Goal: Task Accomplishment & Management: Use online tool/utility

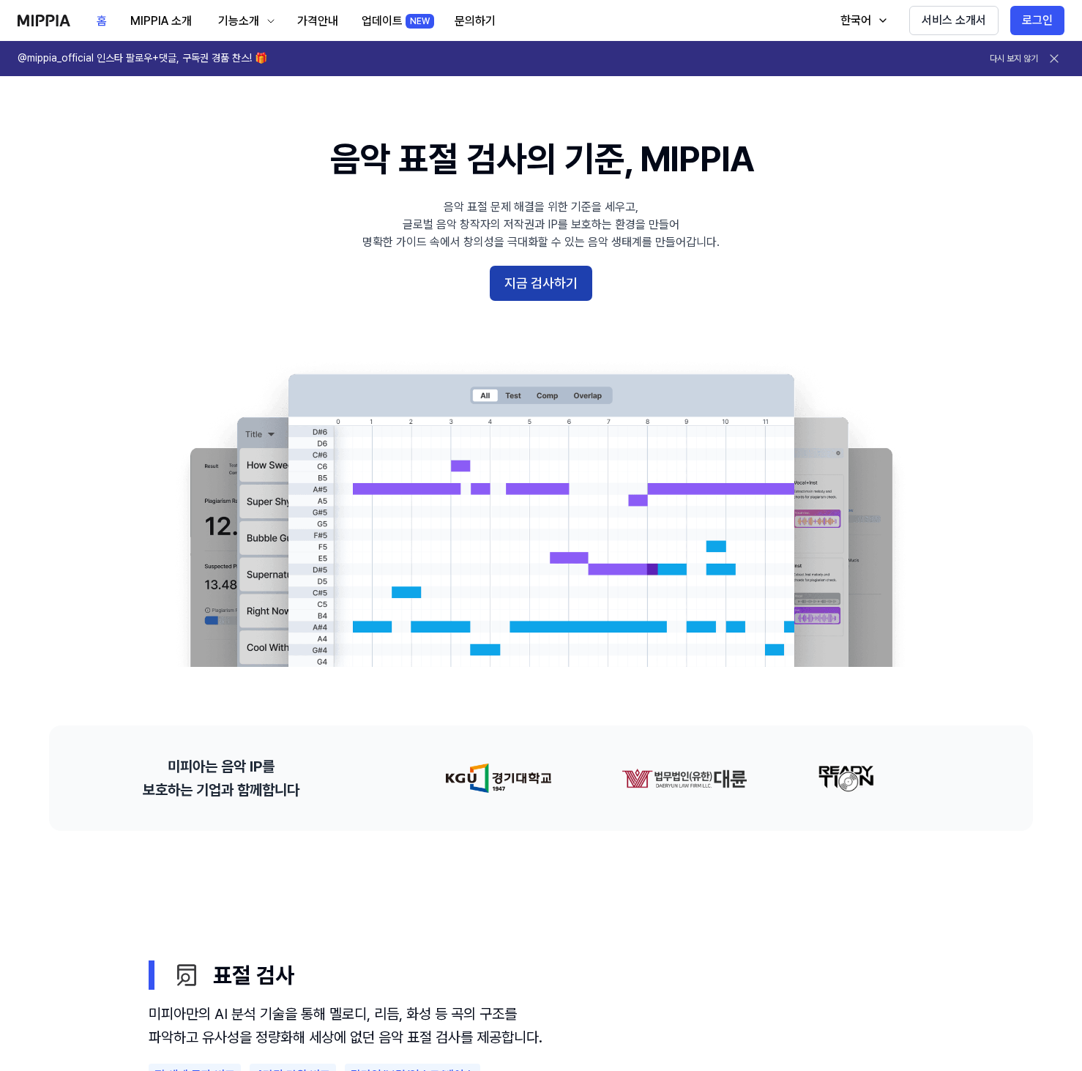
click at [571, 277] on button "지금 검사하기" at bounding box center [541, 283] width 103 height 35
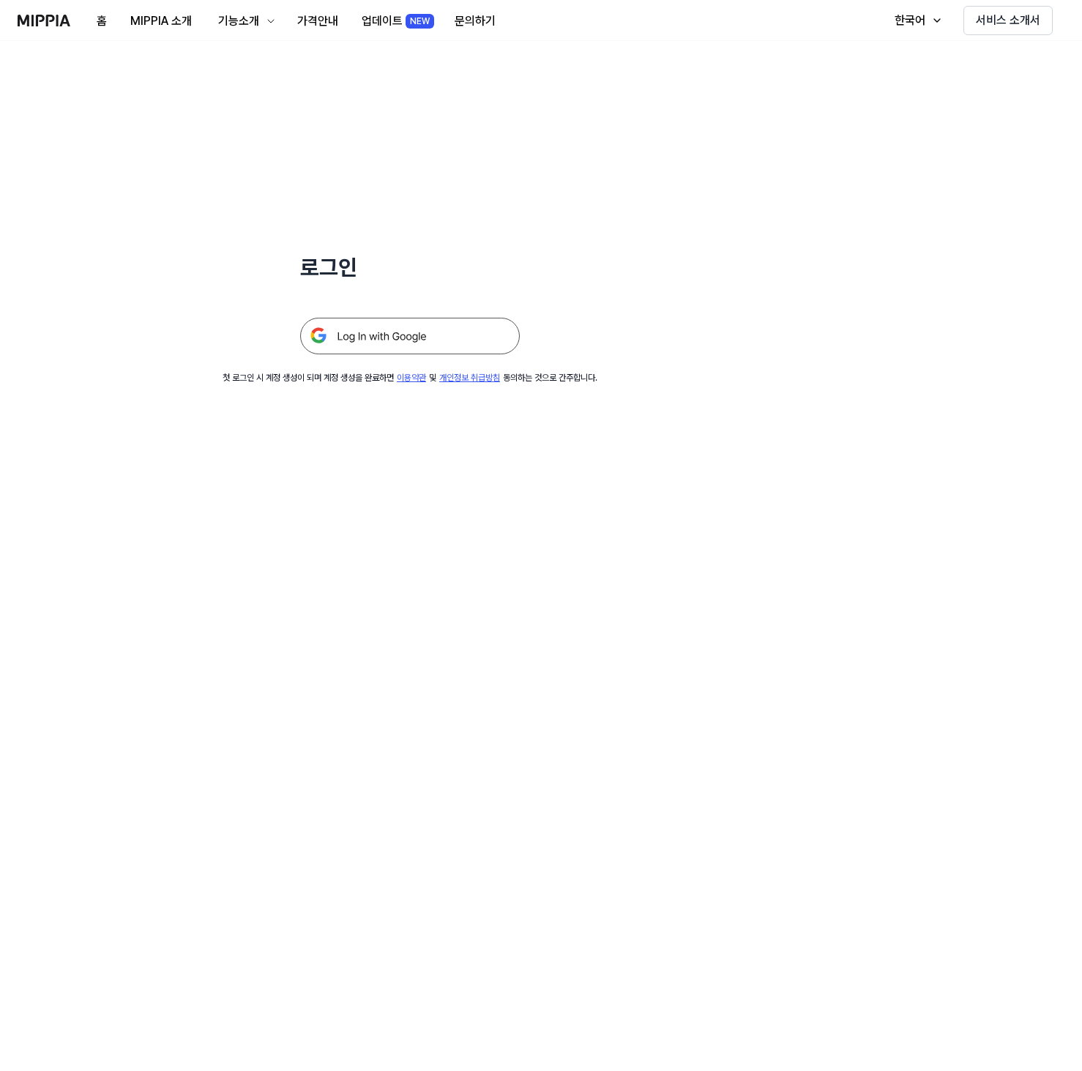
click at [456, 330] on img at bounding box center [410, 336] width 220 height 37
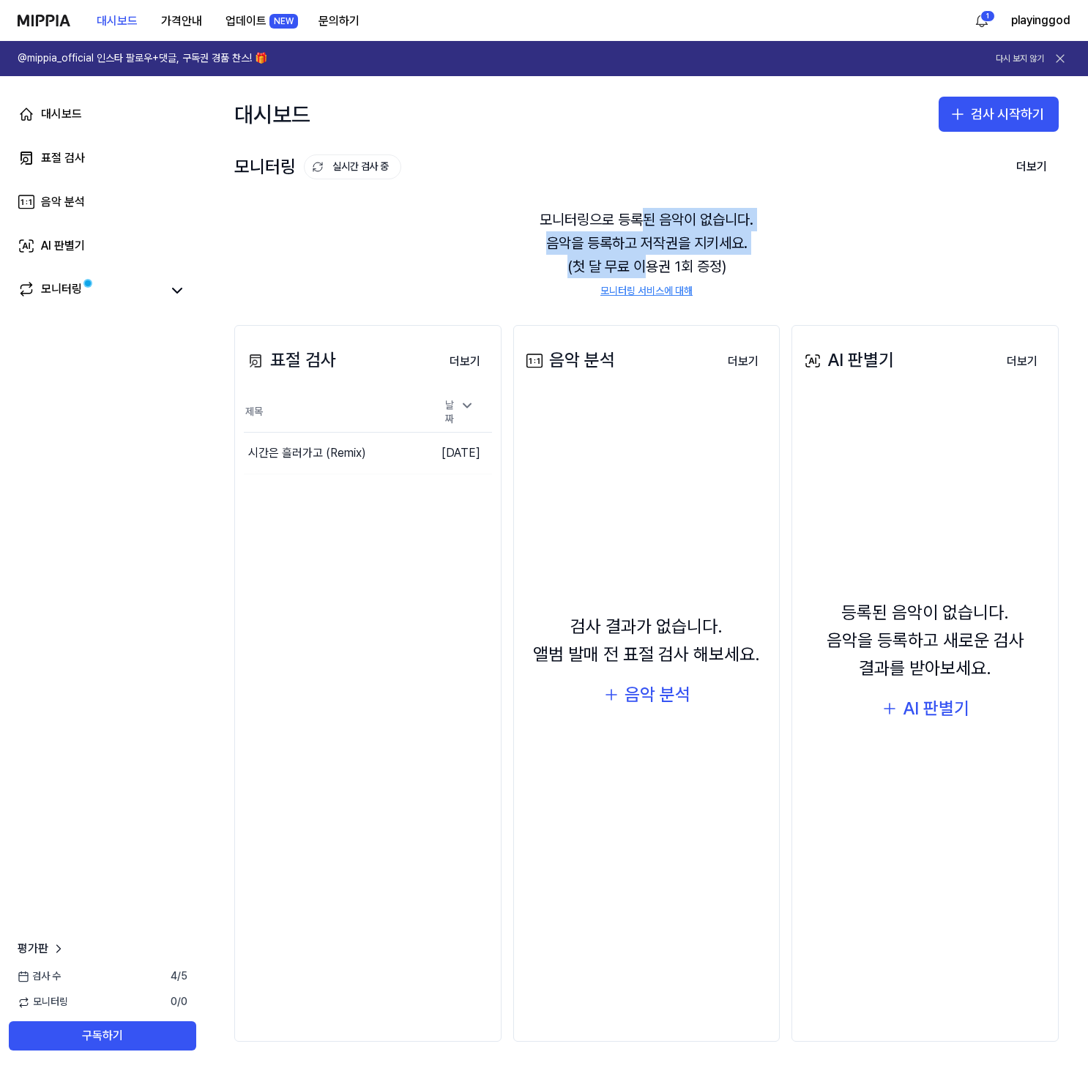
drag, startPoint x: 642, startPoint y: 229, endPoint x: 641, endPoint y: 264, distance: 34.4
click at [641, 264] on div "모니터링으로 등록된 음악이 없습니다. 음악을 등록하고 저작권을 지키세요. (첫 달 무료 이용권 1회 증정) 모니터링 서비스에 대해" at bounding box center [646, 253] width 825 height 126
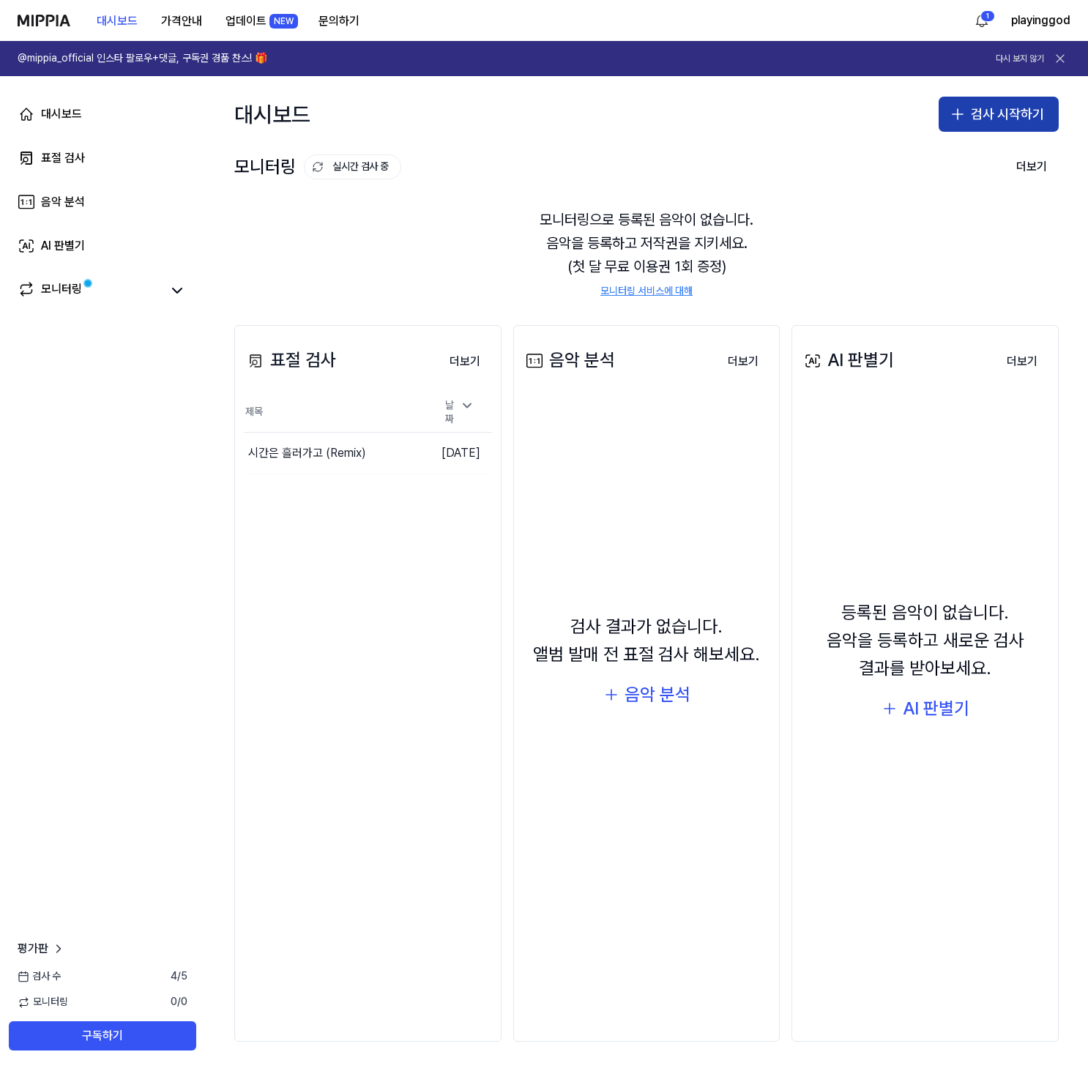
click at [978, 102] on button "검사 시작하기" at bounding box center [999, 114] width 120 height 35
click at [933, 143] on button "표절 검사" at bounding box center [971, 154] width 163 height 26
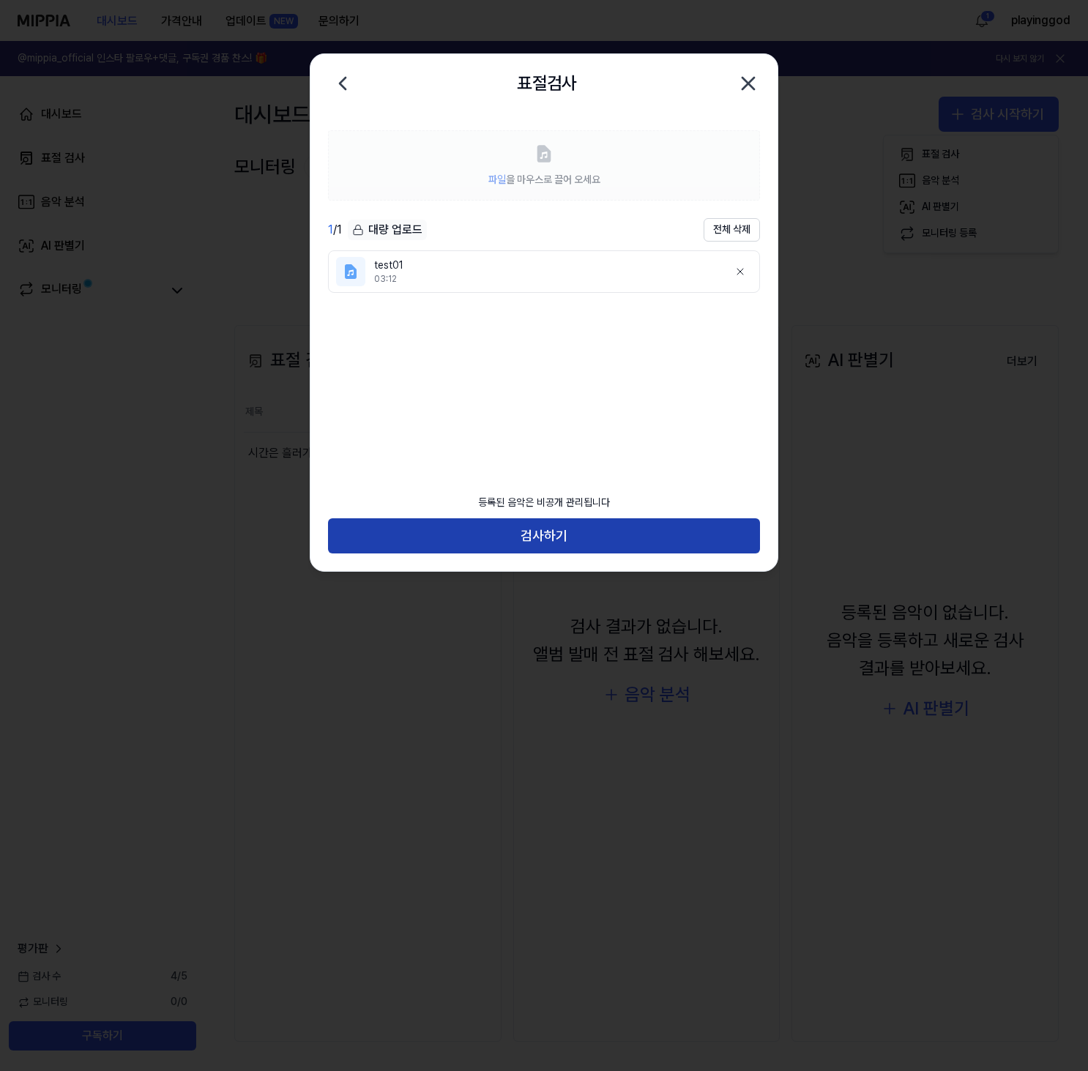
click at [576, 537] on button "검사하기" at bounding box center [544, 536] width 432 height 35
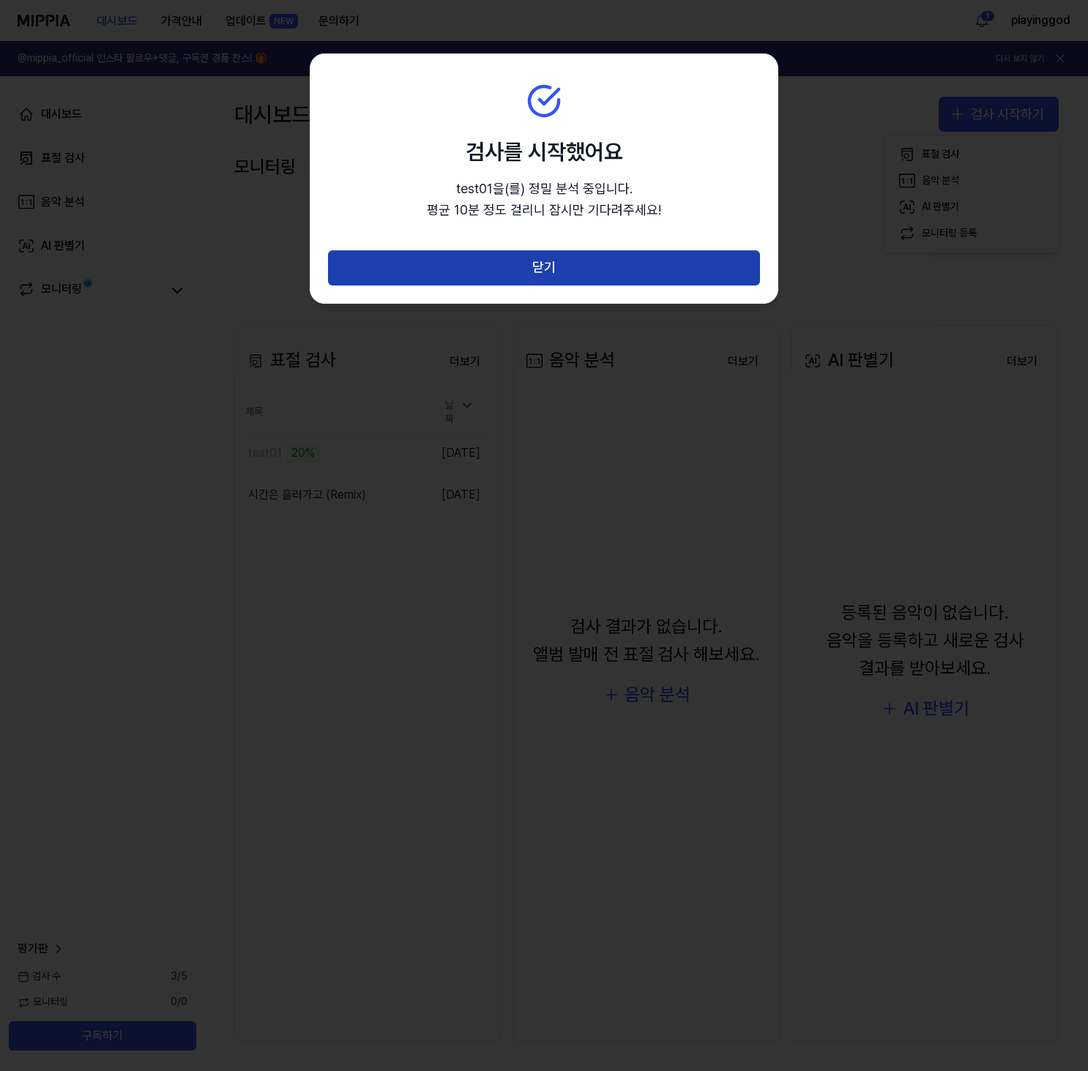
click at [510, 272] on button "닫기" at bounding box center [544, 267] width 432 height 35
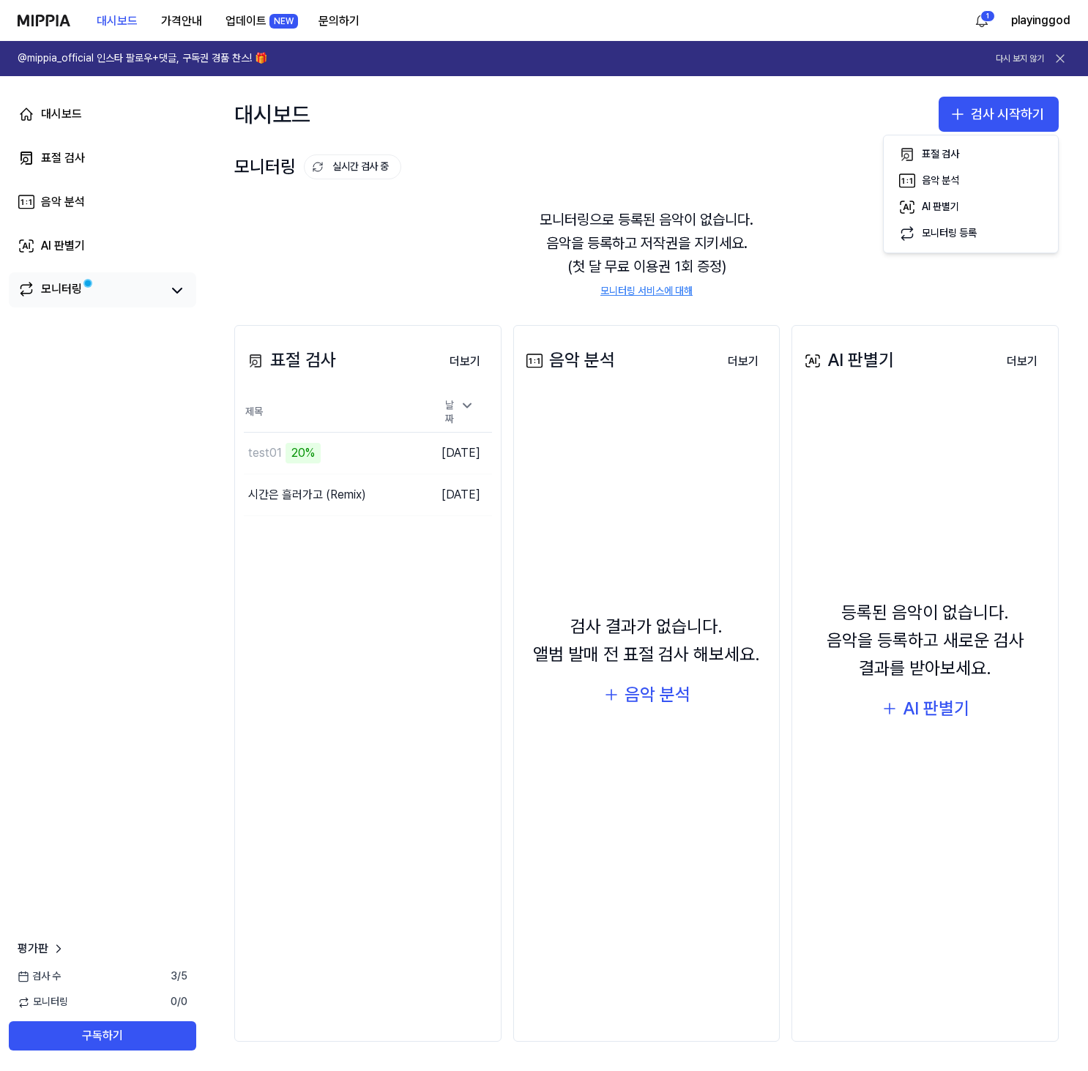
click at [166, 290] on div "모니터링" at bounding box center [103, 290] width 170 height 21
click at [173, 290] on icon at bounding box center [177, 291] width 18 height 18
click at [177, 289] on icon at bounding box center [177, 291] width 9 height 4
click at [64, 247] on div "AI 판별기" at bounding box center [63, 246] width 44 height 18
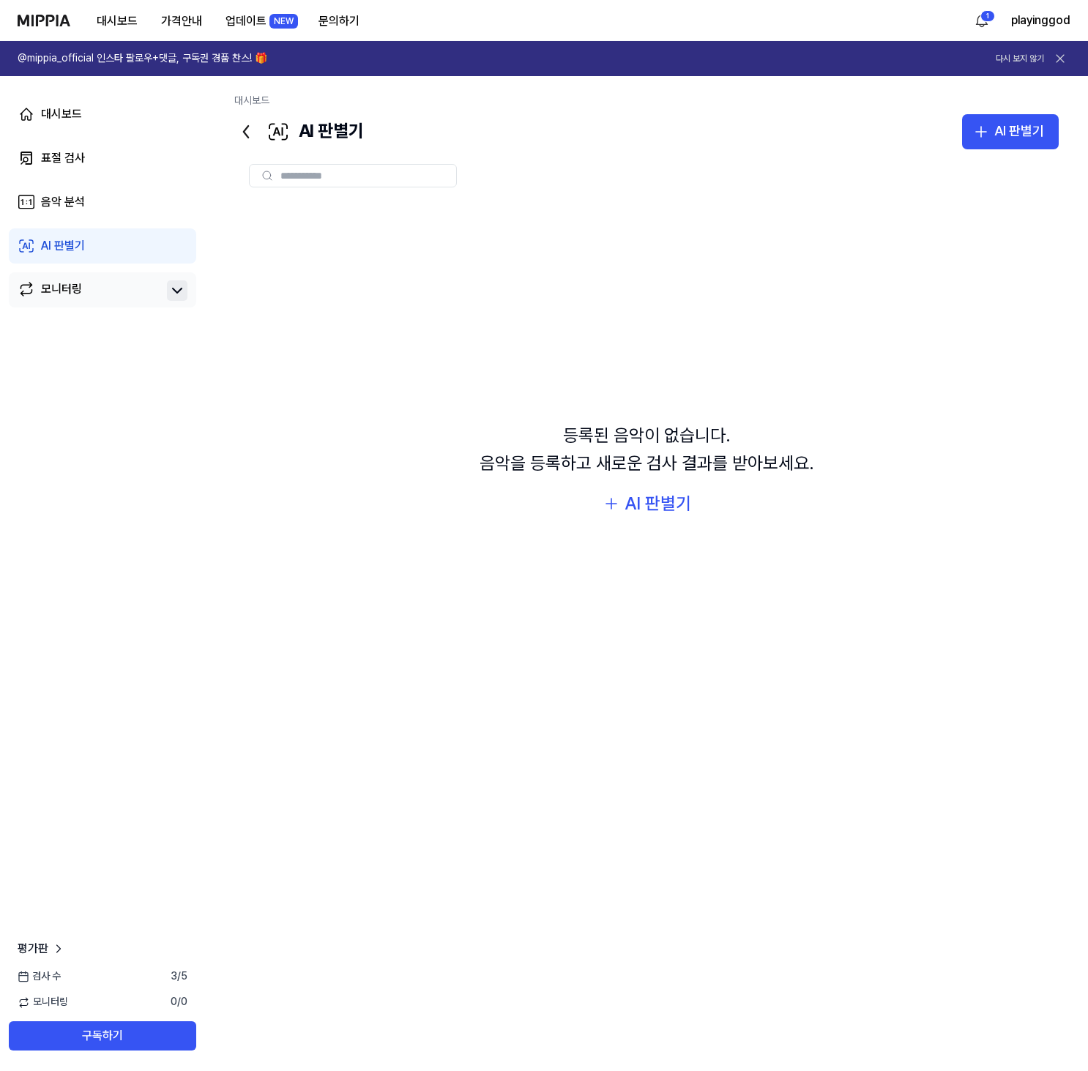
click at [245, 135] on icon at bounding box center [245, 131] width 23 height 23
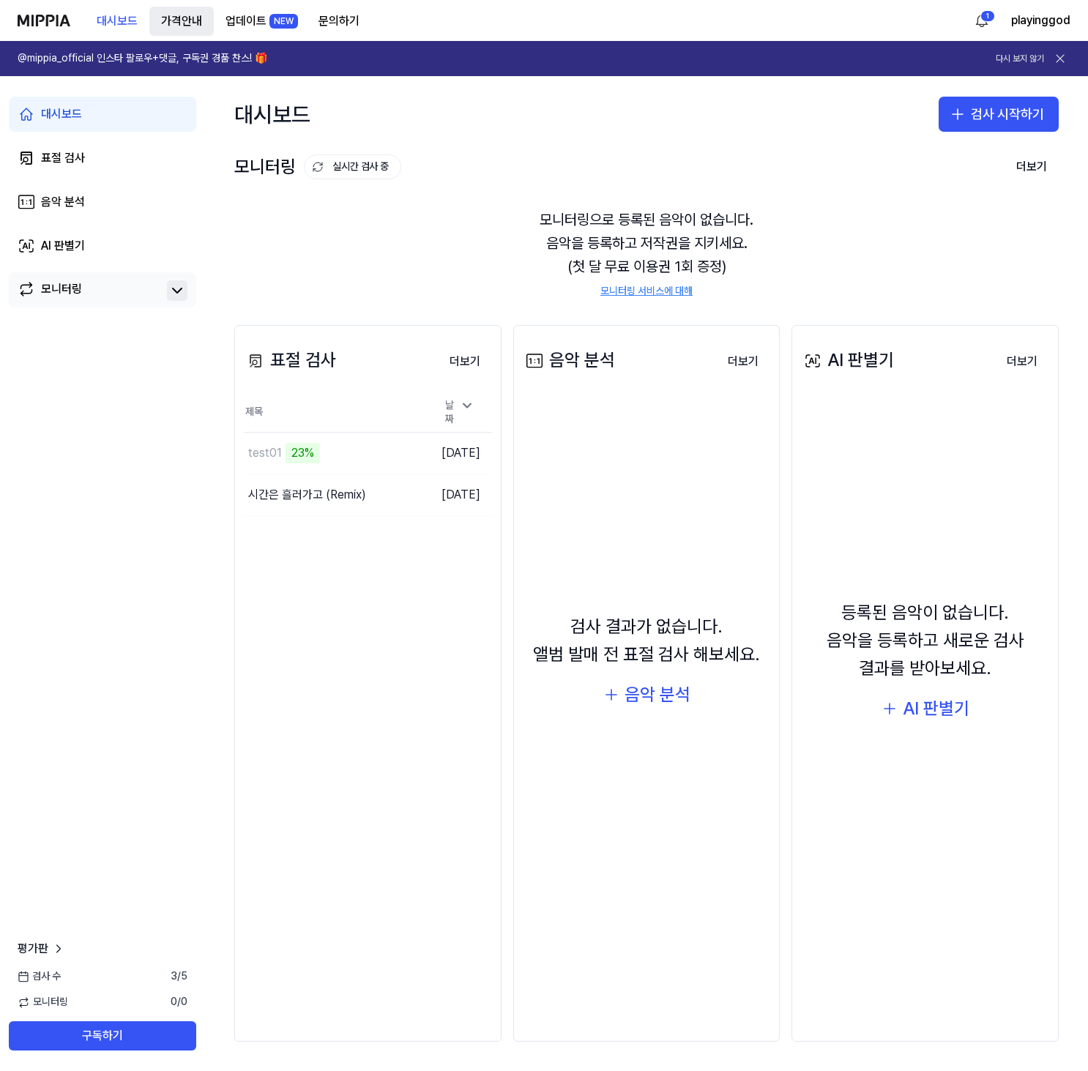
click at [166, 21] on button "가격안내" at bounding box center [181, 21] width 64 height 29
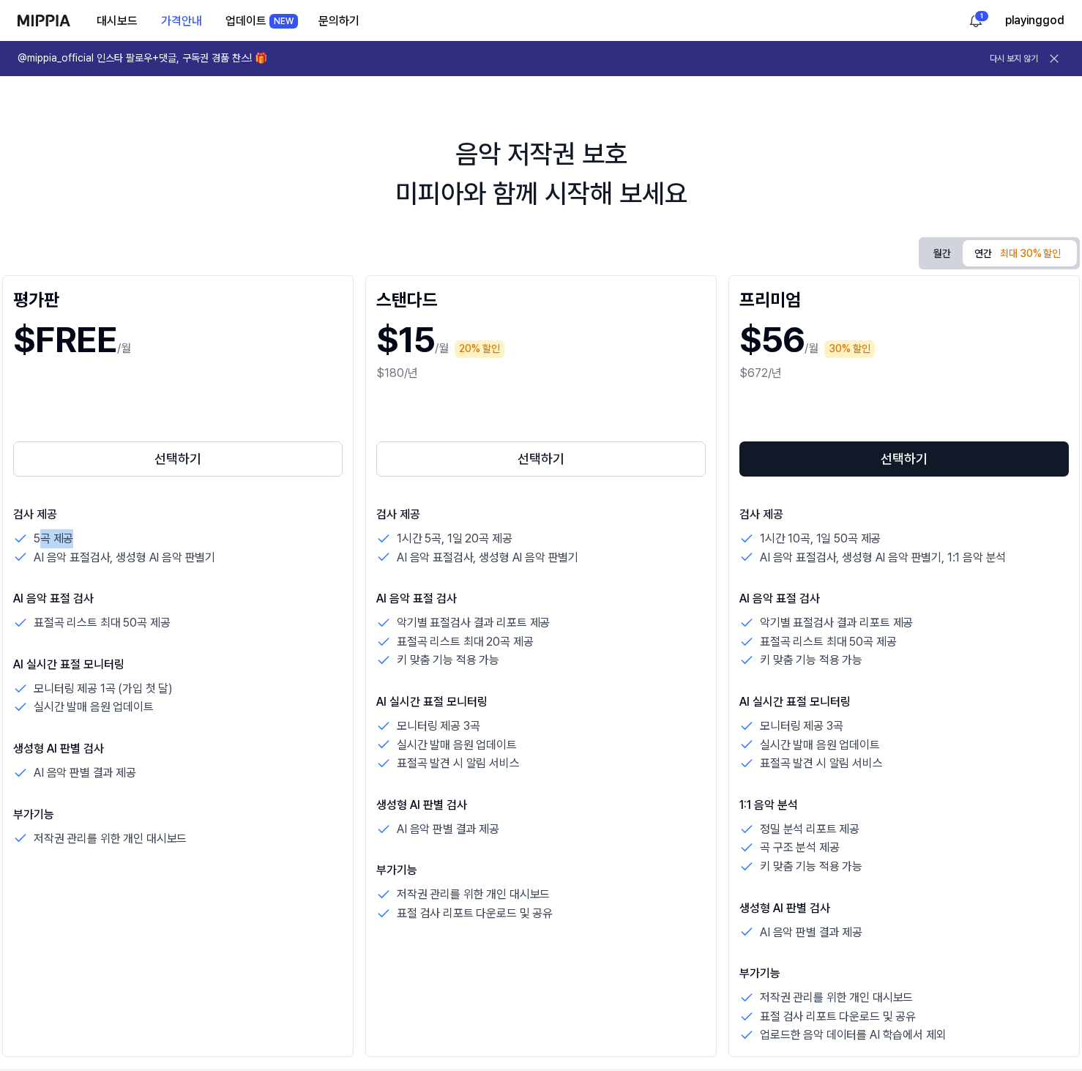
drag, startPoint x: 40, startPoint y: 542, endPoint x: 95, endPoint y: 543, distance: 54.9
click at [95, 543] on div "5곡 제공" at bounding box center [178, 539] width 330 height 19
drag, startPoint x: 426, startPoint y: 543, endPoint x: 489, endPoint y: 543, distance: 63.7
click at [489, 543] on p "1시간 5곡, 1일 20곡 제공" at bounding box center [454, 539] width 115 height 19
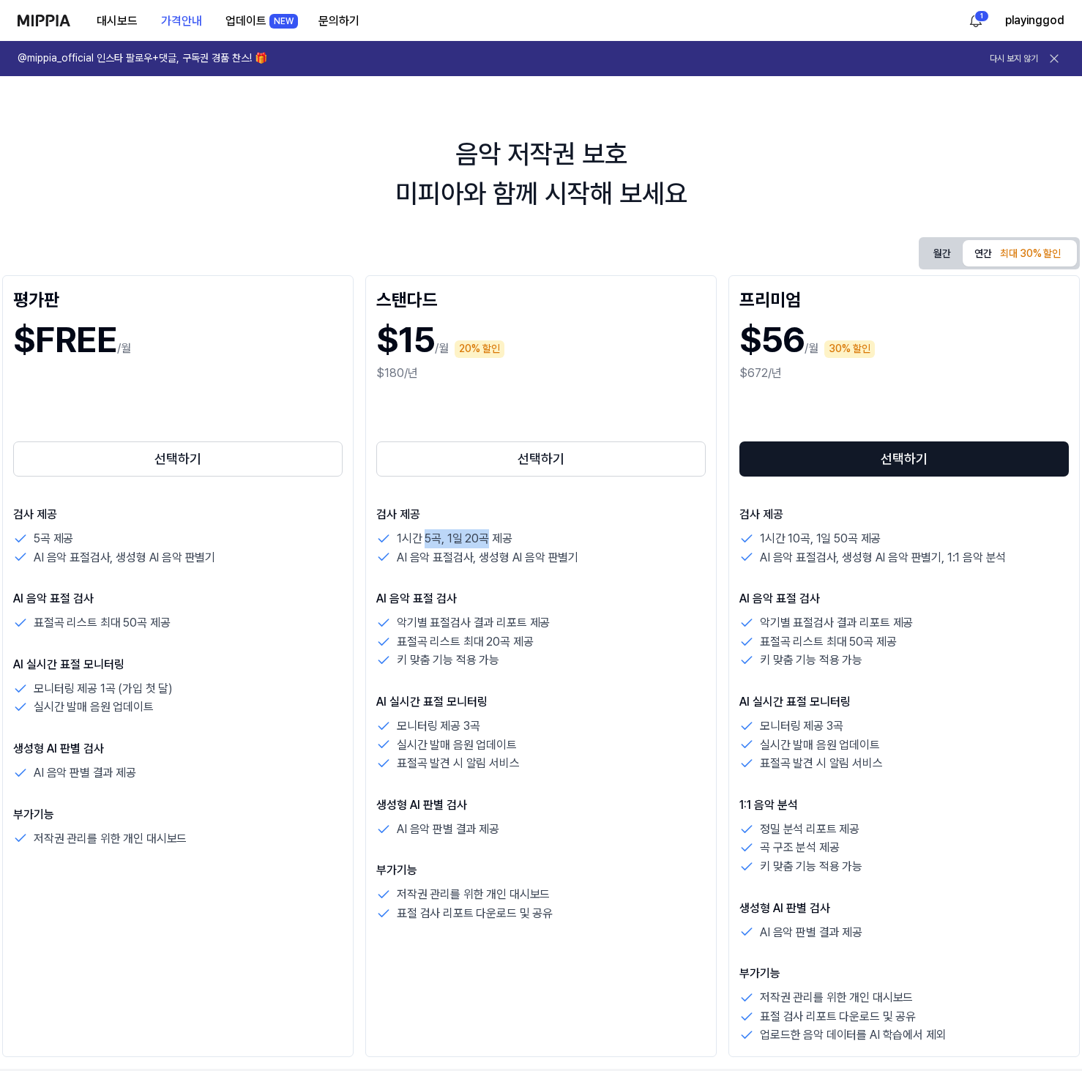
click at [489, 543] on p "1시간 5곡, 1일 20곡 제공" at bounding box center [454, 539] width 115 height 19
drag, startPoint x: 494, startPoint y: 542, endPoint x: 442, endPoint y: 535, distance: 52.4
click at [442, 535] on p "1시간 5곡, 1일 20곡 제공" at bounding box center [454, 539] width 115 height 19
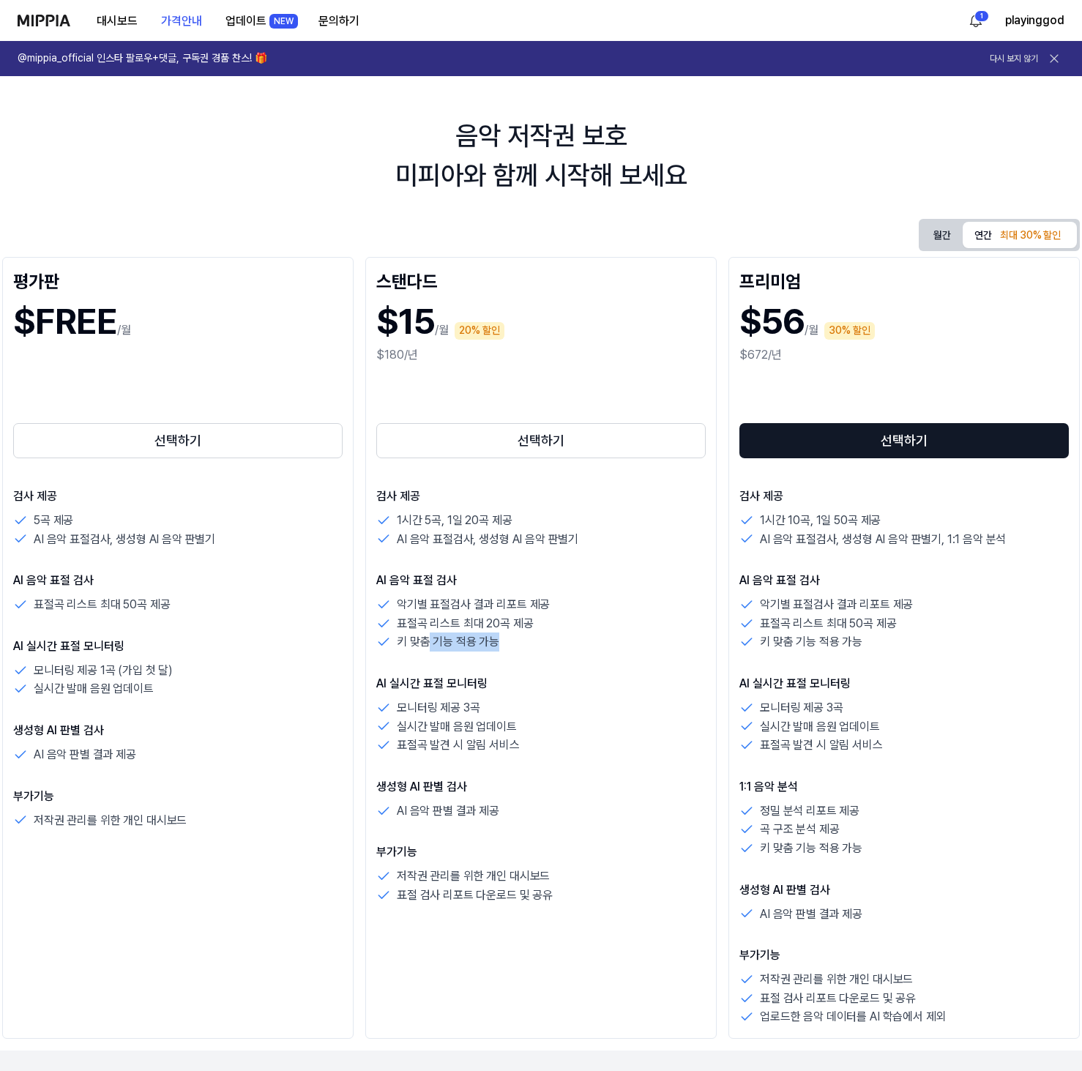
drag, startPoint x: 427, startPoint y: 634, endPoint x: 536, endPoint y: 640, distance: 109.3
click at [536, 640] on div "키 맞춤 기능 적용 가능" at bounding box center [541, 642] width 330 height 19
drag, startPoint x: 558, startPoint y: 641, endPoint x: 395, endPoint y: 598, distance: 168.8
click at [395, 598] on div "악기별 표절검사 결과 리포트 제공 표절곡 리스트 최대 20곡 제공 키 맞춤 기능 적용 가능" at bounding box center [541, 623] width 330 height 56
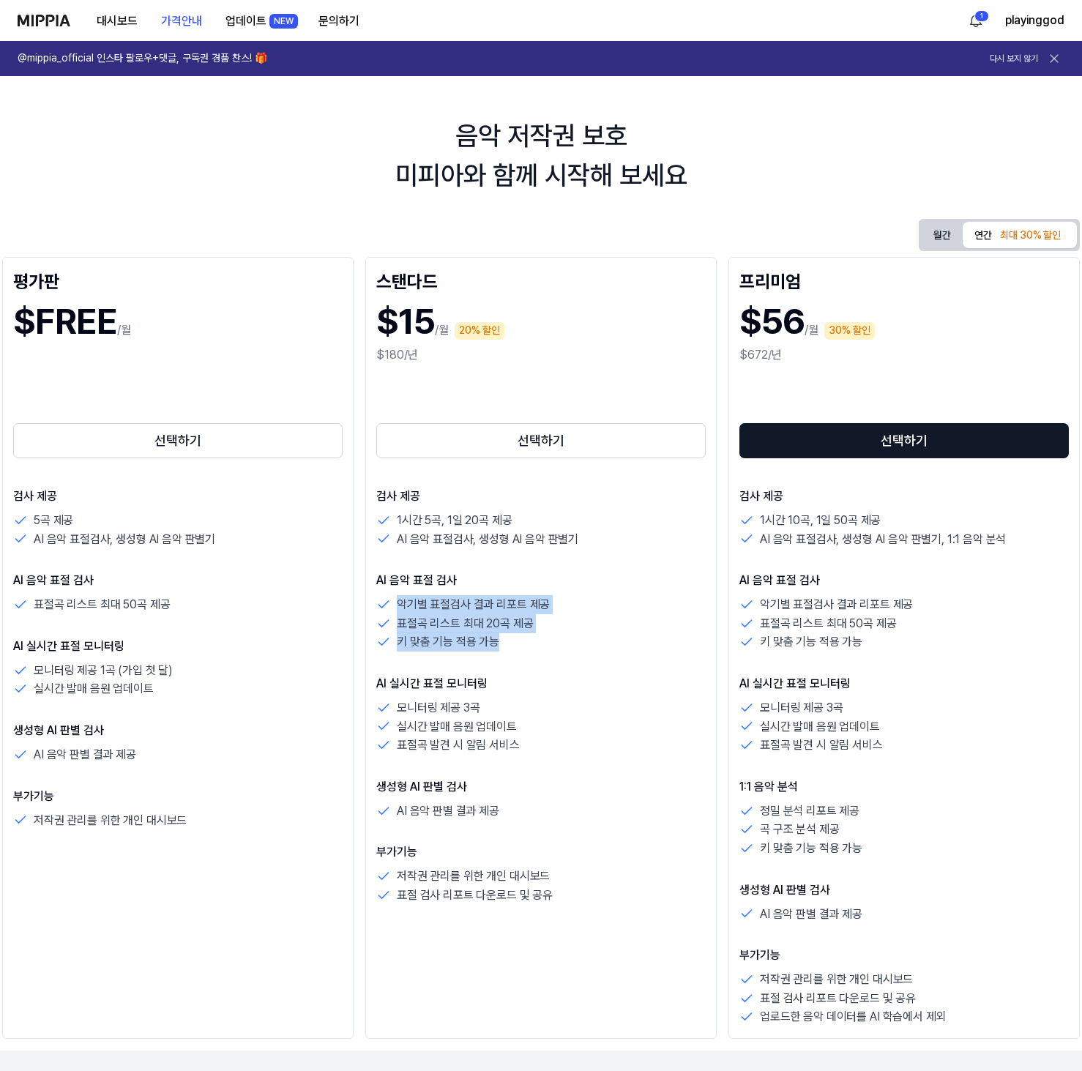
click at [395, 598] on div "악기별 표절검사 결과 리포트 제공" at bounding box center [541, 604] width 330 height 19
drag, startPoint x: 31, startPoint y: 602, endPoint x: 214, endPoint y: 610, distance: 183.3
click at [214, 610] on div "표절곡 리스트 최대 50곡 제공" at bounding box center [178, 604] width 330 height 19
drag, startPoint x: 406, startPoint y: 610, endPoint x: 554, endPoint y: 653, distance: 154.1
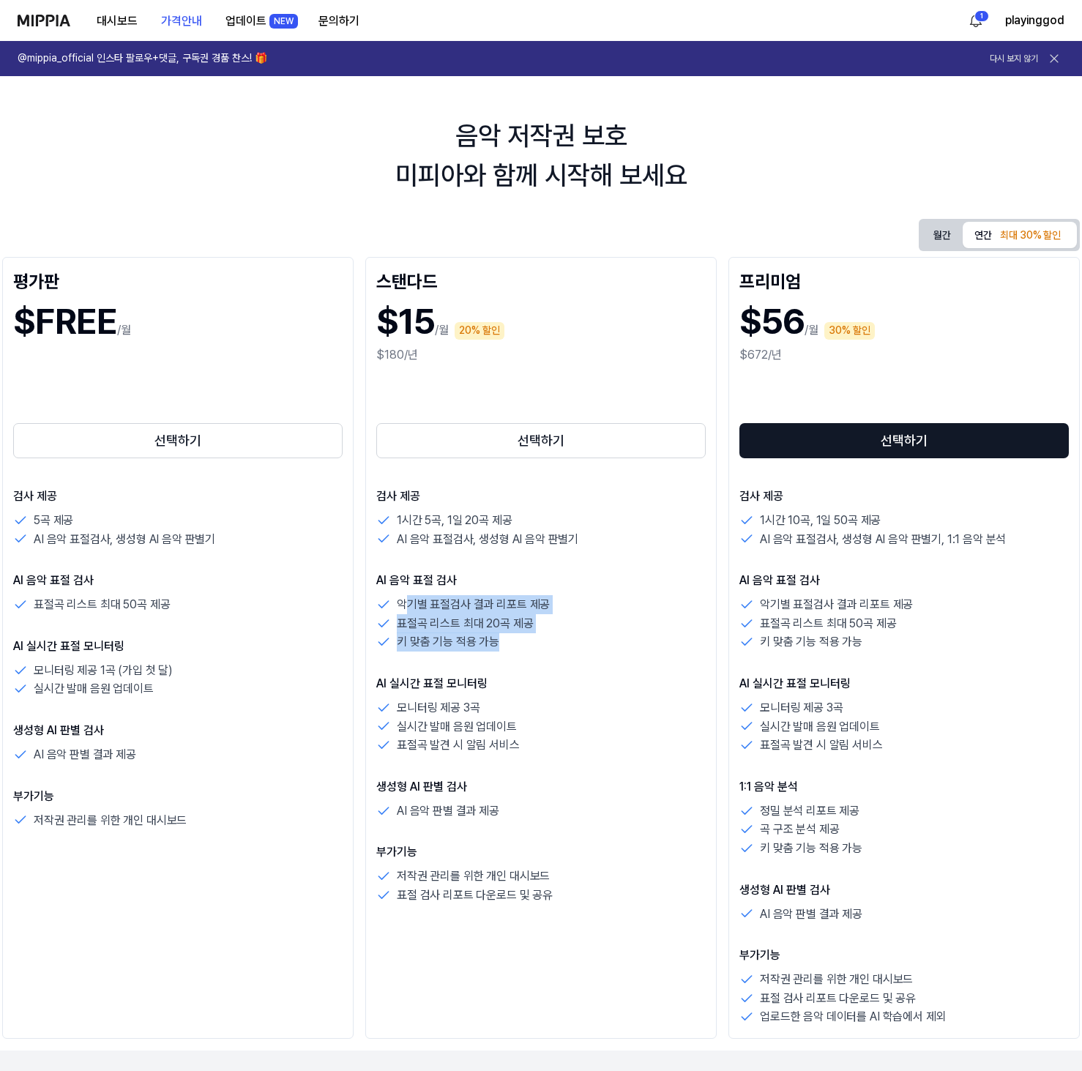
click at [554, 653] on div "검사 제공 1시간 5곡, 1일 20곡 제공 AI 음악 표절검사, 생성형 AI 음악 판별기 AI 음악 표절 검사 악기별 표절검사 결과 리포트 제…" at bounding box center [541, 696] width 330 height 417
click at [554, 654] on div "검사 제공 1시간 5곡, 1일 20곡 제공 AI 음악 표절검사, 생성형 AI 음악 판별기 AI 음악 표절 검사 악기별 표절검사 결과 리포트 제…" at bounding box center [541, 696] width 330 height 417
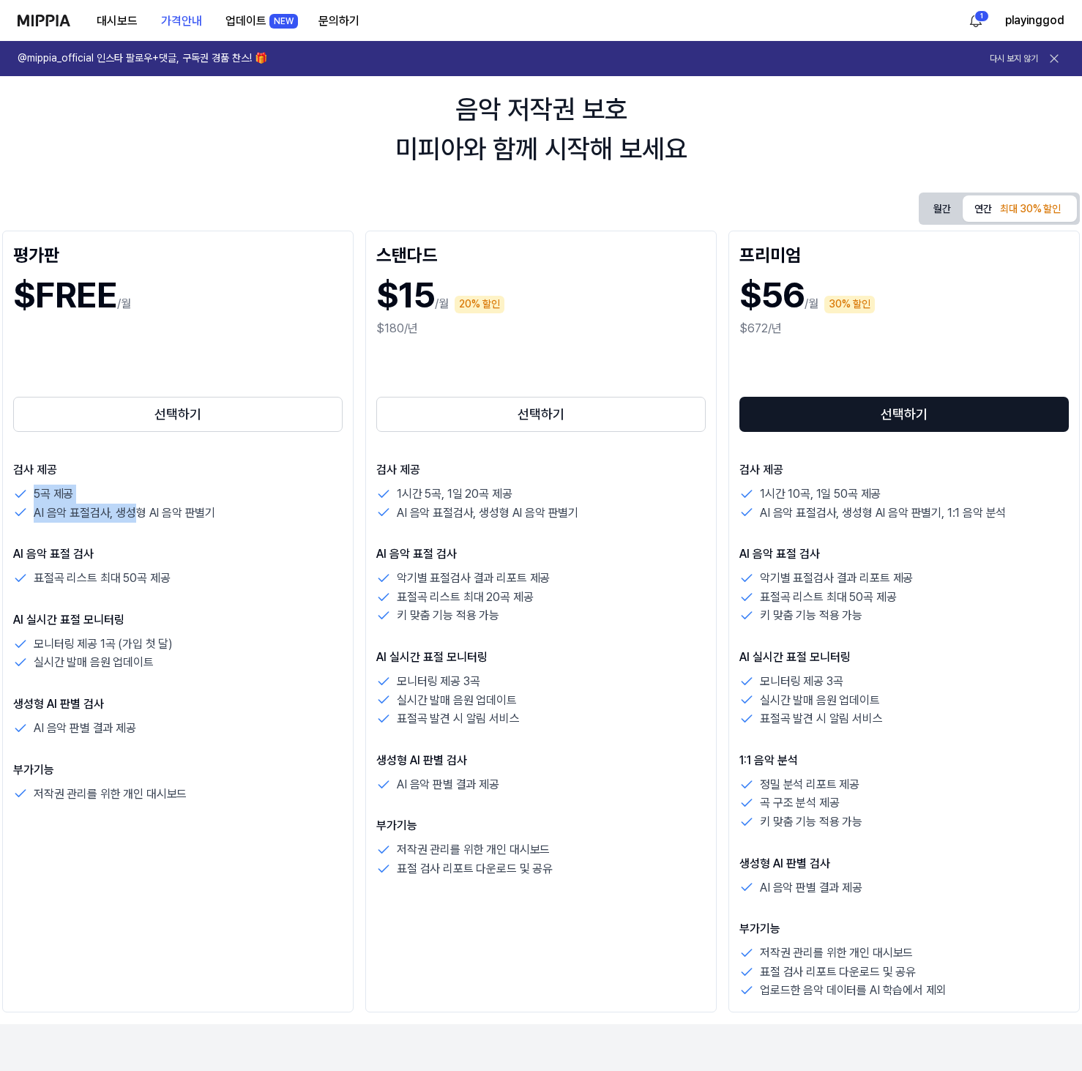
drag, startPoint x: 35, startPoint y: 494, endPoint x: 136, endPoint y: 506, distance: 101.7
click at [136, 506] on div "5곡 제공 AI 음악 표절검사, 생성형 AI 음악 판별기" at bounding box center [178, 503] width 330 height 37
click at [136, 506] on p "AI 음악 표절검사, 생성형 AI 음악 판별기" at bounding box center [125, 513] width 182 height 19
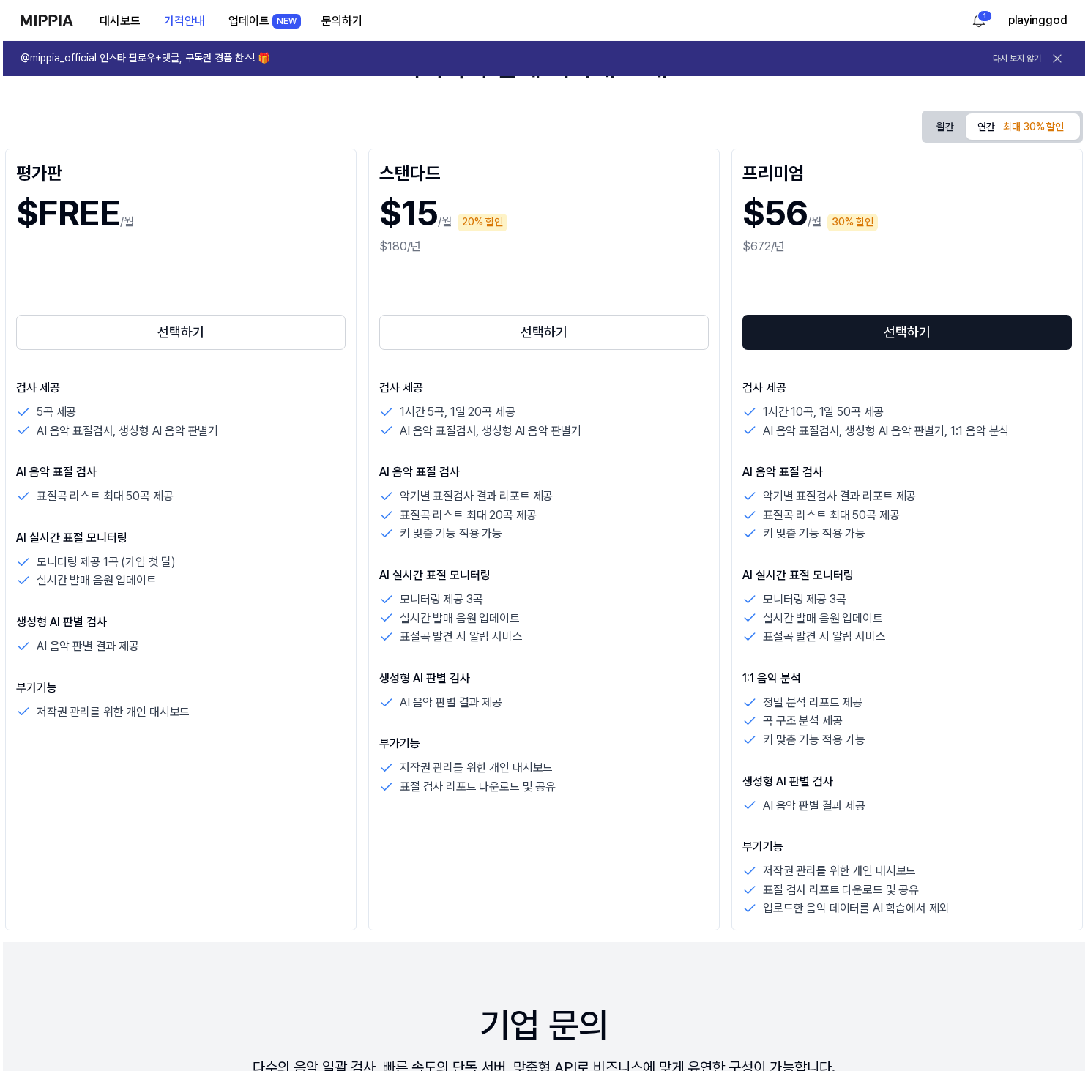
scroll to position [0, 0]
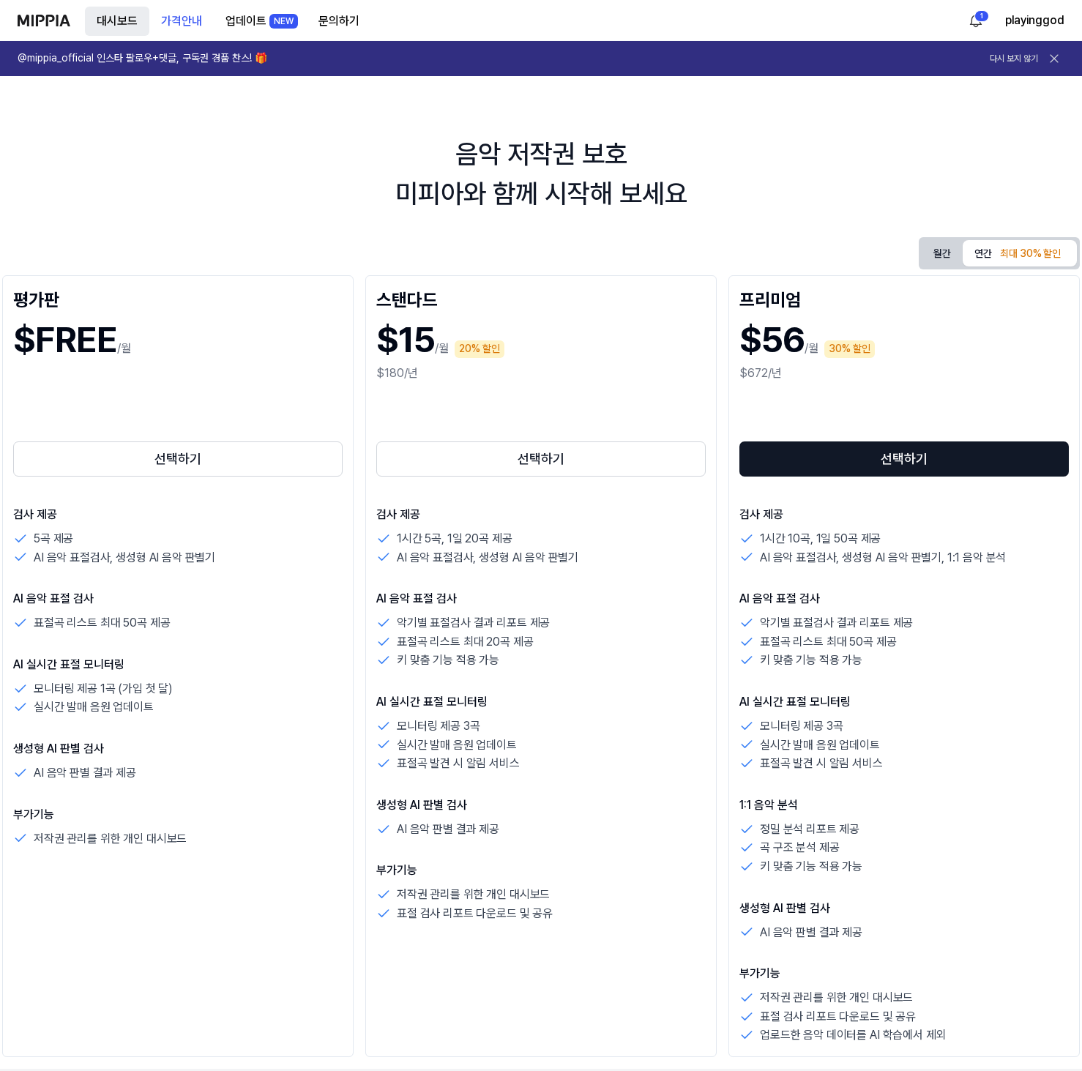
click at [130, 23] on button "대시보드" at bounding box center [117, 21] width 64 height 29
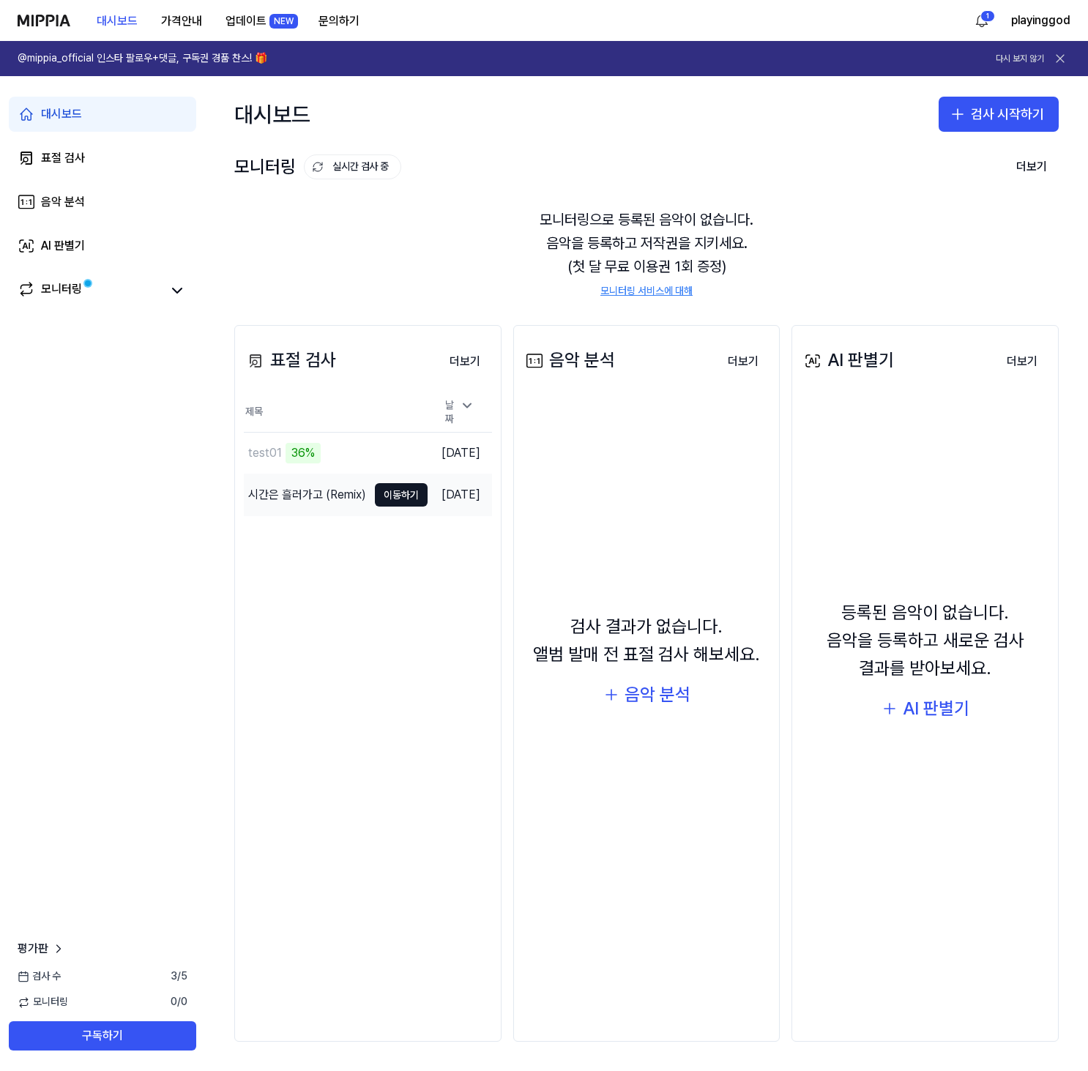
click at [319, 497] on div "시간은 흘러가고 (Remix)" at bounding box center [307, 495] width 118 height 18
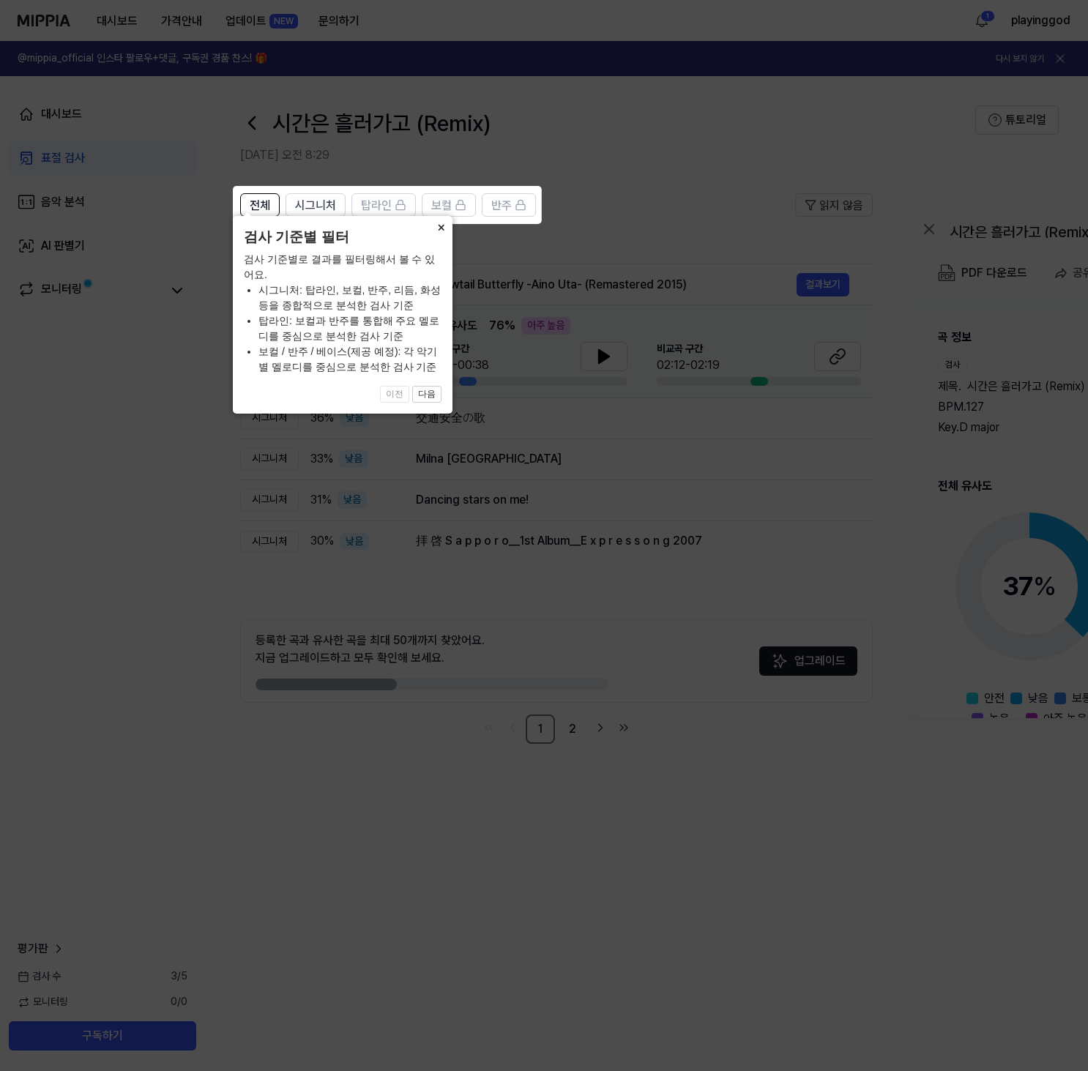
click at [438, 237] on button "×" at bounding box center [440, 226] width 23 height 21
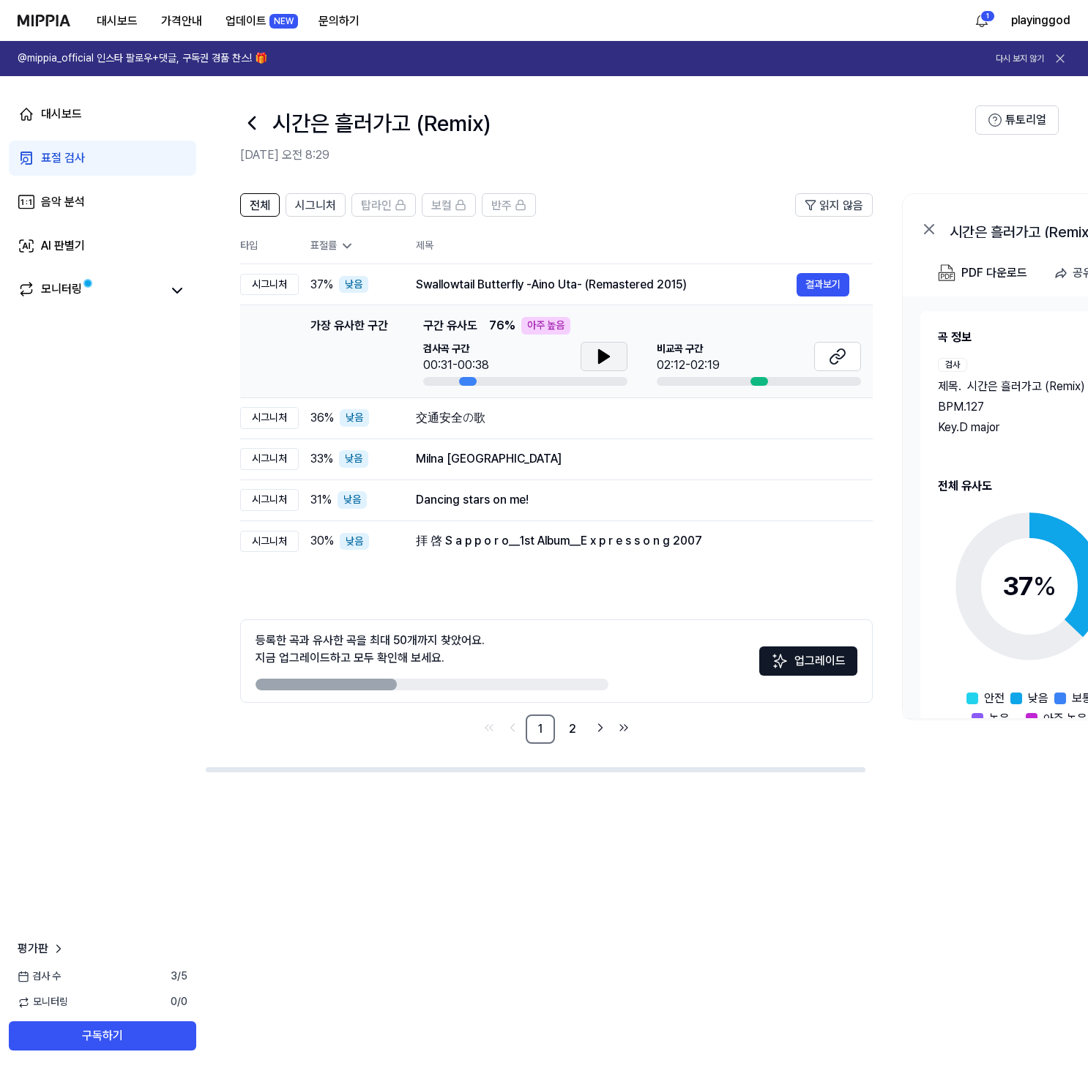
click at [594, 353] on button at bounding box center [604, 356] width 47 height 29
click at [831, 359] on icon at bounding box center [838, 357] width 18 height 18
click at [815, 280] on button "결과보기" at bounding box center [823, 284] width 53 height 23
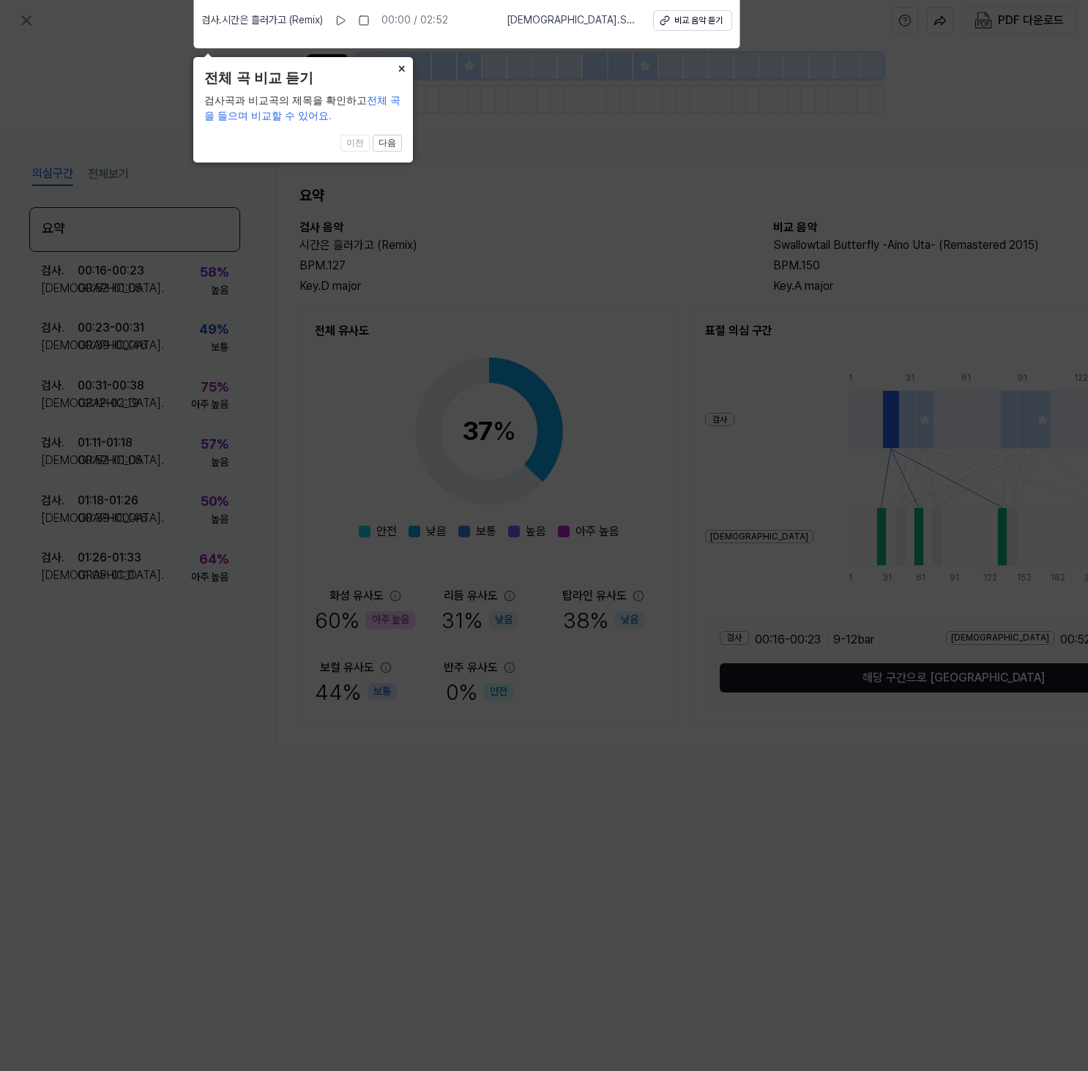
click at [403, 70] on button "×" at bounding box center [401, 67] width 23 height 21
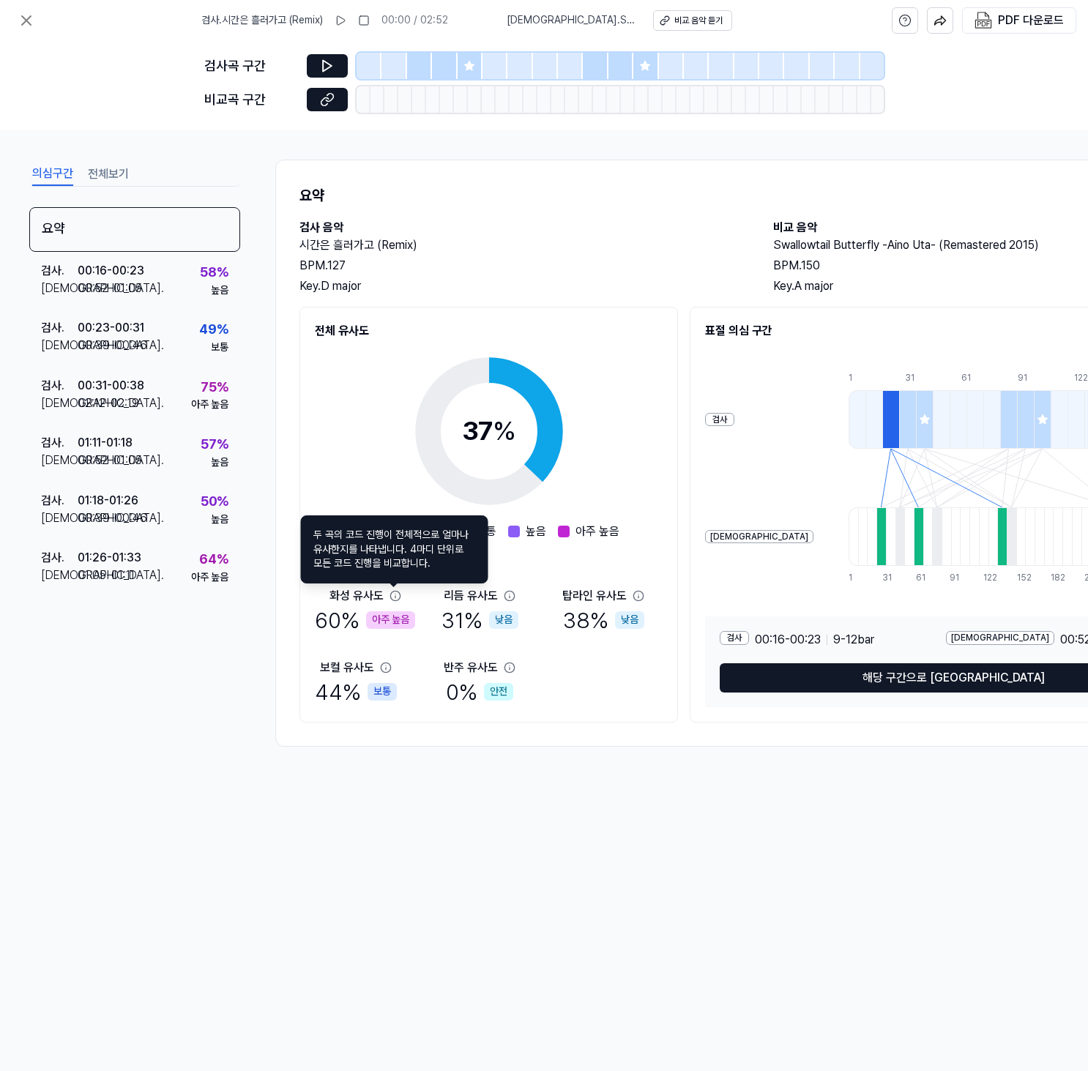
click at [393, 599] on icon at bounding box center [396, 596] width 12 height 12
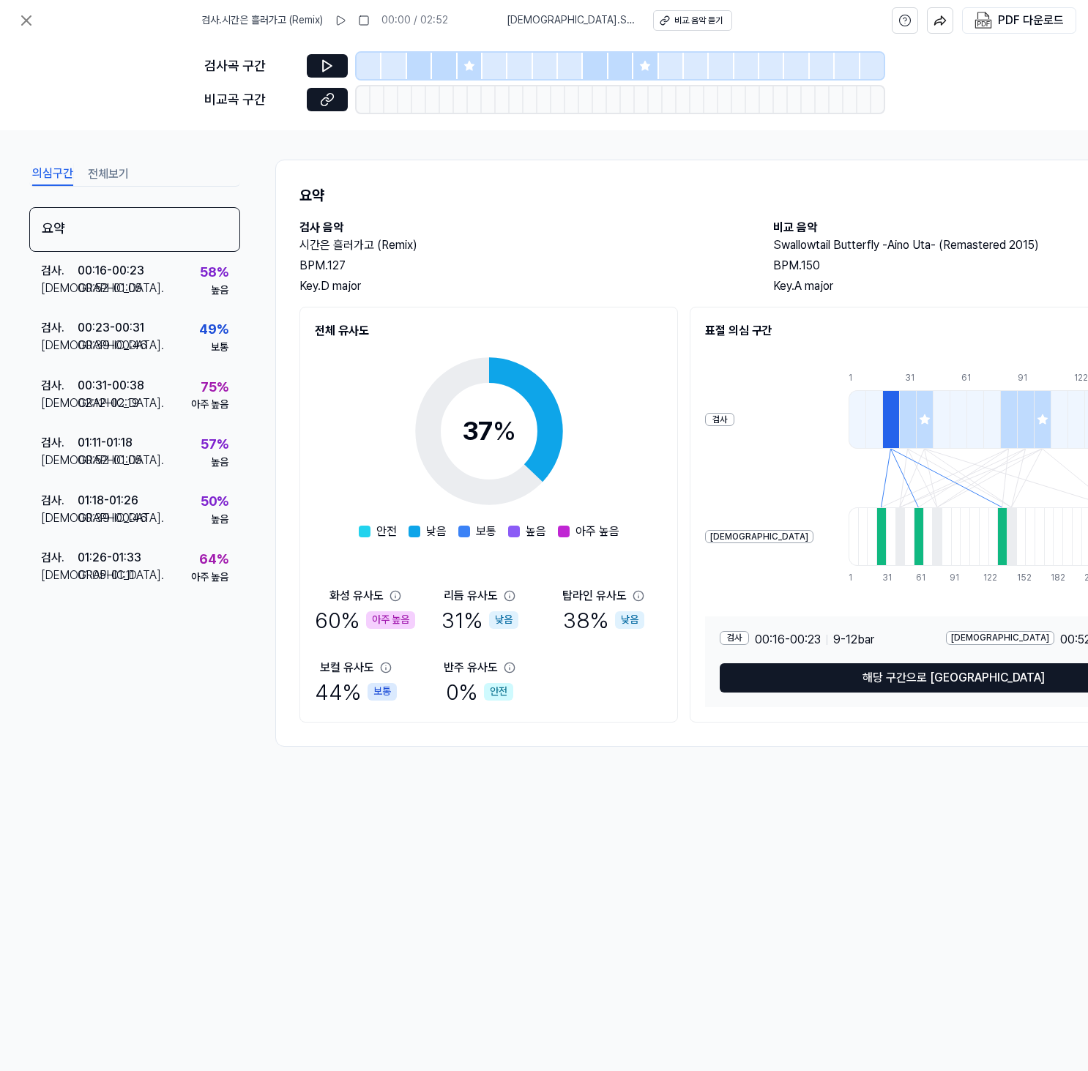
click at [393, 591] on icon at bounding box center [395, 596] width 10 height 10
click at [394, 595] on icon at bounding box center [396, 596] width 12 height 12
click at [115, 174] on button "전체보기" at bounding box center [108, 174] width 41 height 23
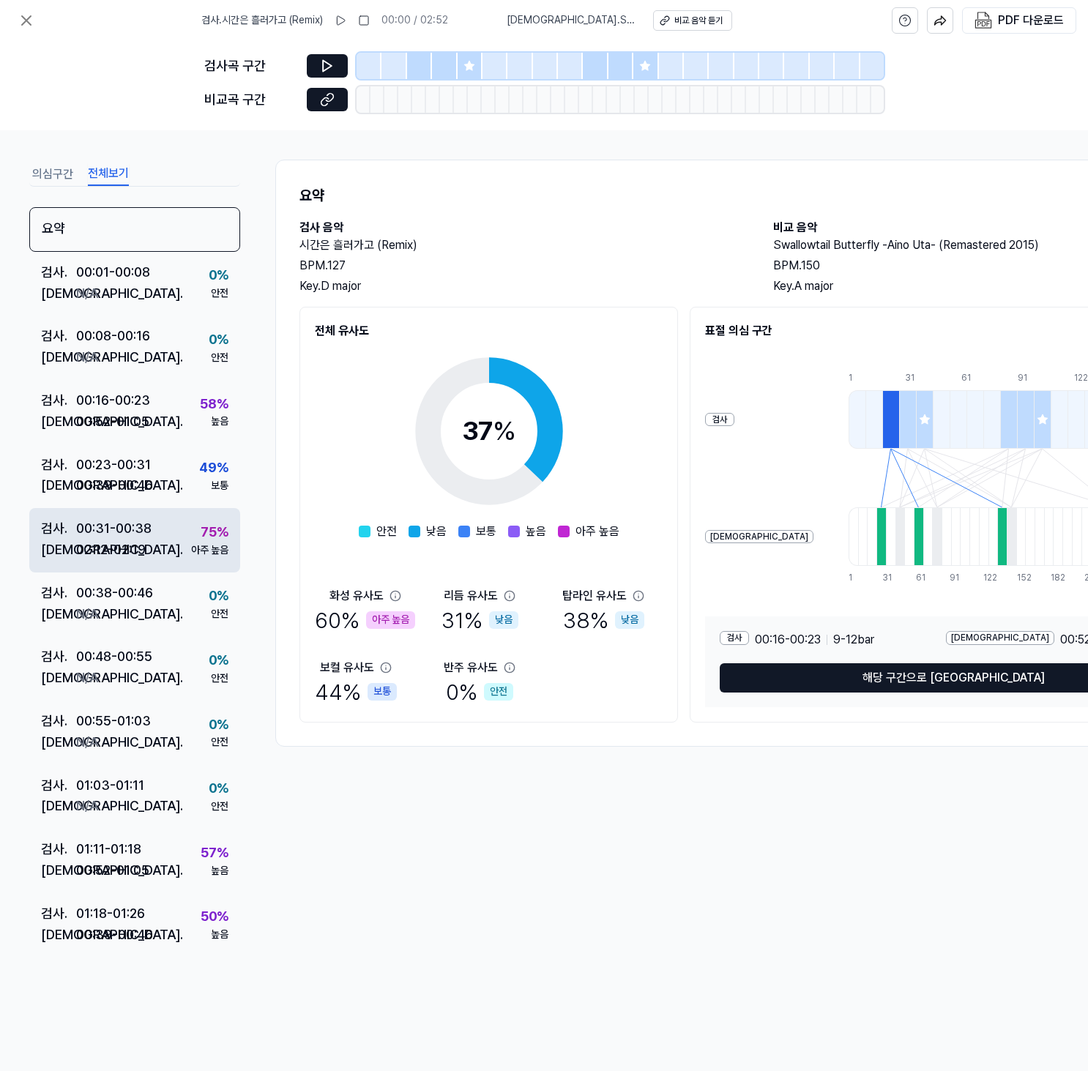
click at [167, 544] on div "검사 . 00:31 - 00:38 비교 . 02:12 - 02:19 75 % 아주 높음" at bounding box center [134, 540] width 211 height 64
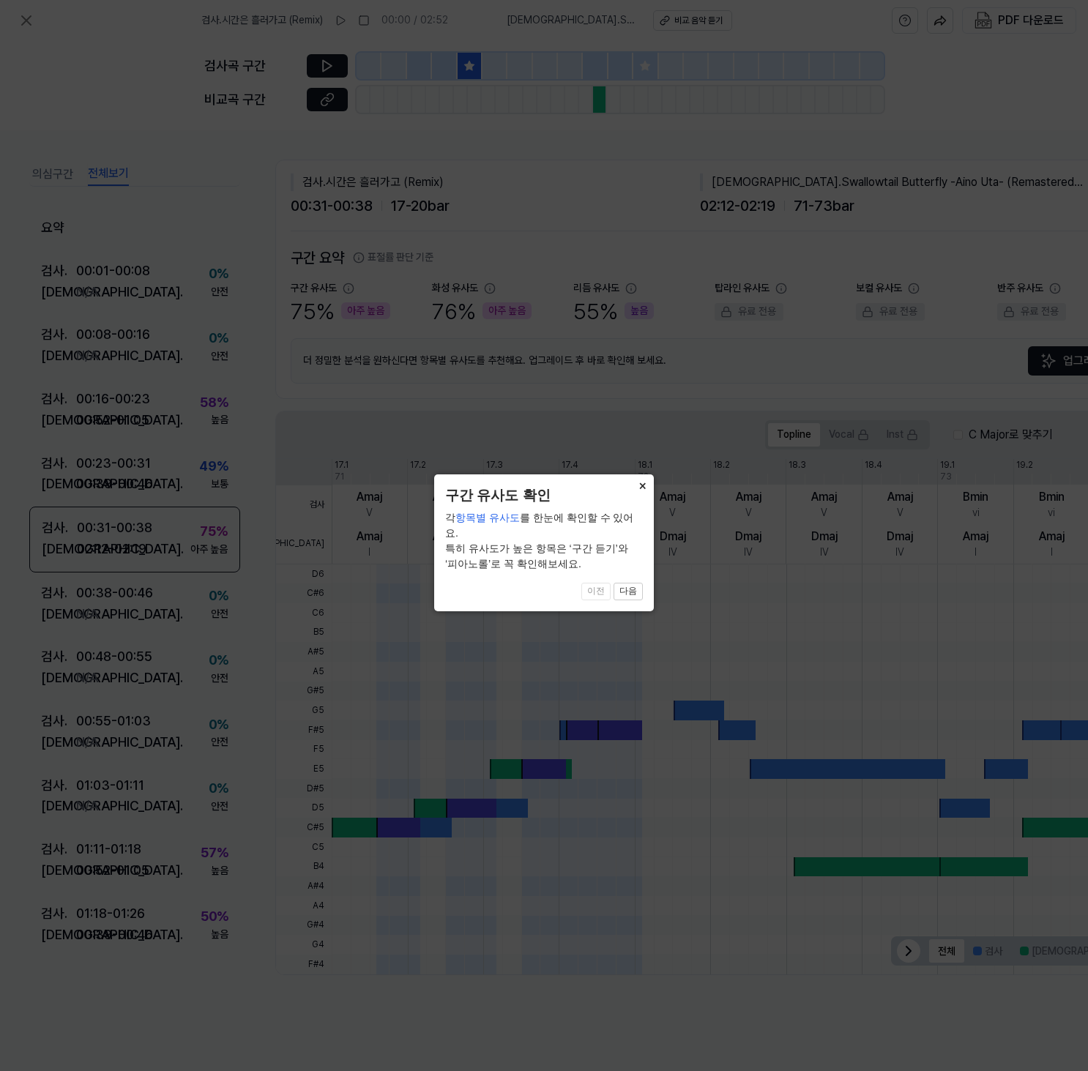
click at [639, 487] on button "×" at bounding box center [642, 485] width 23 height 21
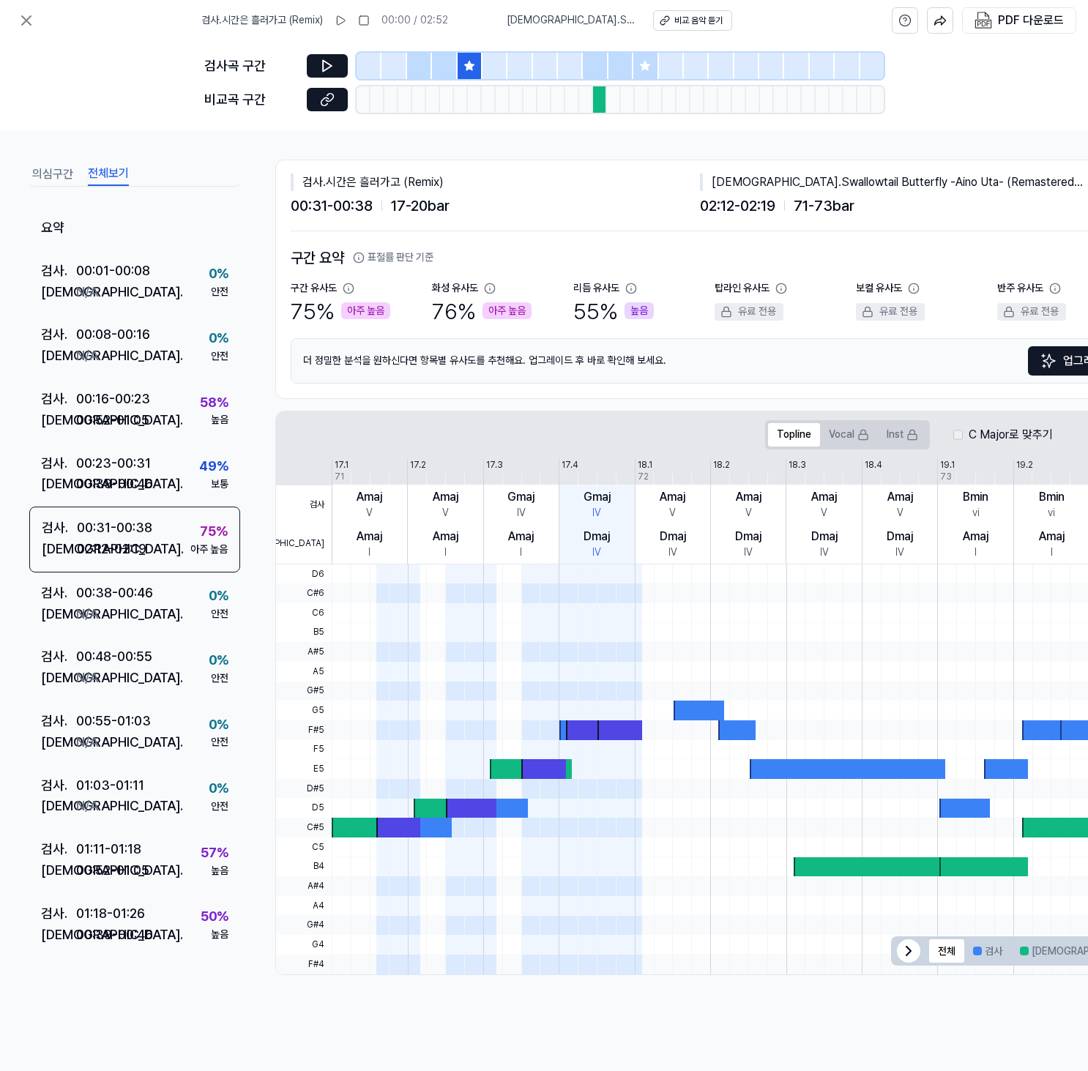
click at [348, 212] on span "00:31 - 00:38" at bounding box center [332, 205] width 82 height 23
drag, startPoint x: 713, startPoint y: 204, endPoint x: 778, endPoint y: 201, distance: 65.2
click at [776, 201] on span "02:12 - 02:19" at bounding box center [737, 205] width 75 height 23
click at [28, 25] on icon at bounding box center [27, 21] width 18 height 18
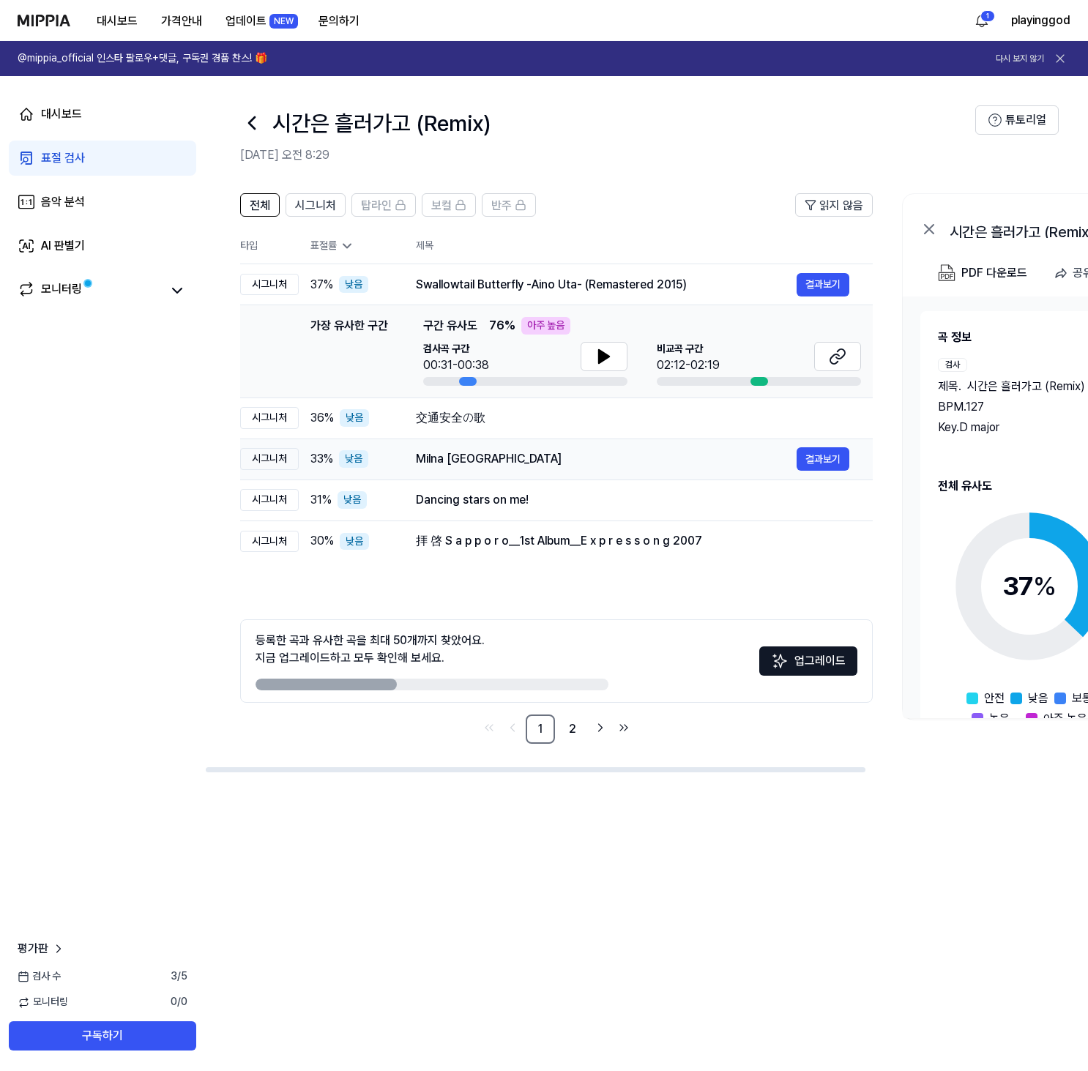
click at [609, 458] on div "Milna [GEOGRAPHIC_DATA]" at bounding box center [606, 459] width 381 height 18
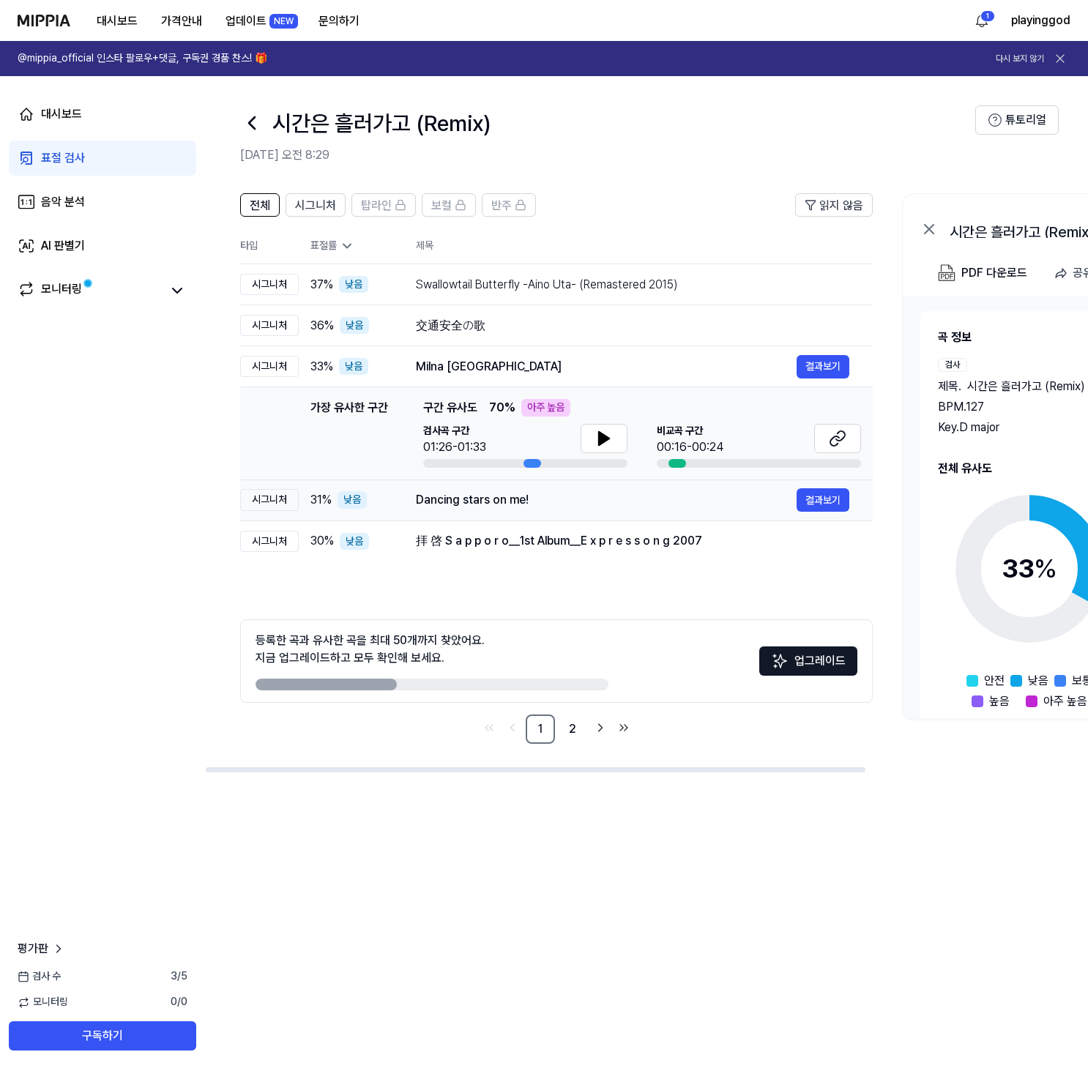
click at [579, 488] on div "Dancing stars on me! 결과보기" at bounding box center [633, 499] width 434 height 23
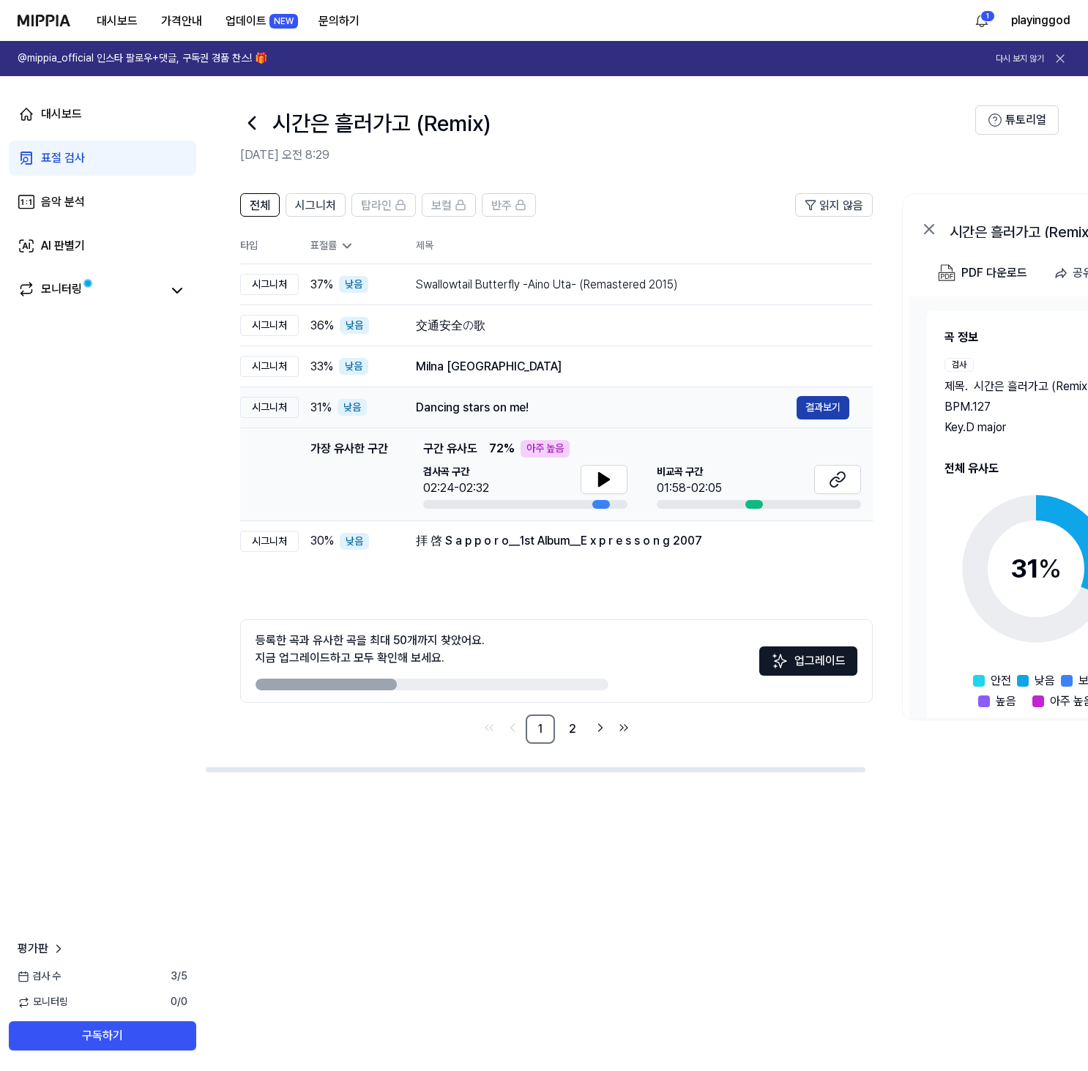
click at [813, 402] on button "결과보기" at bounding box center [823, 407] width 53 height 23
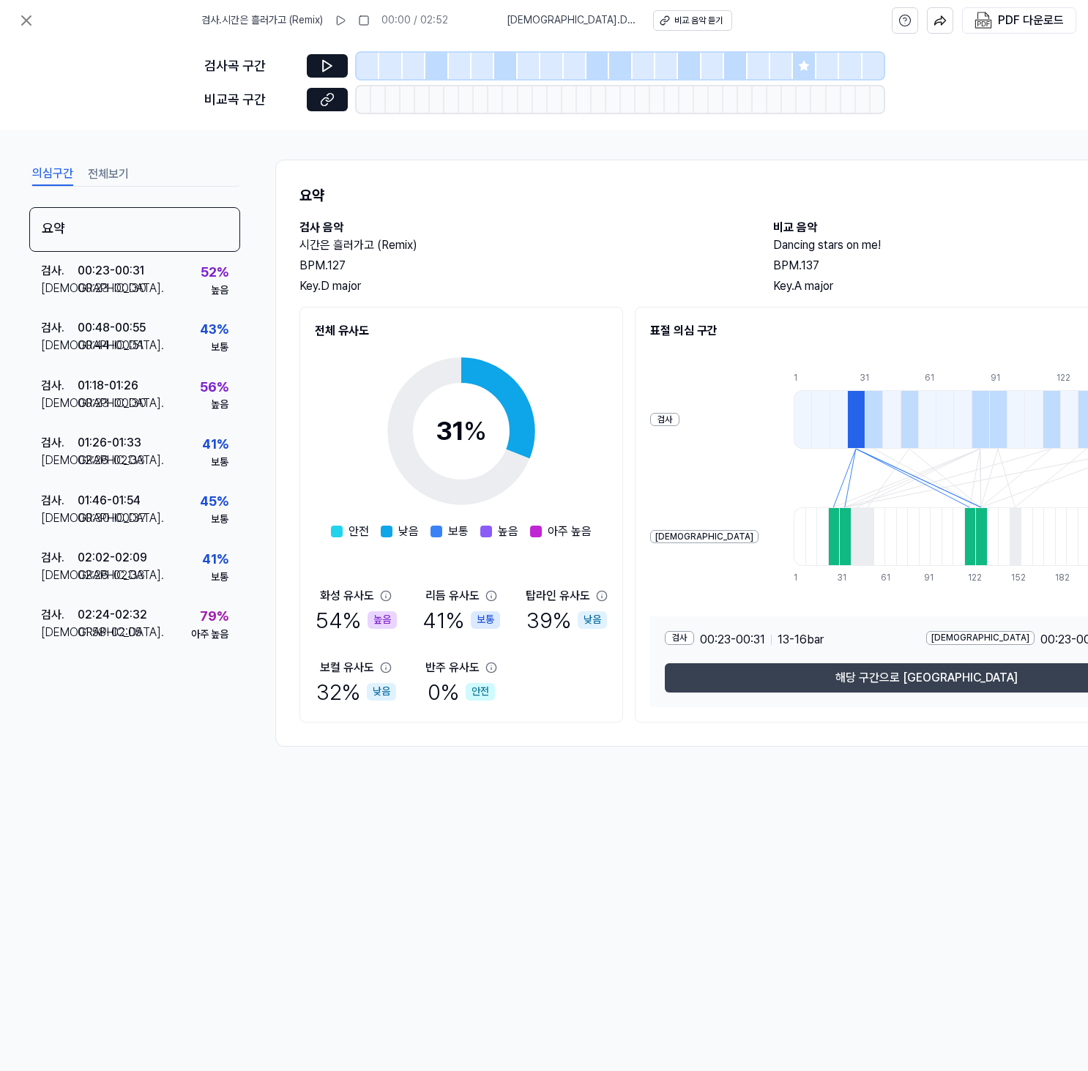
click at [859, 684] on button "해당 구간으로 [GEOGRAPHIC_DATA]" at bounding box center [926, 678] width 523 height 29
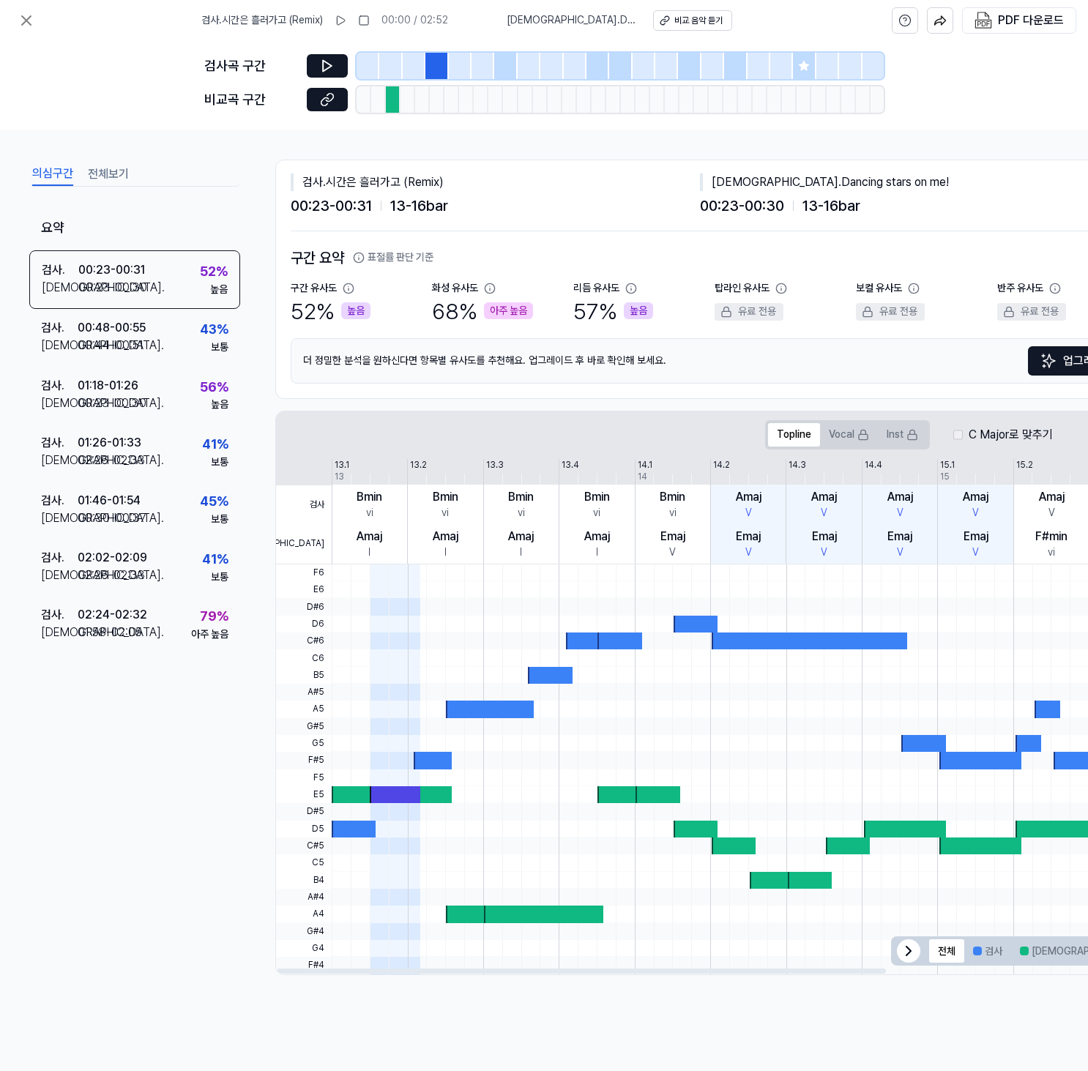
click at [806, 645] on div at bounding box center [810, 641] width 196 height 17
click at [318, 100] on button at bounding box center [327, 99] width 41 height 23
click at [317, 66] on button at bounding box center [327, 65] width 41 height 23
click at [329, 69] on icon at bounding box center [330, 66] width 2 height 10
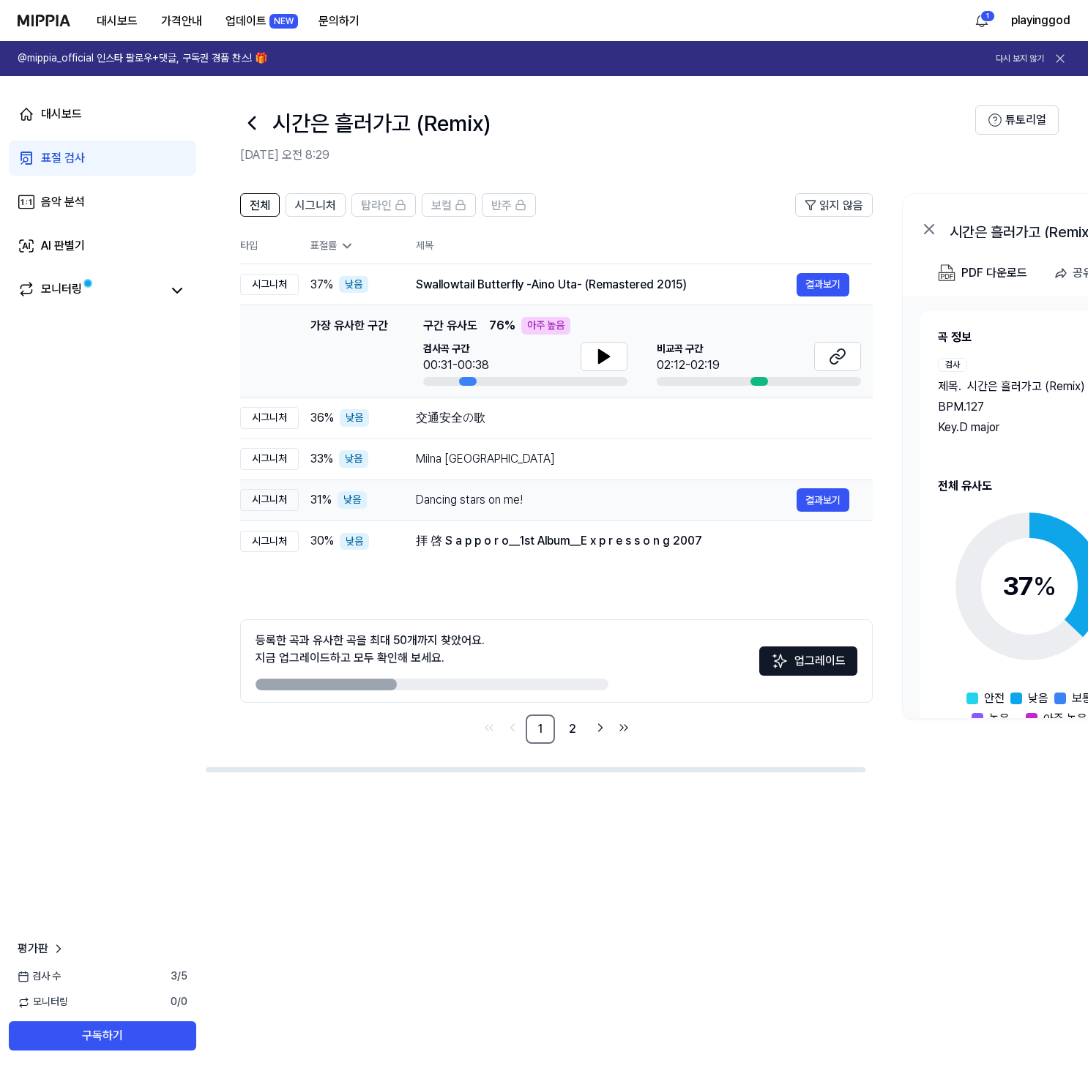
click at [549, 501] on div "Dancing stars on me!" at bounding box center [606, 500] width 381 height 18
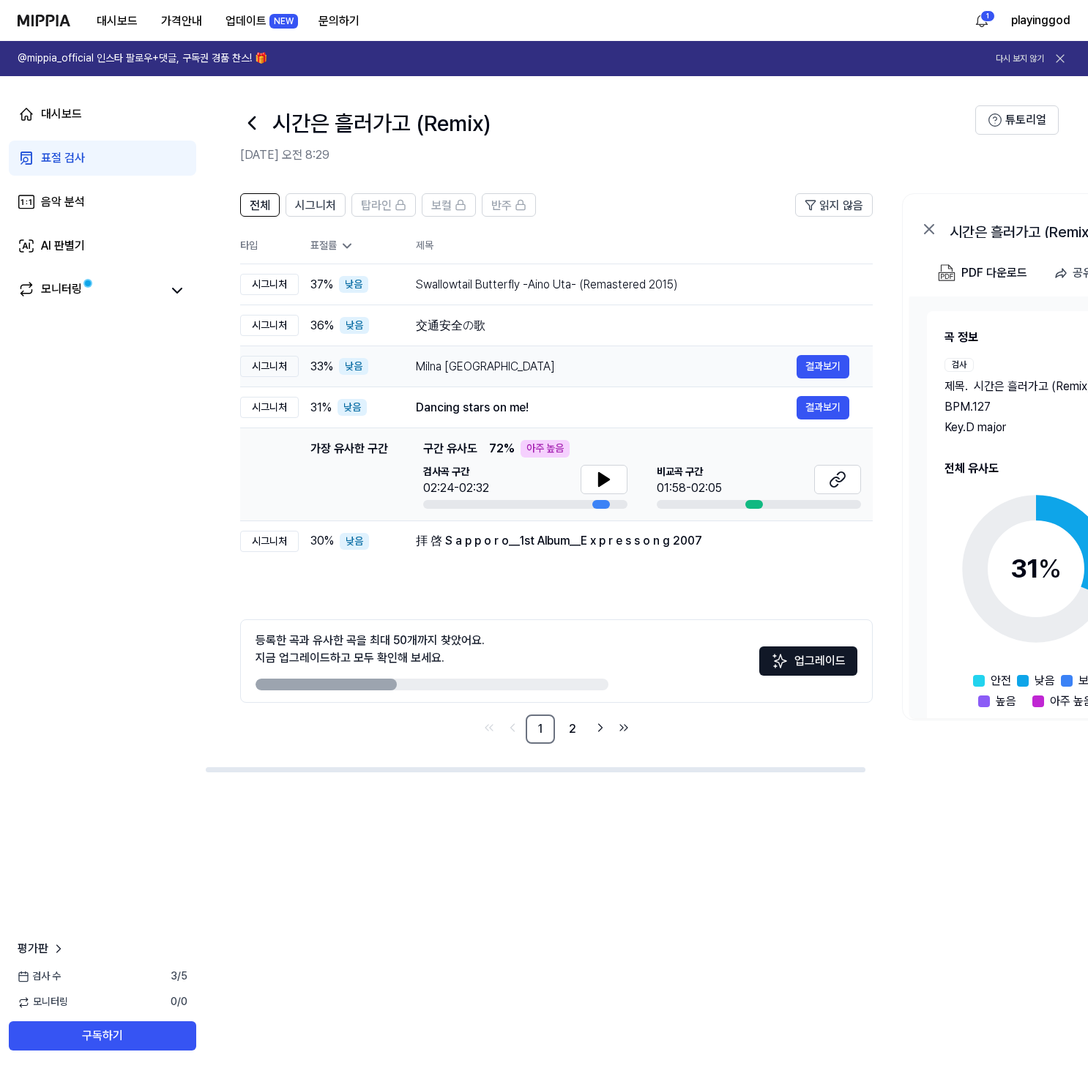
click at [571, 374] on div "Milna [GEOGRAPHIC_DATA]" at bounding box center [606, 367] width 381 height 18
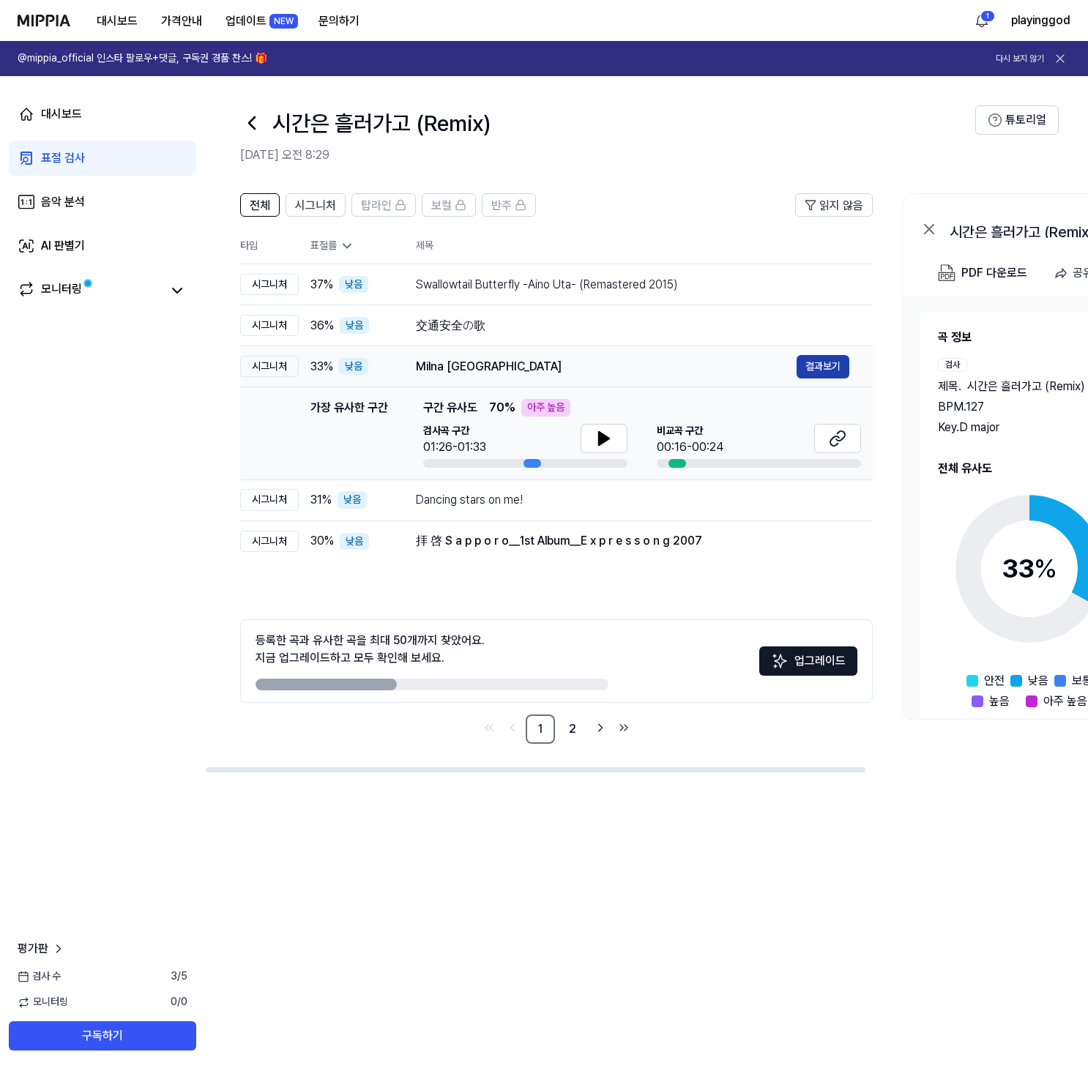
click at [836, 371] on button "결과보기" at bounding box center [823, 366] width 53 height 23
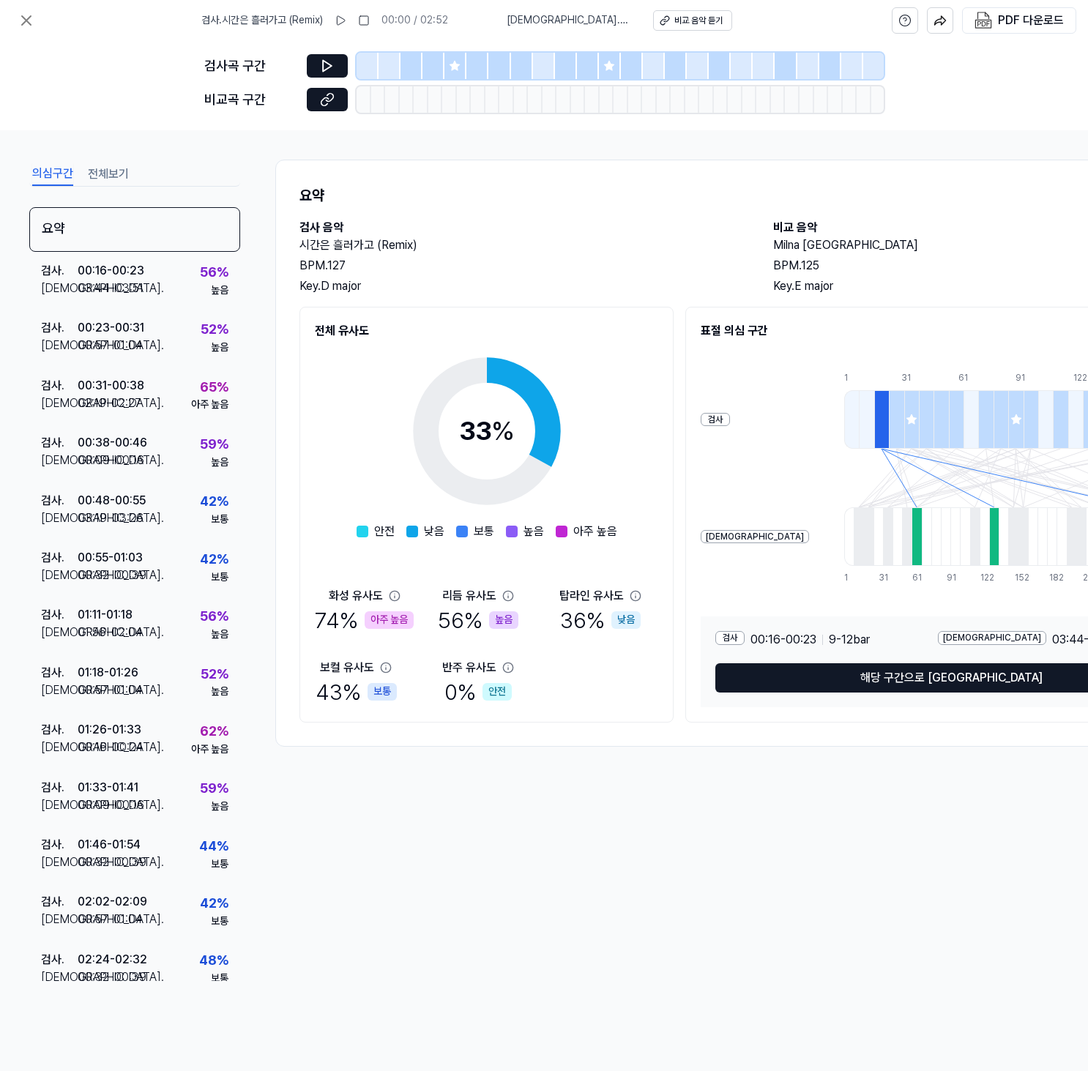
click at [111, 174] on button "전체보기" at bounding box center [108, 174] width 41 height 23
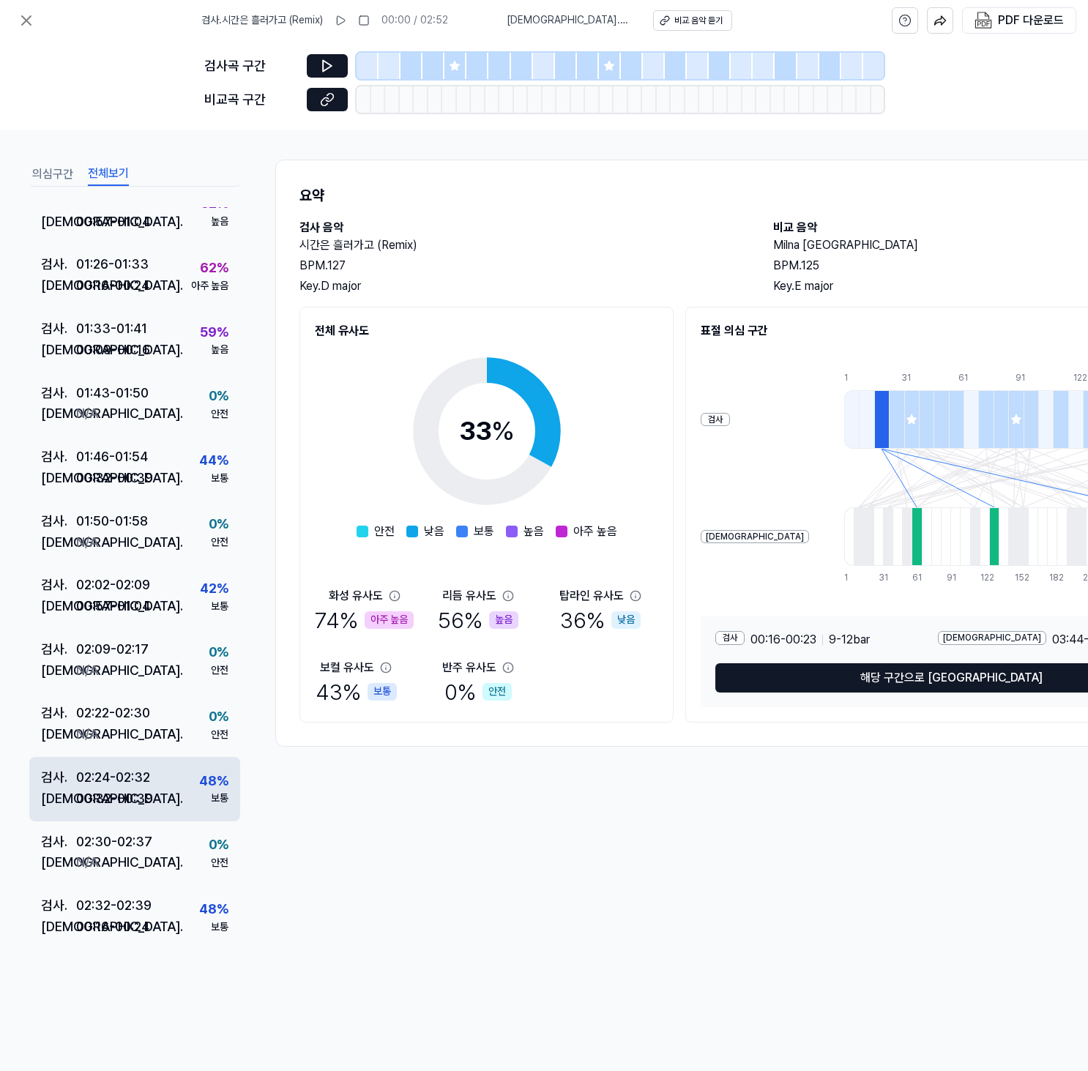
scroll to position [839, 0]
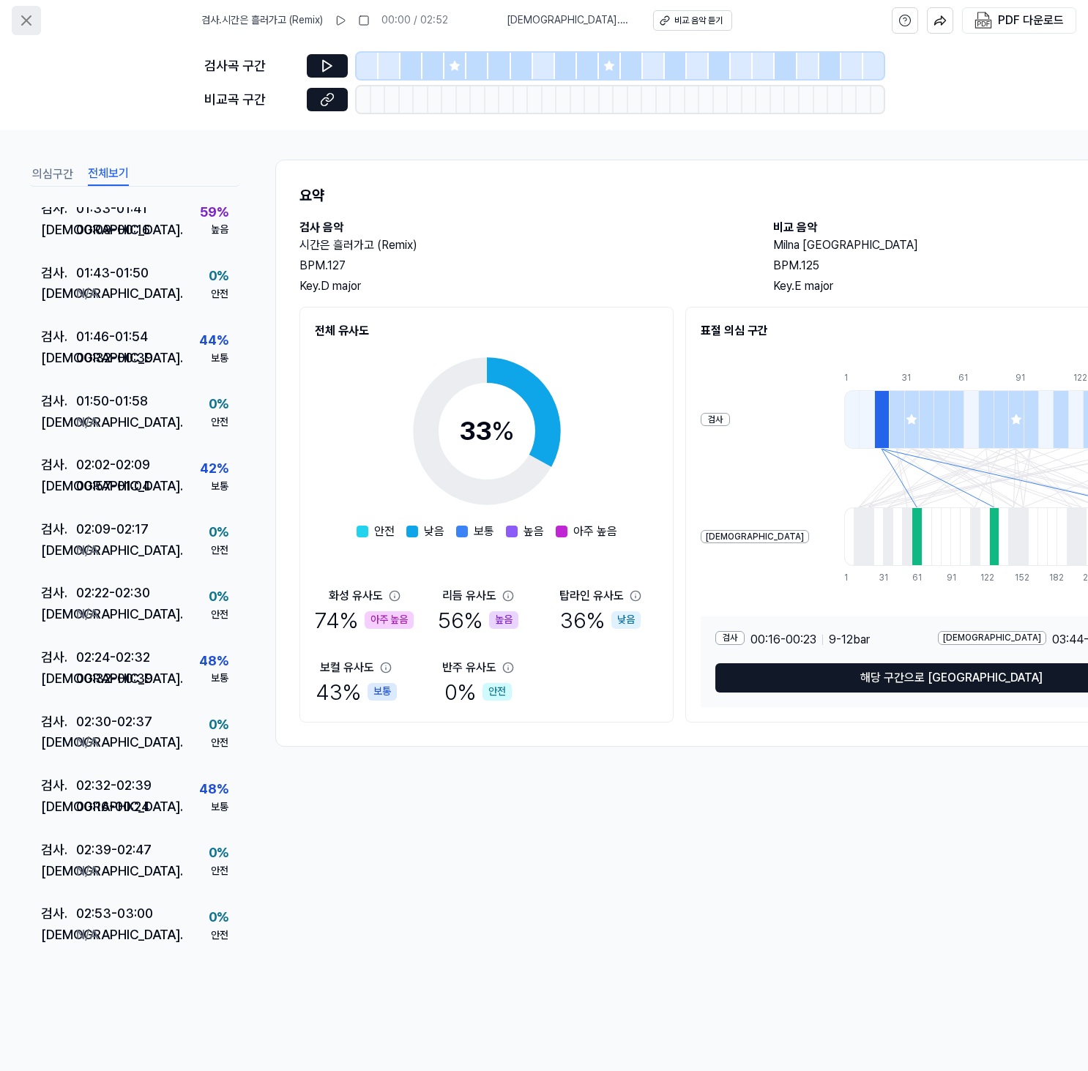
click at [20, 23] on icon at bounding box center [27, 21] width 18 height 18
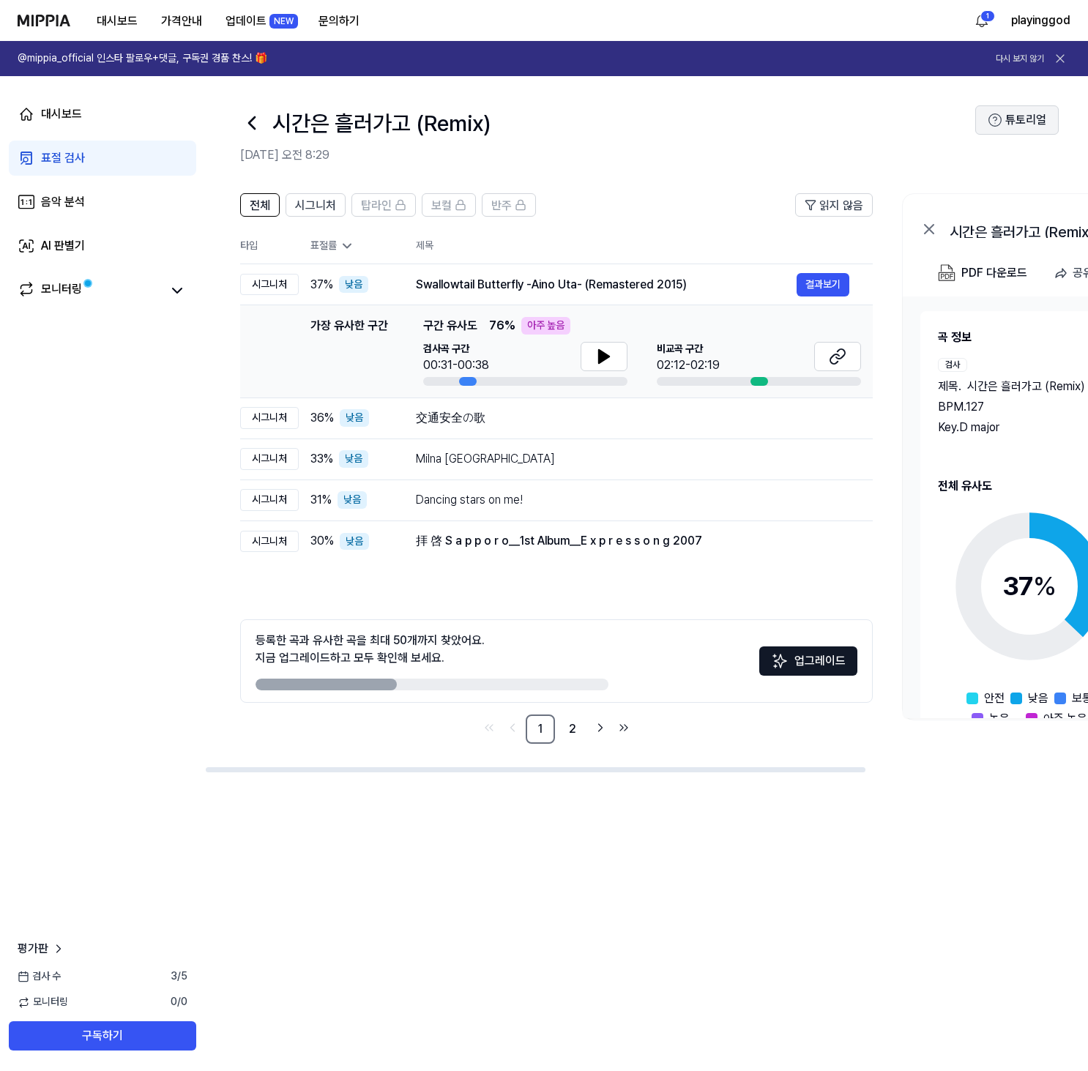
click at [1017, 108] on button "튜토리얼" at bounding box center [1017, 119] width 83 height 29
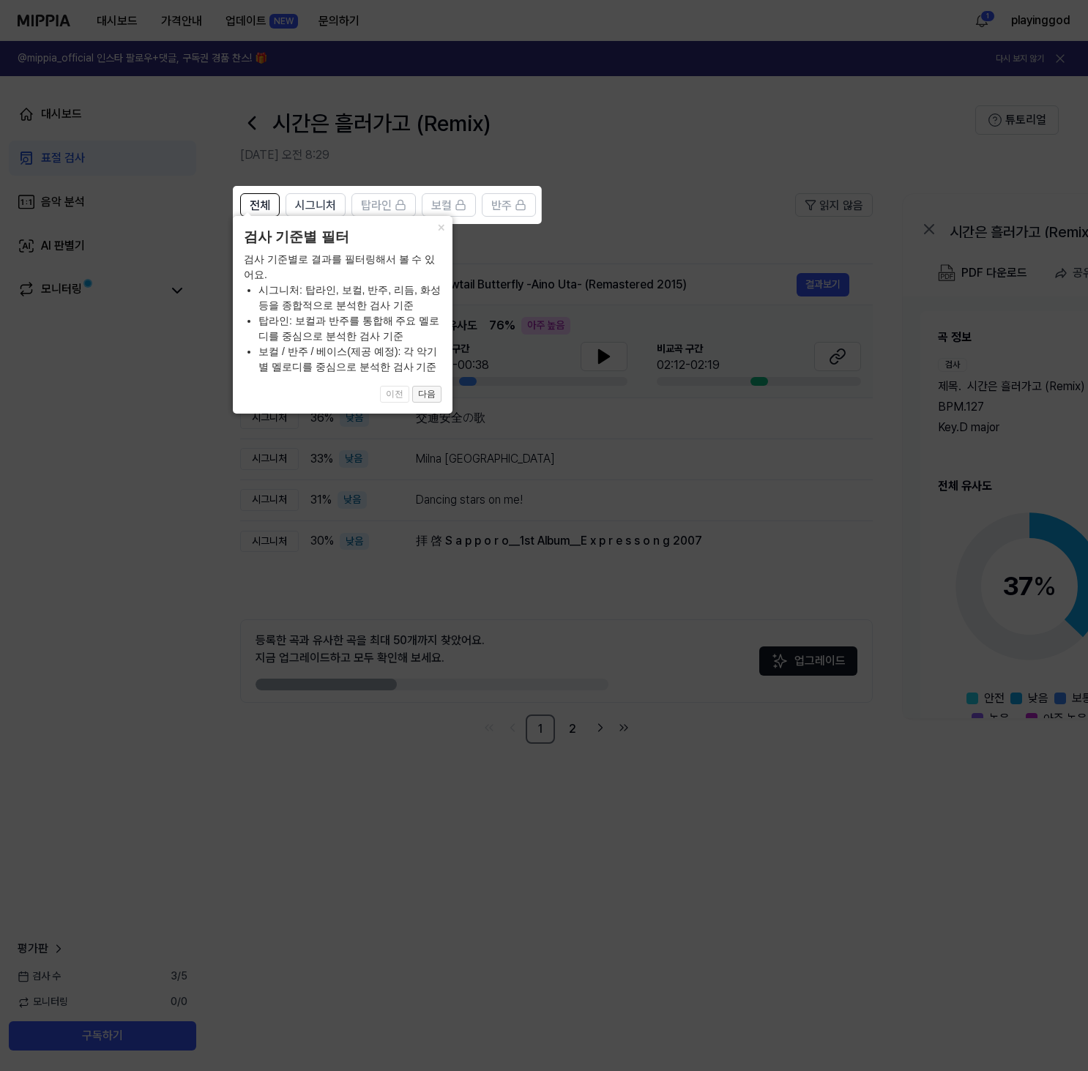
click at [441, 398] on button "다음" at bounding box center [426, 395] width 29 height 18
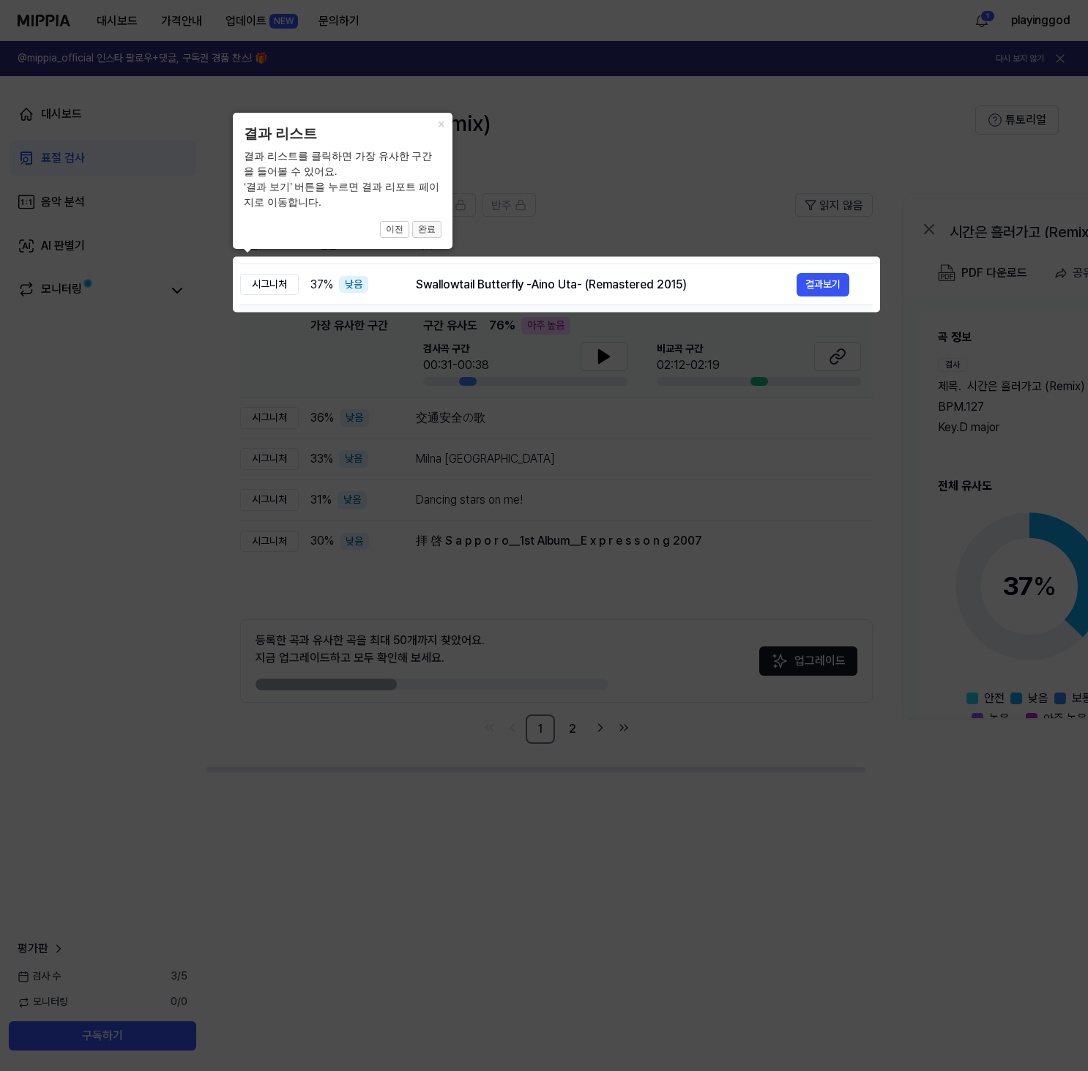
click at [430, 229] on button "완료" at bounding box center [426, 230] width 29 height 18
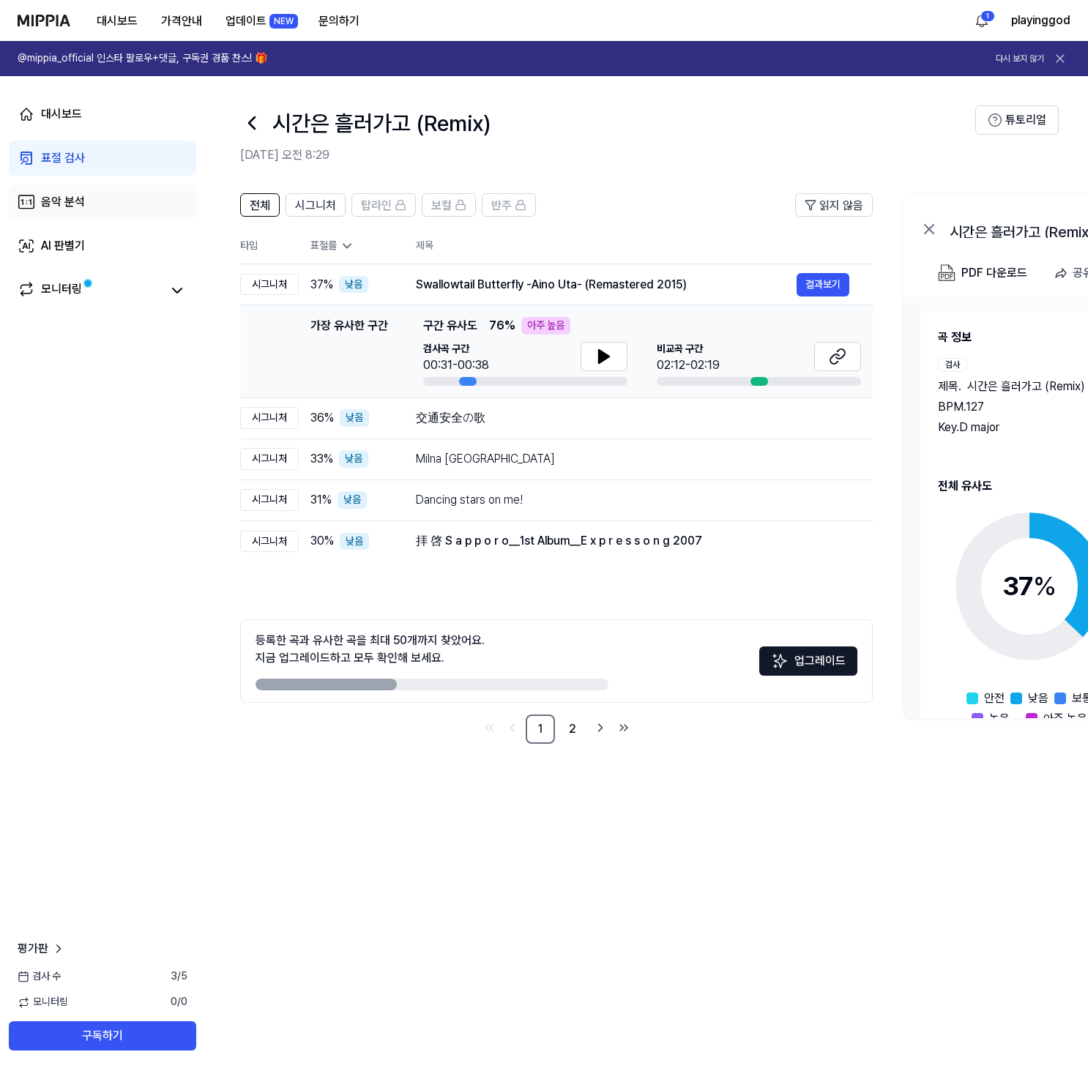
click at [77, 209] on div "음악 분석" at bounding box center [63, 202] width 44 height 18
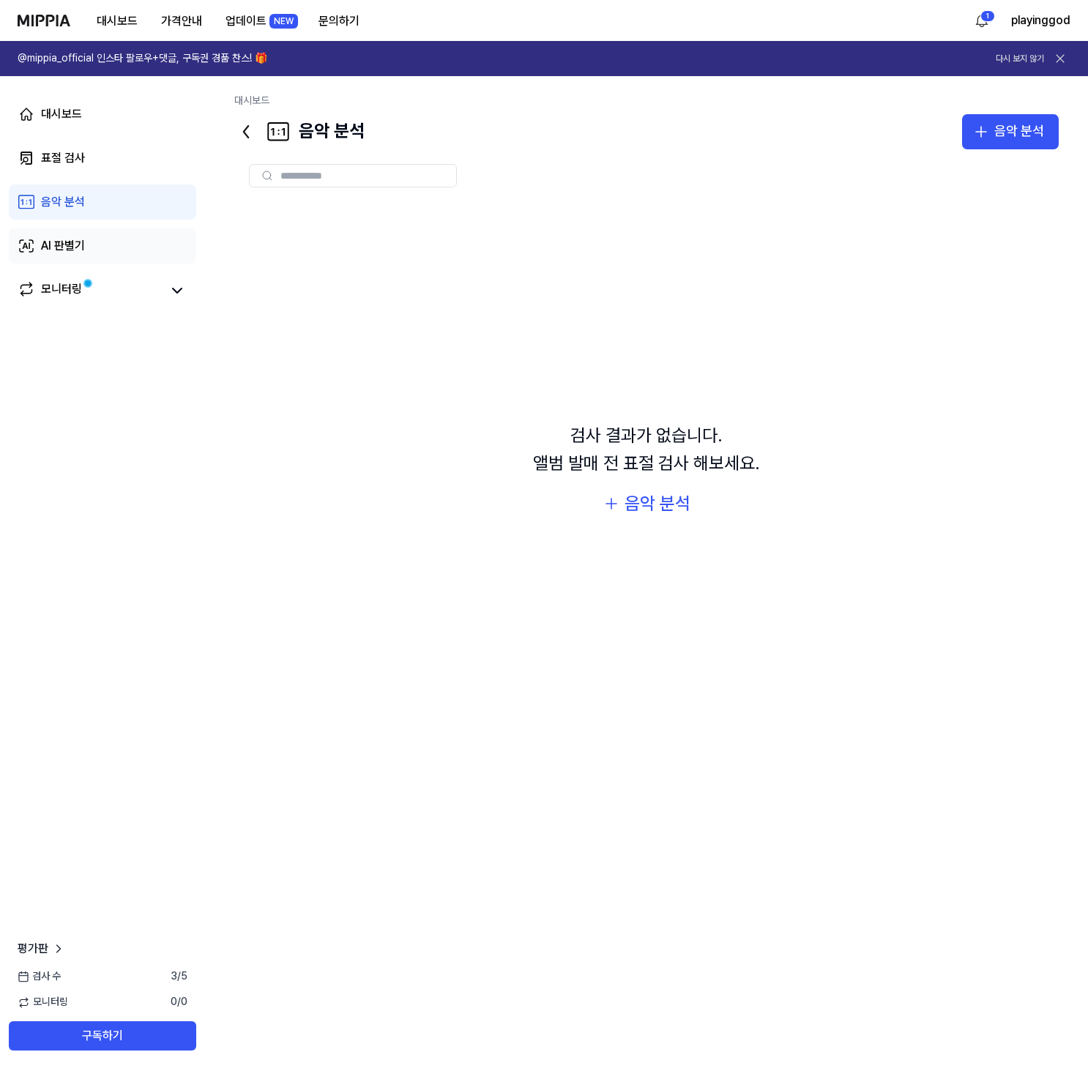
click at [93, 234] on link "AI 판별기" at bounding box center [102, 246] width 187 height 35
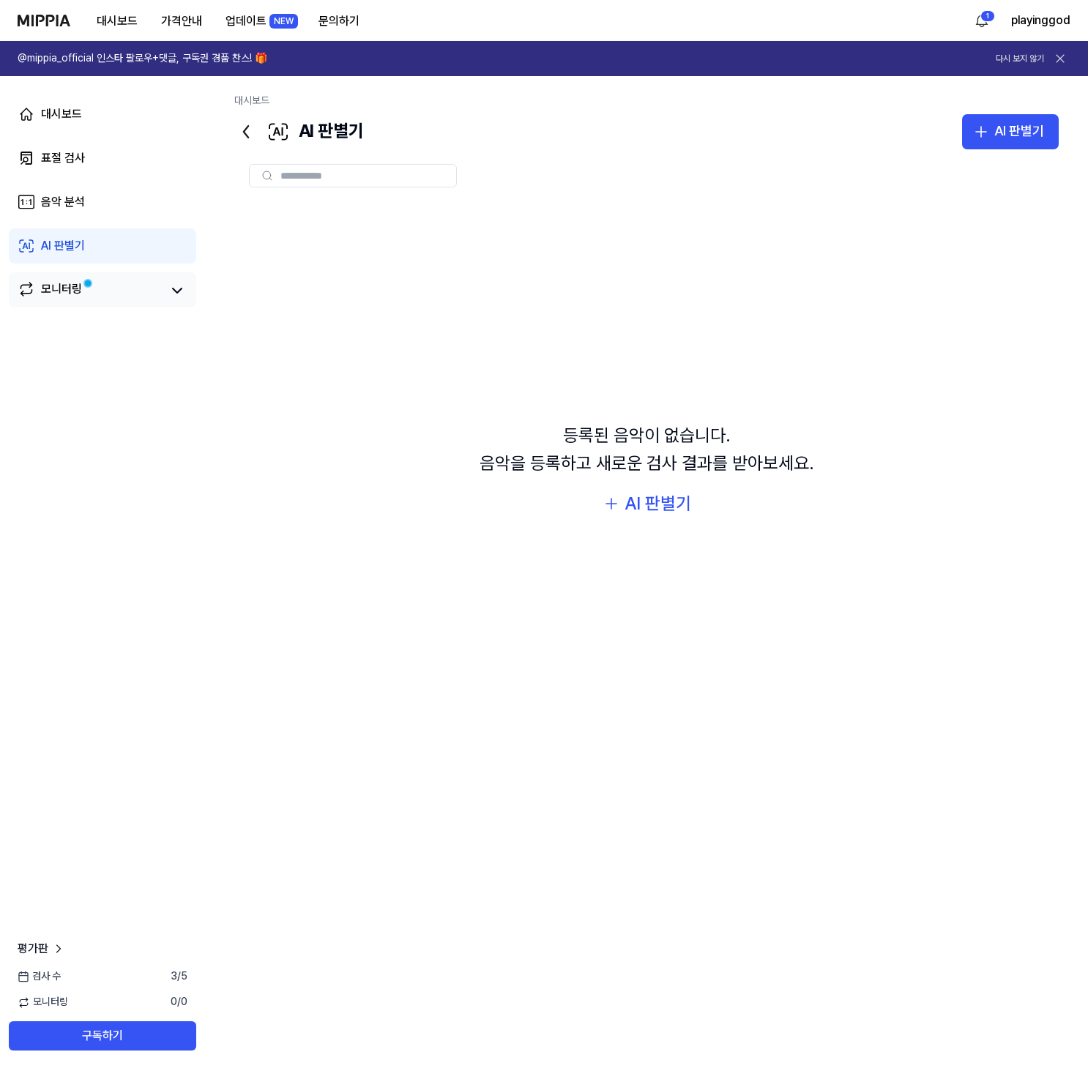
click at [104, 285] on link "모니터링" at bounding box center [90, 290] width 144 height 21
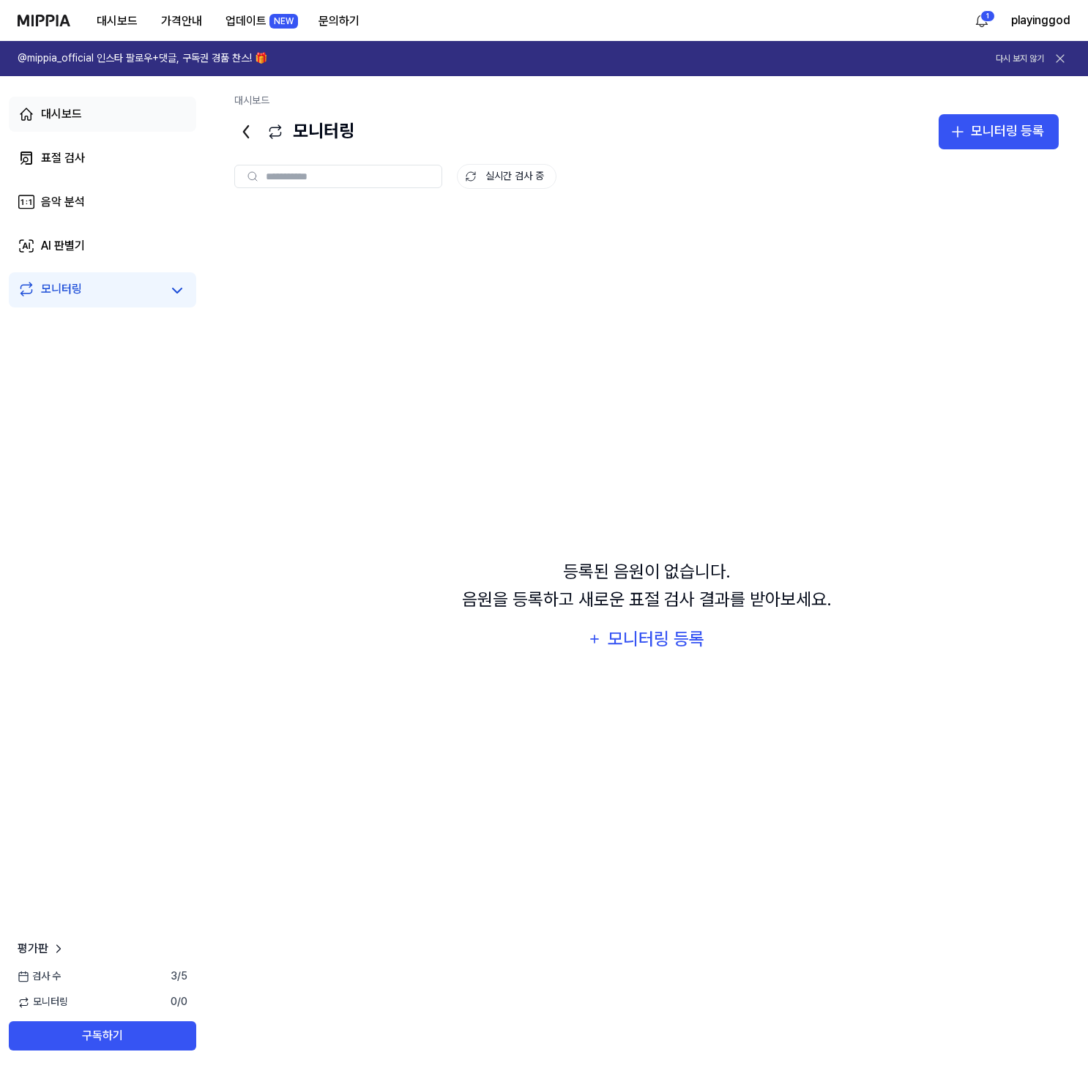
click at [55, 114] on div "대시보드" at bounding box center [61, 114] width 41 height 18
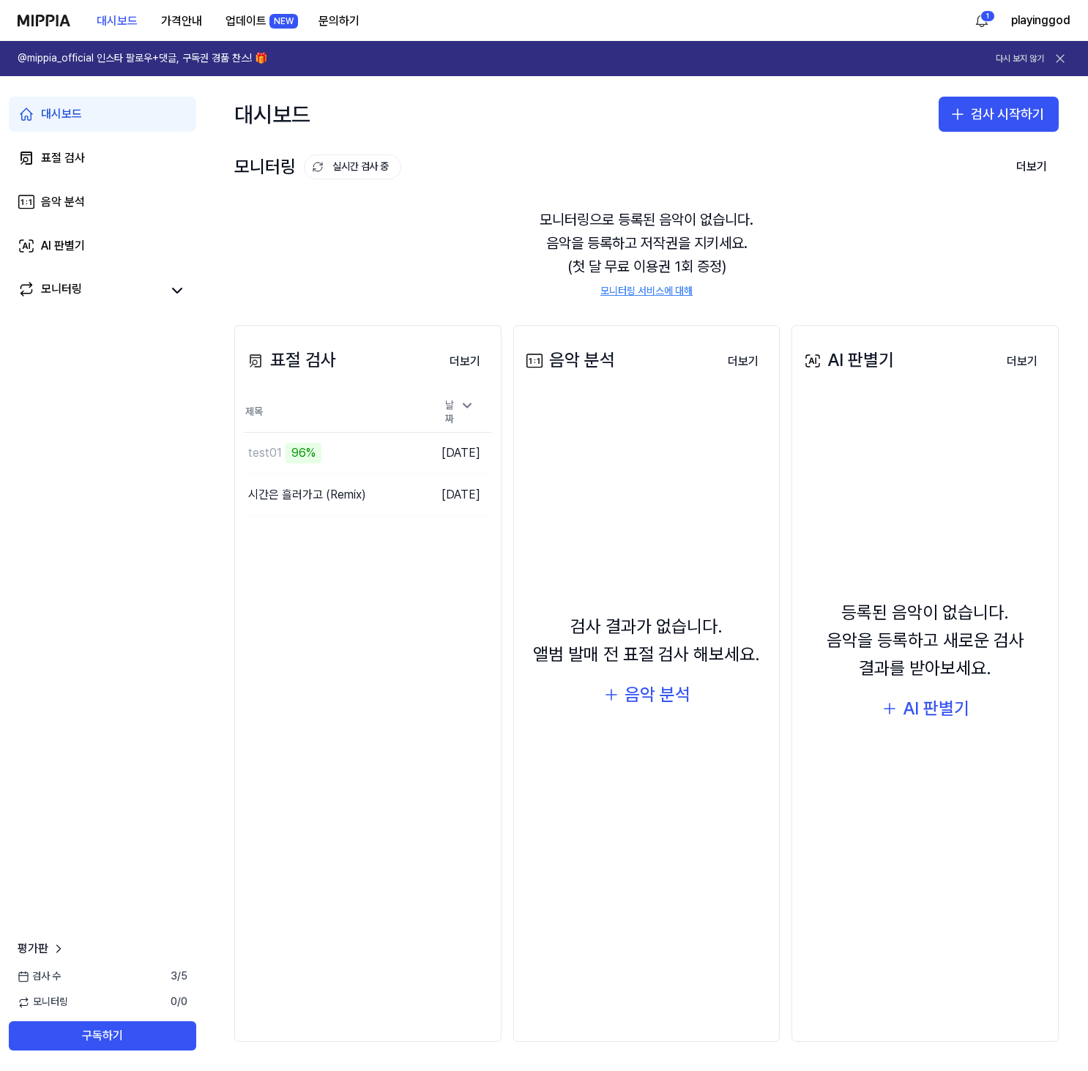
click at [38, 10] on div "대시보드 가격안내 업데이트 NEW 문의하기" at bounding box center [195, 20] width 354 height 40
click at [40, 16] on img at bounding box center [44, 21] width 53 height 12
click at [345, 686] on div "표절 검사 더보기 표절 검사 제목 날짜 test01 98% 이동하기 [DATE] 시간은 흘러가고 (Remix) 이동하기 [D…" at bounding box center [367, 683] width 267 height 717
click at [375, 447] on button "이동하기" at bounding box center [401, 453] width 53 height 23
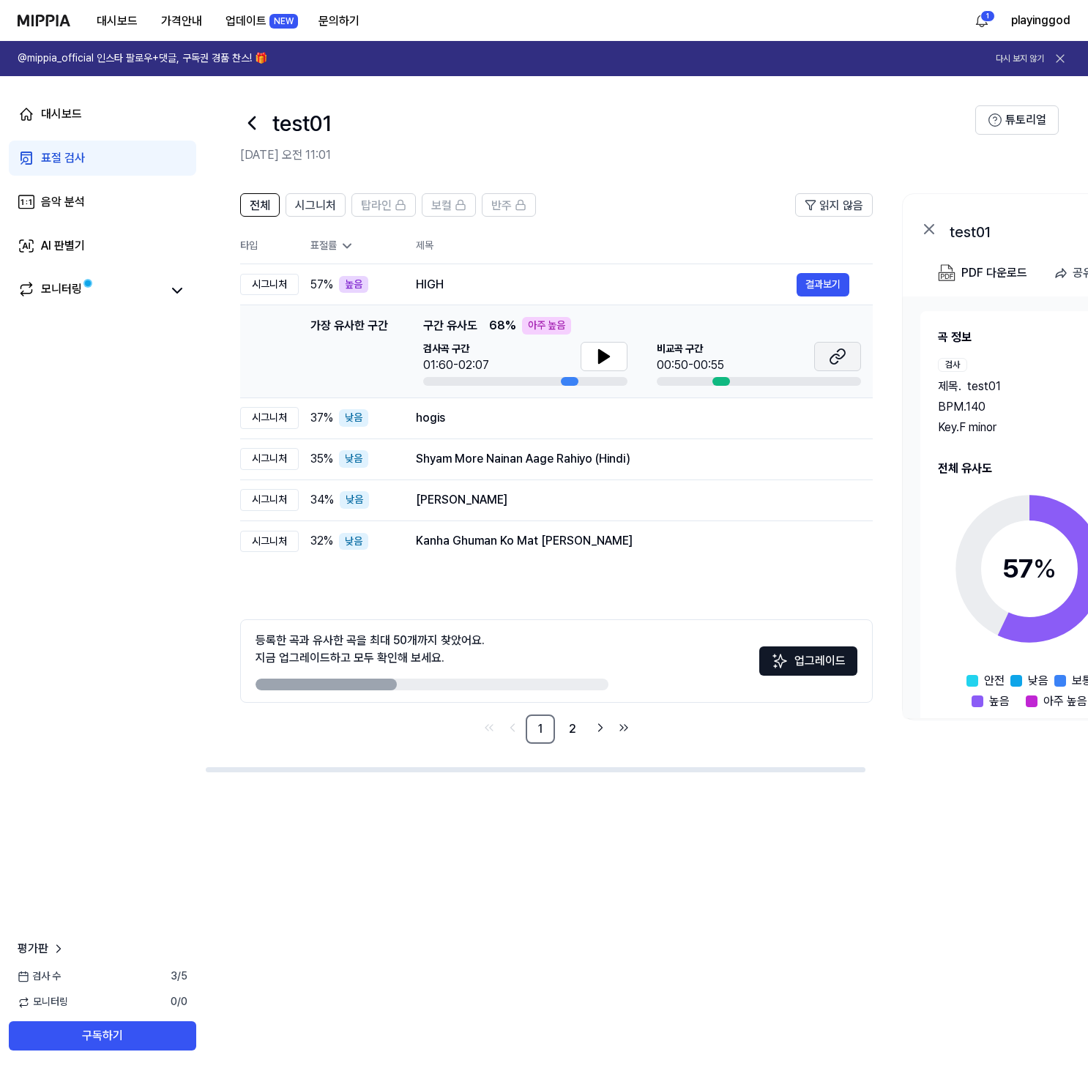
click at [841, 346] on button at bounding box center [837, 356] width 47 height 29
click at [612, 356] on button at bounding box center [604, 356] width 47 height 29
click at [615, 357] on button at bounding box center [604, 356] width 47 height 29
click at [816, 288] on button "결과보기" at bounding box center [823, 284] width 53 height 23
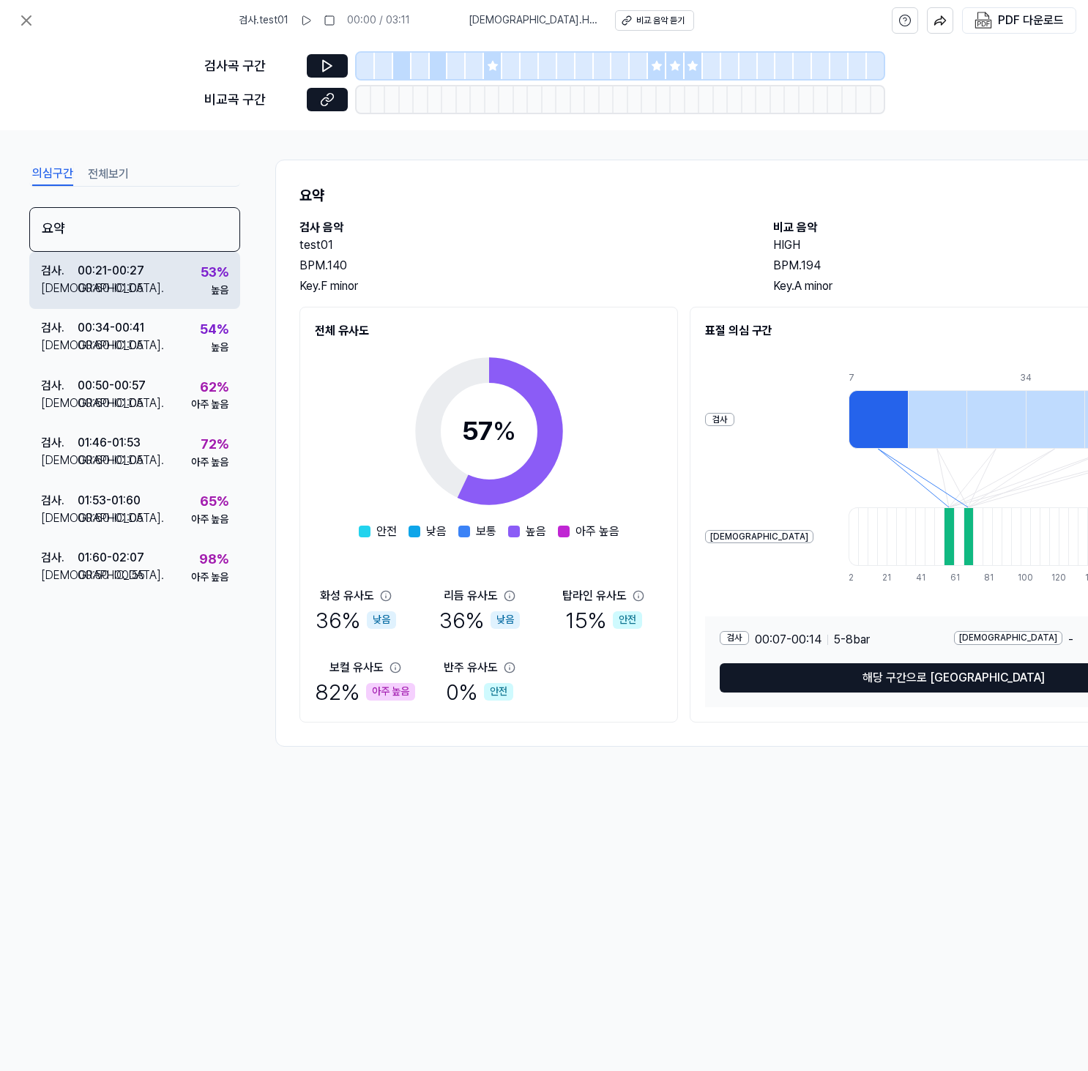
click at [173, 283] on div "검사 . 00:21 - 00:27 비교 . 00:60 - 01:05 53 % 높음" at bounding box center [134, 280] width 211 height 57
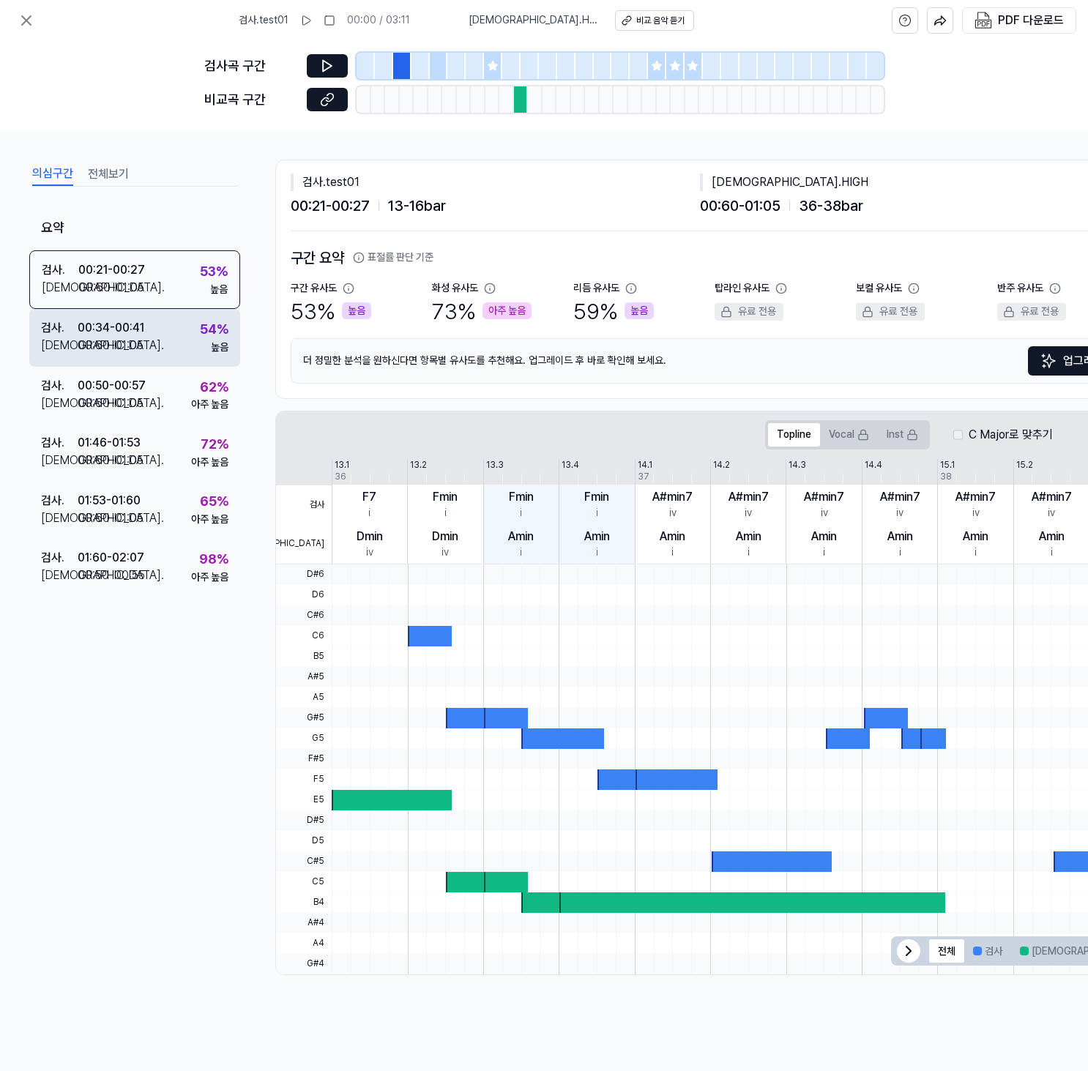
click at [185, 360] on div "검사 . 00:34 - 00:41 비교 . 00:60 - 01:05 54 % 높음" at bounding box center [134, 337] width 211 height 57
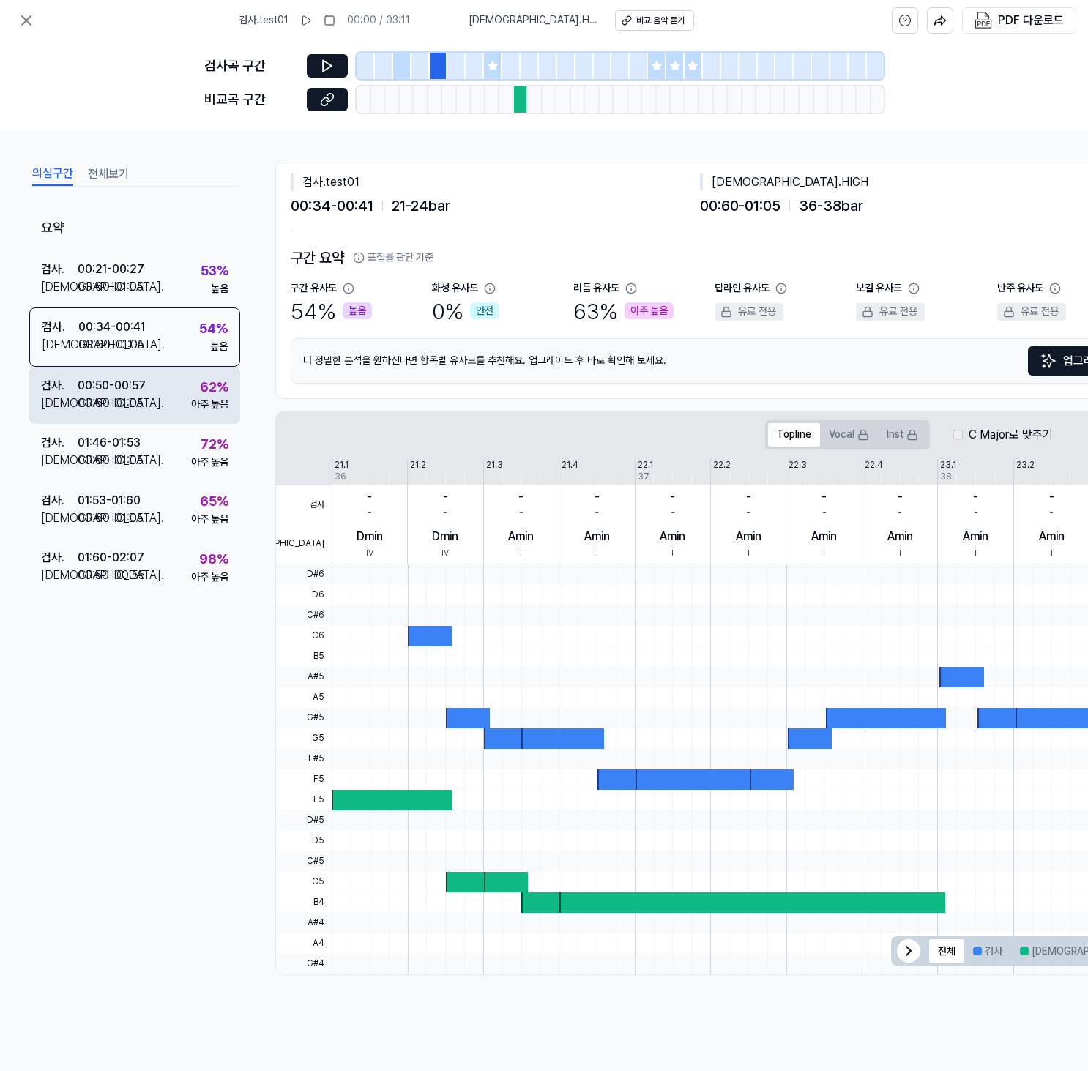
click at [186, 397] on div "검사 . 00:50 - 00:57 비교 . 00:60 - 01:05 62 % 아주 높음" at bounding box center [134, 395] width 211 height 57
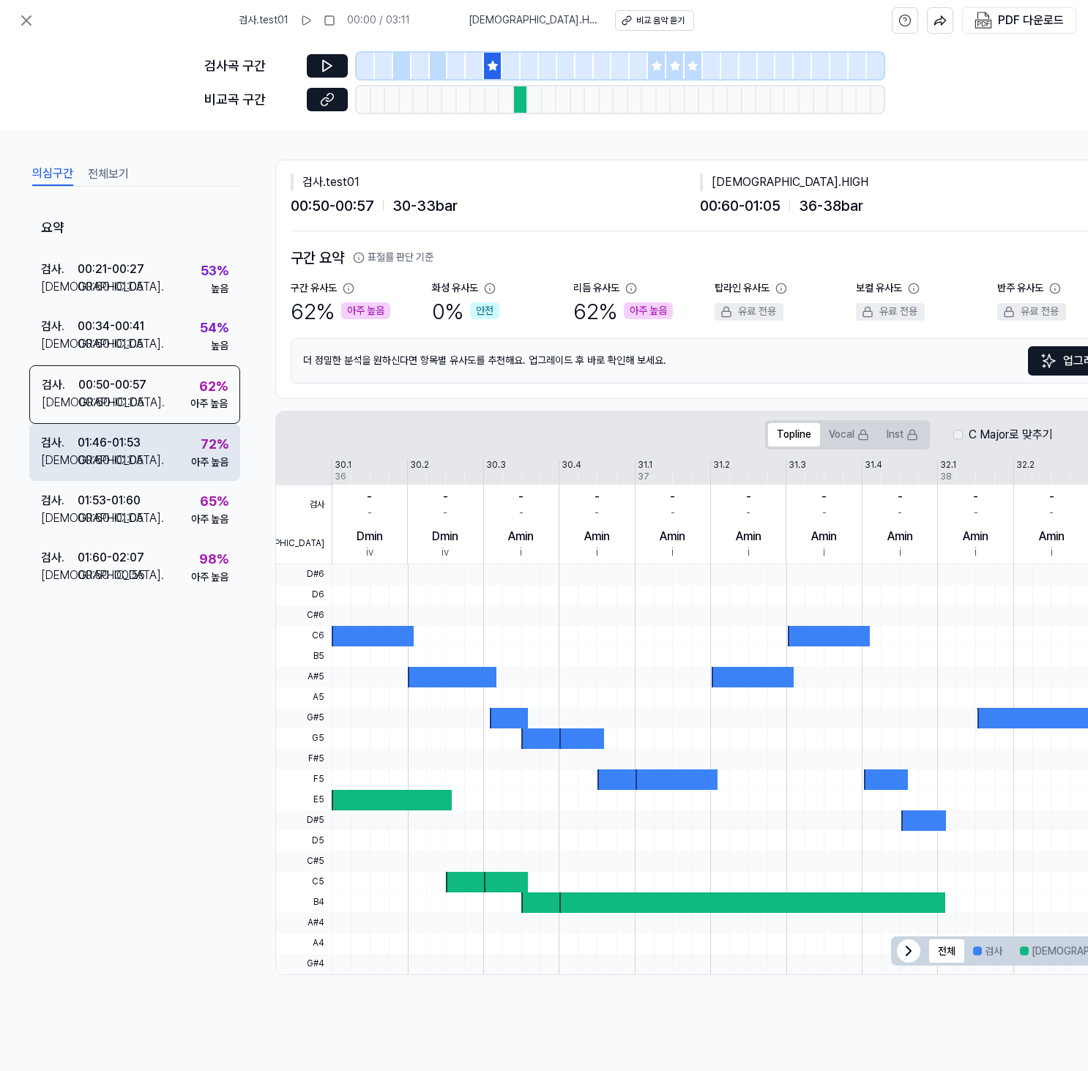
click at [184, 445] on div "검사 . 01:46 - 01:53 비교 . 00:60 - 01:05 72 % 아주 높음" at bounding box center [134, 452] width 211 height 57
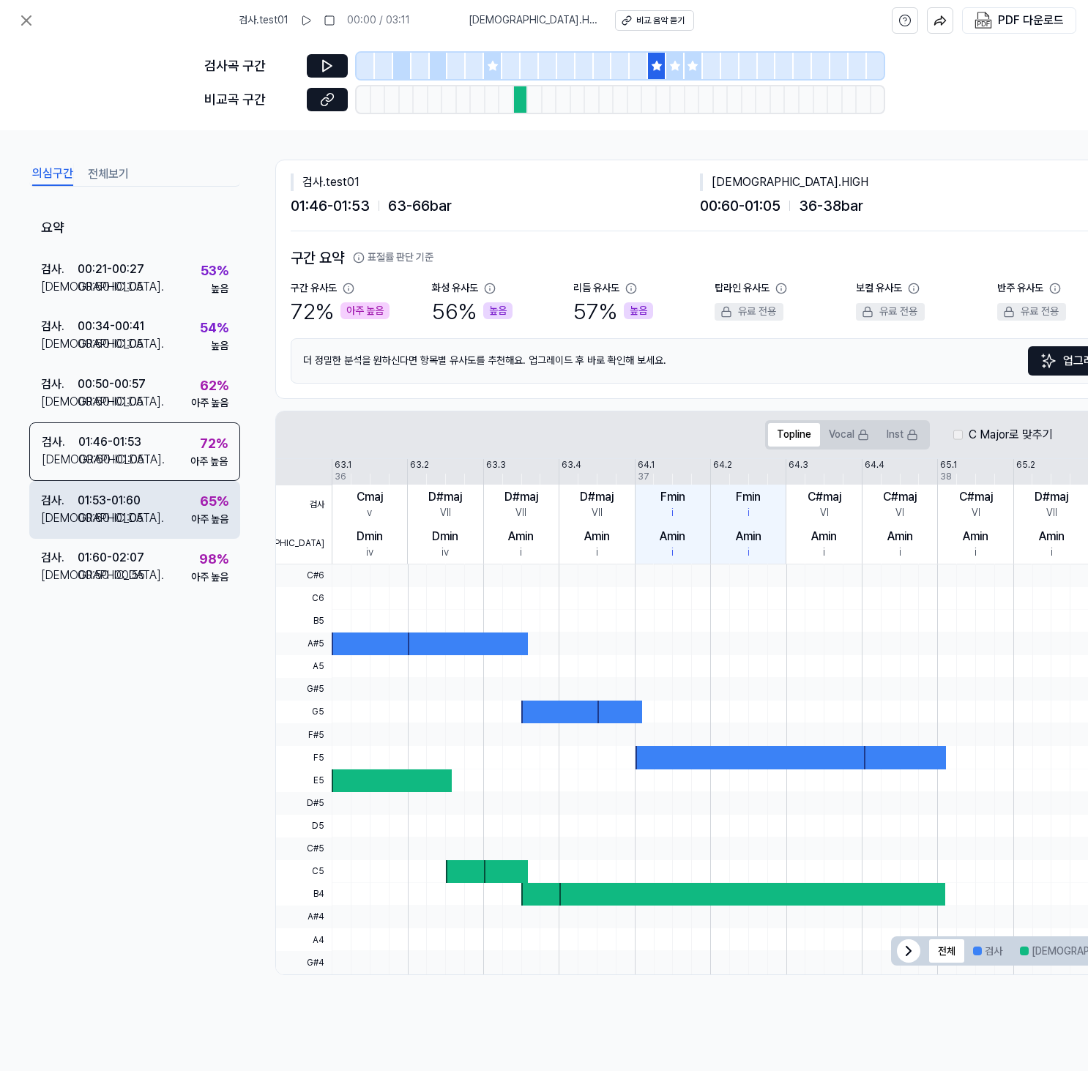
click at [166, 509] on div "검사 . 01:53 - 01:60 비교 . 00:60 - 01:05 65 % 아주 높음" at bounding box center [134, 509] width 211 height 57
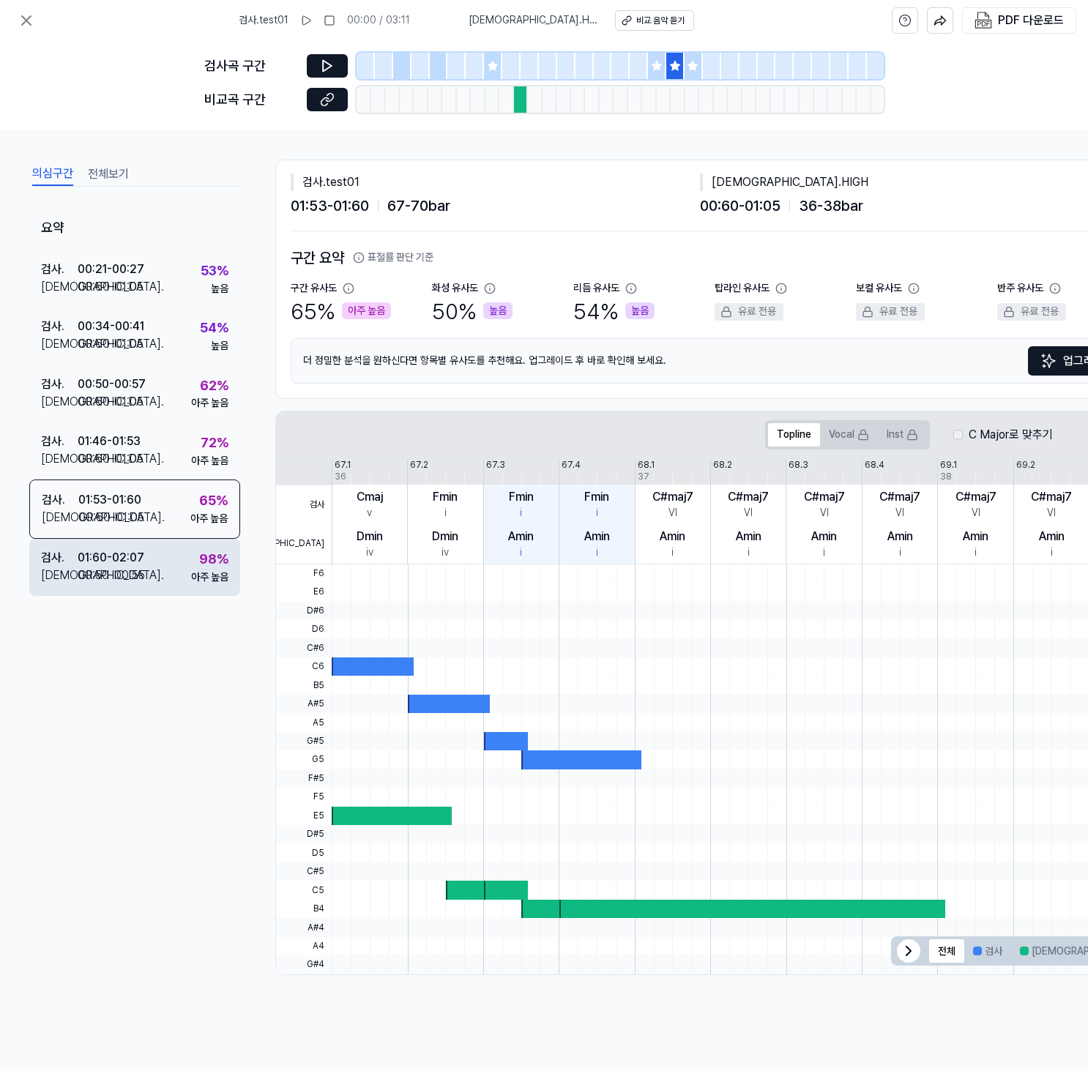
click at [157, 557] on div "검사 . 01:60 - 02:07 비교 . 00:50 - 00:55 98 % 아주 높음" at bounding box center [134, 567] width 211 height 57
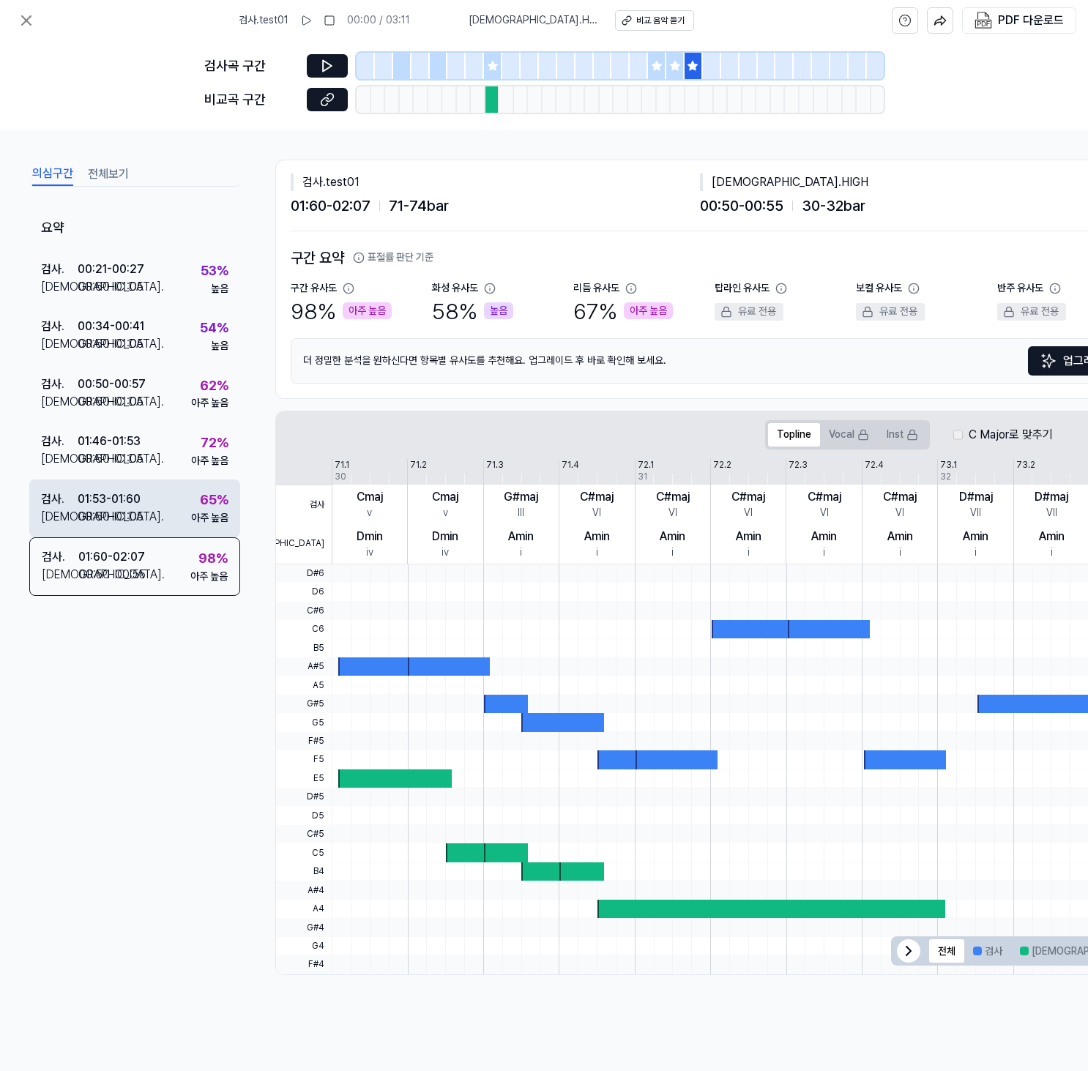
click at [162, 507] on div "검사 . 01:53 - 01:60 비교 . 00:60 - 01:05 65 % 아주 높음" at bounding box center [134, 508] width 211 height 57
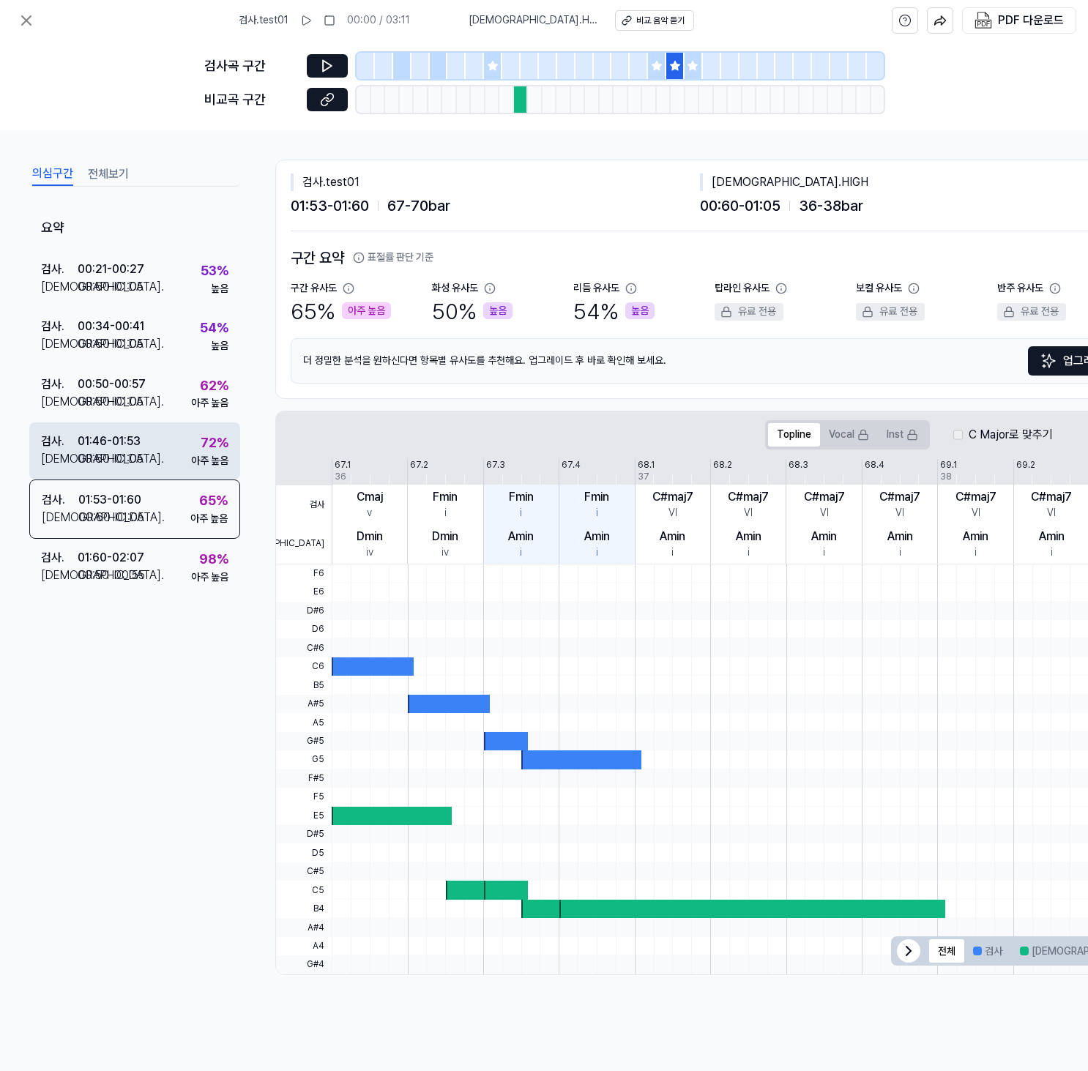
click at [163, 467] on div "검사 . 01:46 - 01:53 비교 . 00:60 - 01:05 72 % 아주 높음" at bounding box center [134, 451] width 211 height 57
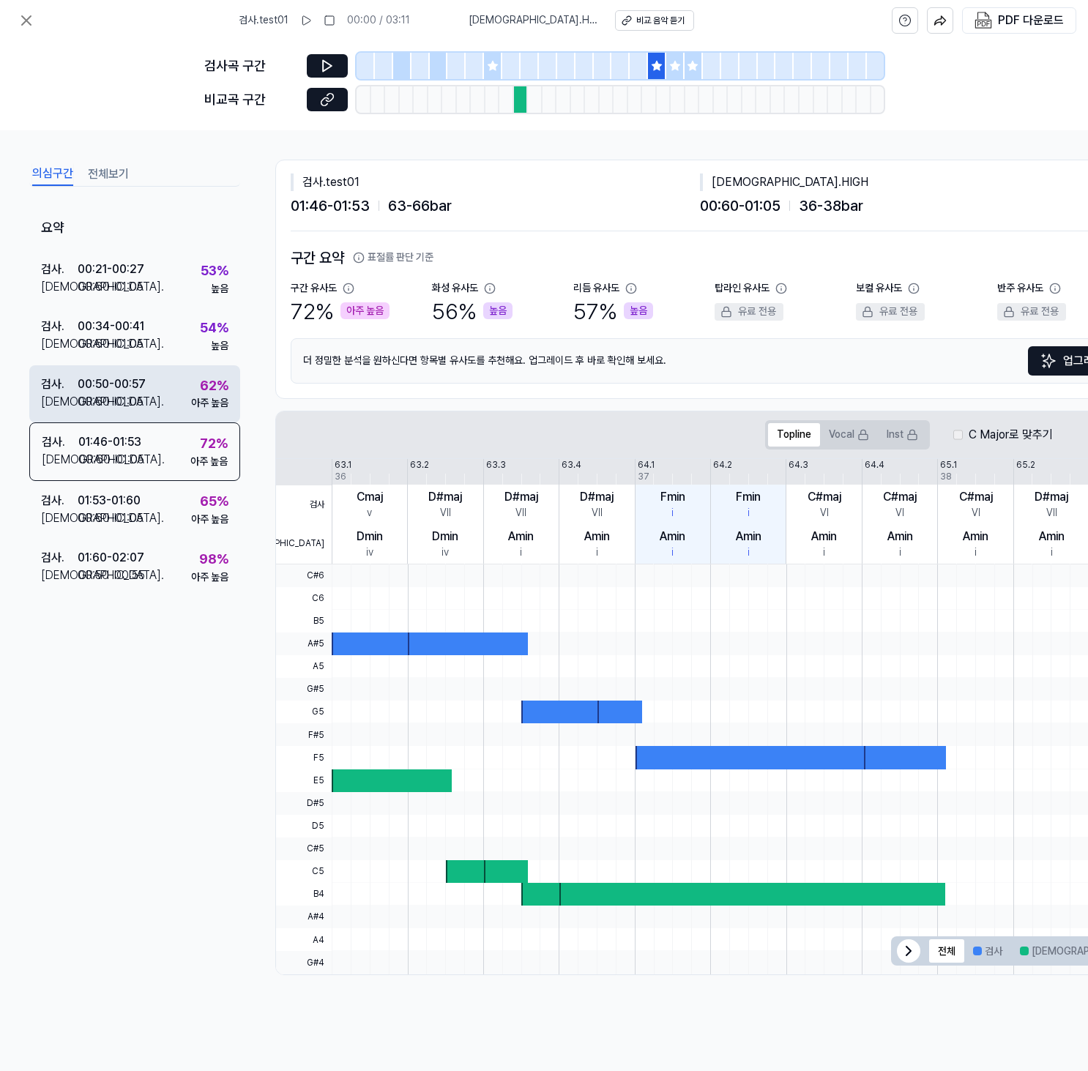
click at [171, 411] on div "검사 . 00:50 - 00:57 비교 . 00:60 - 01:05 62 % 아주 높음" at bounding box center [134, 393] width 211 height 57
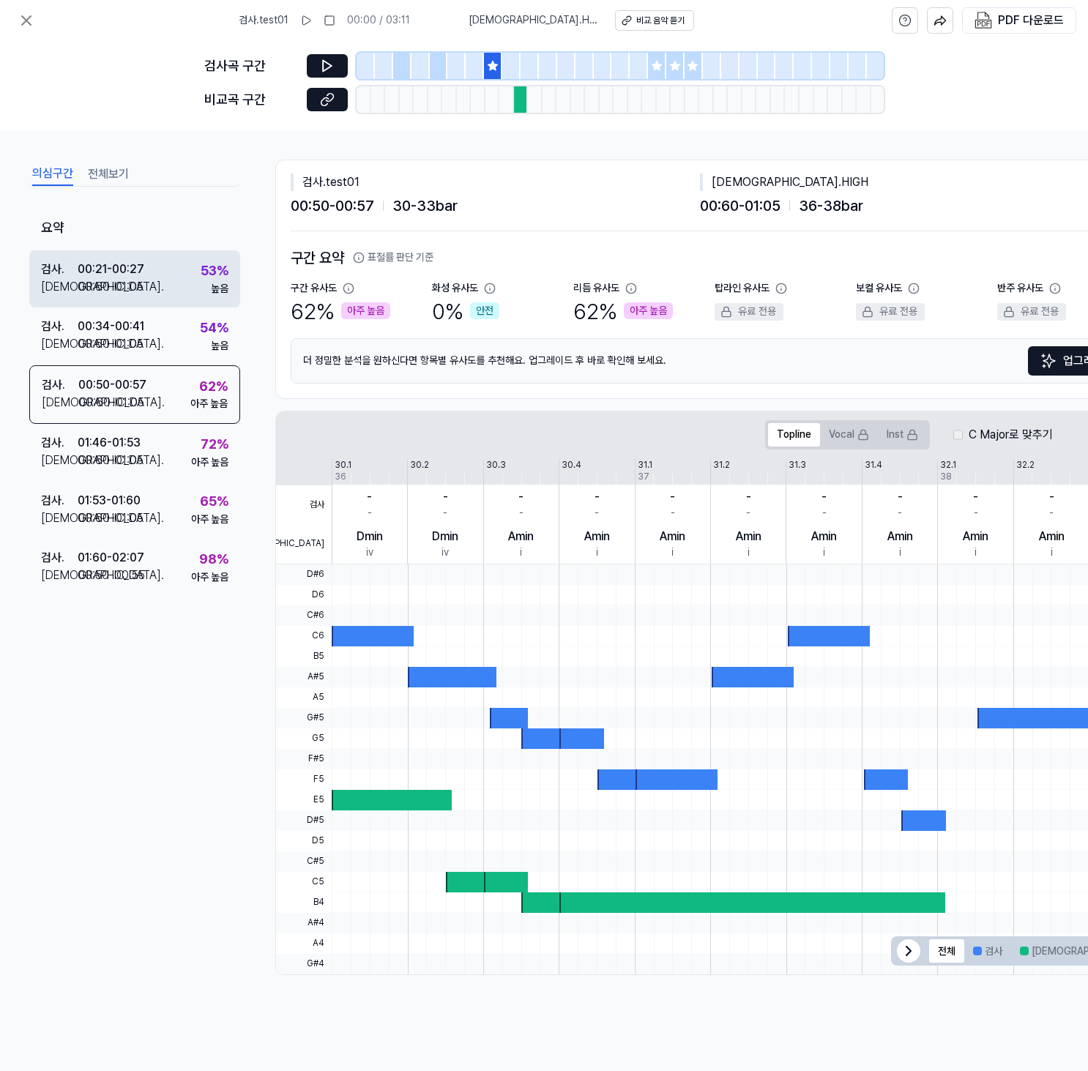
click at [180, 277] on div "검사 . 00:21 - 00:27 비교 . 00:60 - 01:05 53 % 높음" at bounding box center [134, 278] width 211 height 57
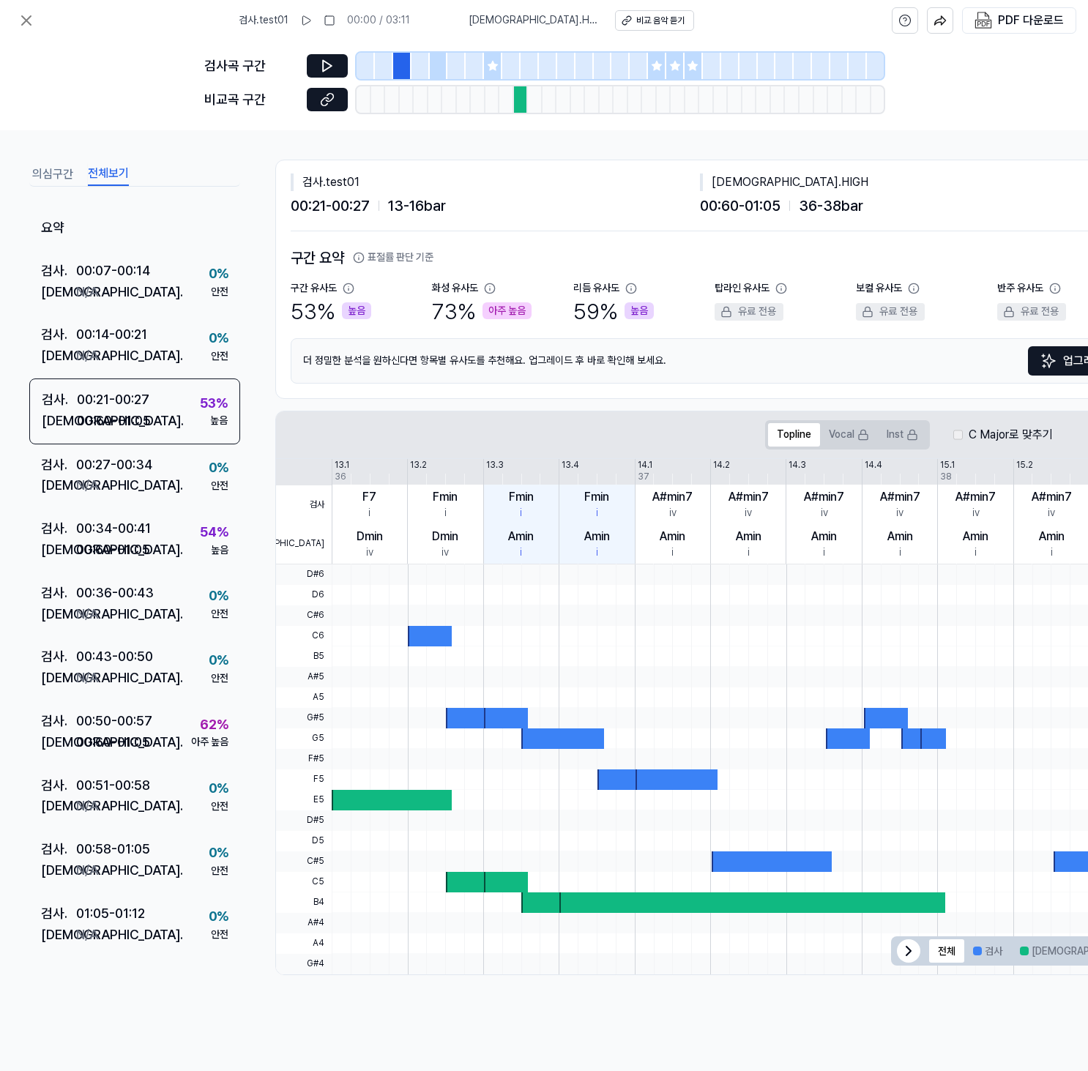
click at [109, 171] on button "전체보기" at bounding box center [108, 174] width 41 height 23
click at [45, 166] on button "의심구간" at bounding box center [52, 174] width 41 height 23
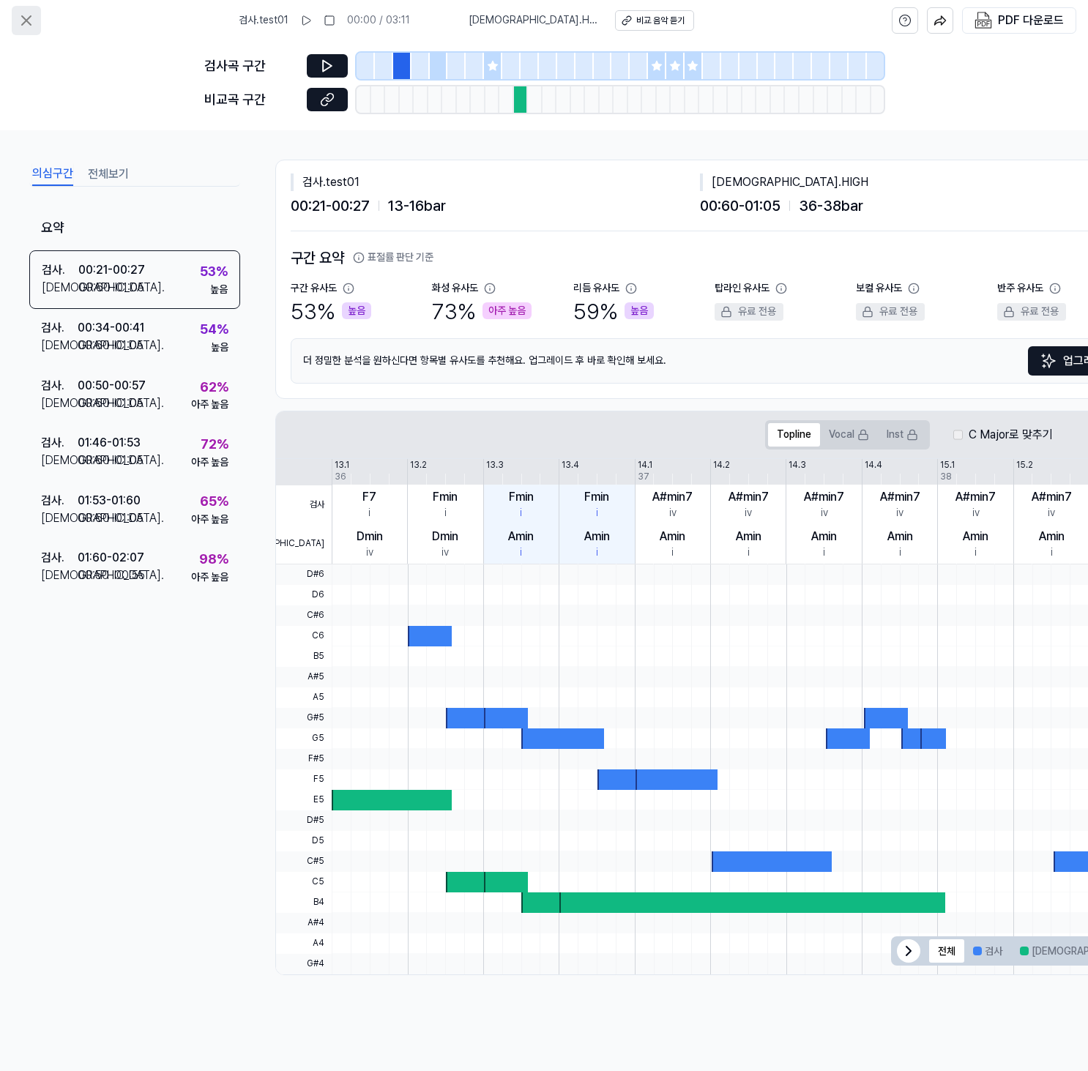
click at [26, 32] on button at bounding box center [26, 20] width 29 height 29
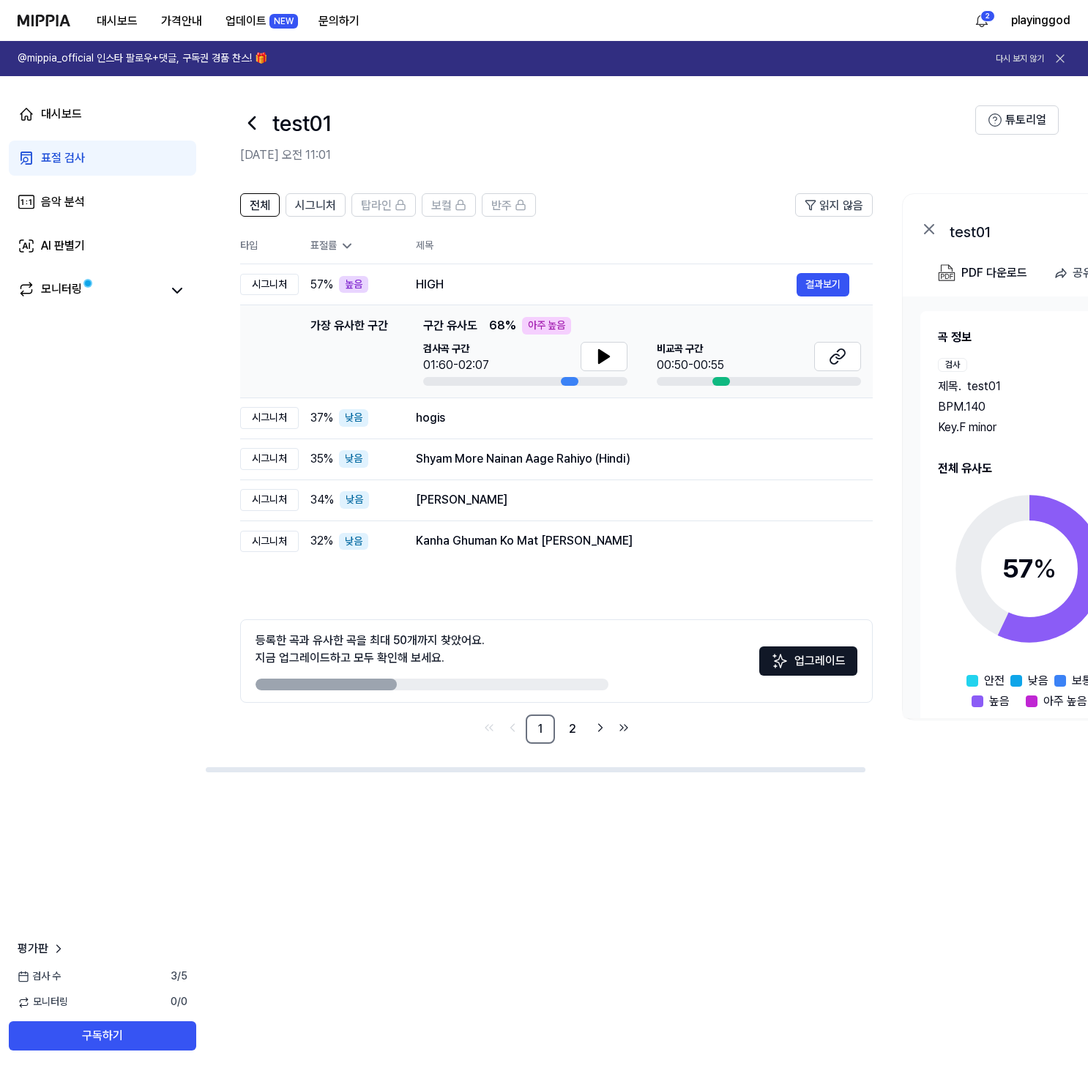
drag, startPoint x: 357, startPoint y: 680, endPoint x: 513, endPoint y: 685, distance: 156.1
click at [513, 685] on div at bounding box center [432, 685] width 353 height 12
drag, startPoint x: 355, startPoint y: 682, endPoint x: 547, endPoint y: 685, distance: 191.9
click at [547, 685] on div at bounding box center [432, 685] width 353 height 12
click at [801, 413] on button "결과보기" at bounding box center [823, 417] width 53 height 23
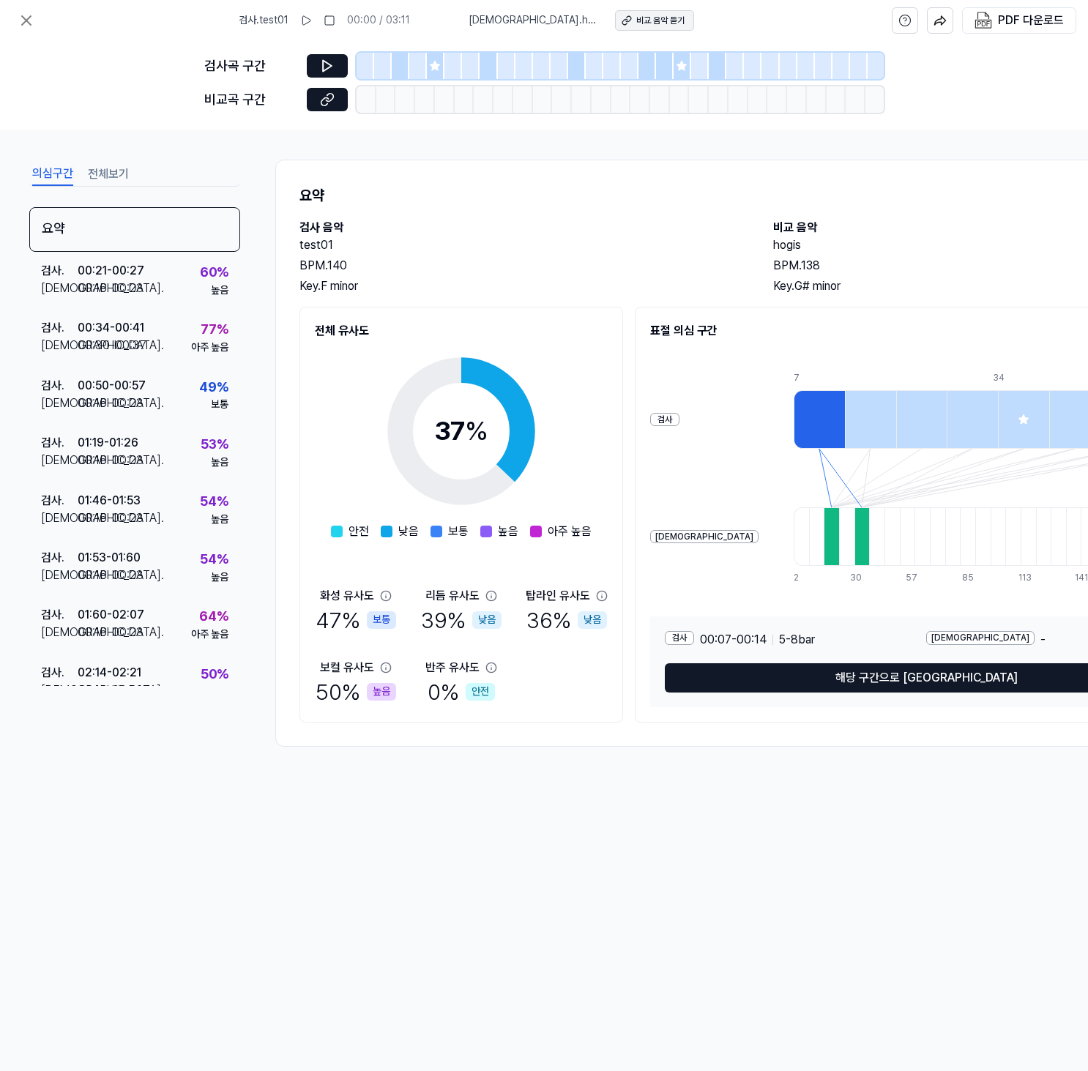
click at [615, 21] on button "비교 음악 듣기" at bounding box center [654, 20] width 79 height 21
click at [31, 21] on icon at bounding box center [27, 21] width 18 height 18
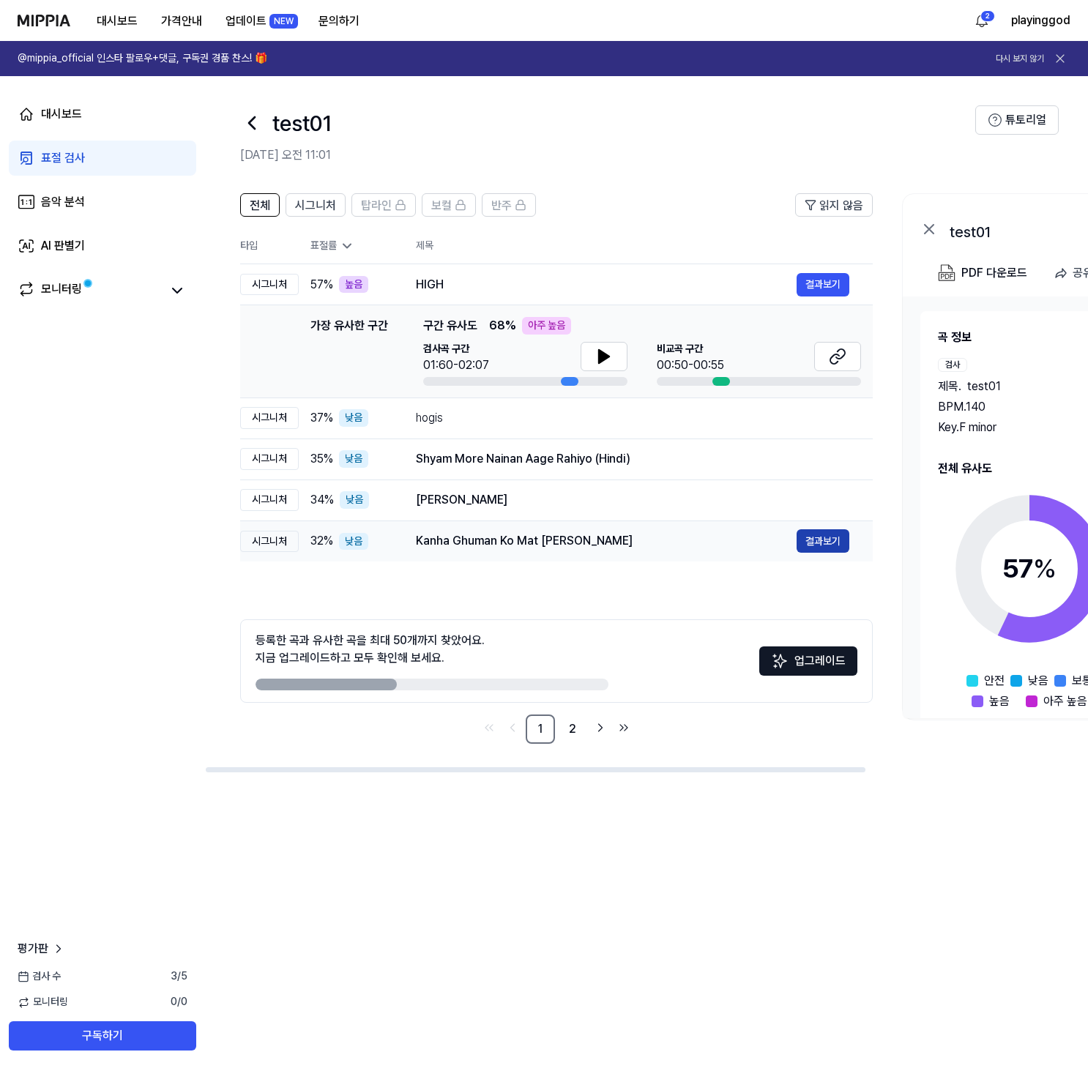
click at [807, 549] on button "결과보기" at bounding box center [823, 541] width 53 height 23
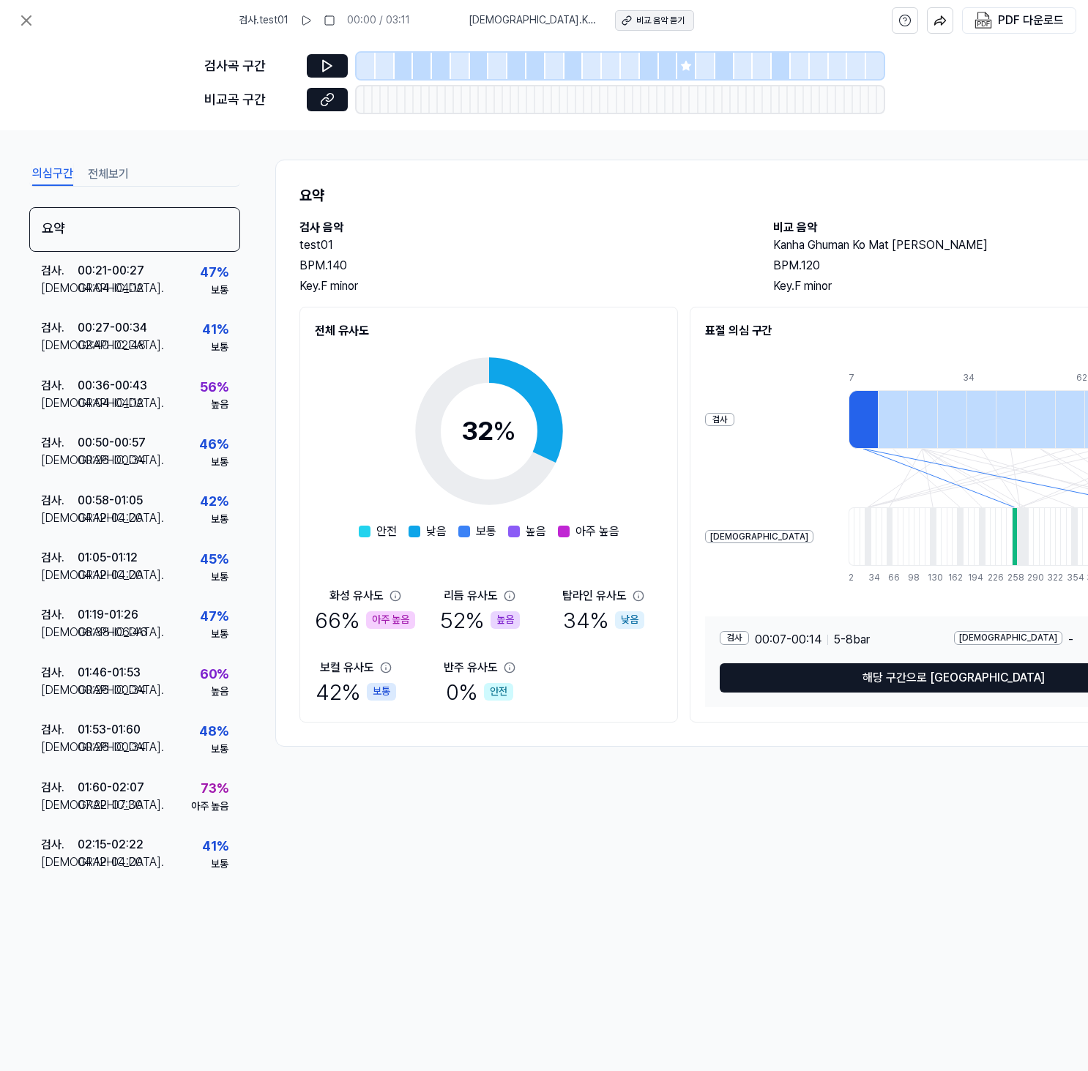
click at [673, 26] on button "비교 음악 듣기" at bounding box center [654, 20] width 79 height 21
click at [28, 24] on icon at bounding box center [27, 21] width 18 height 18
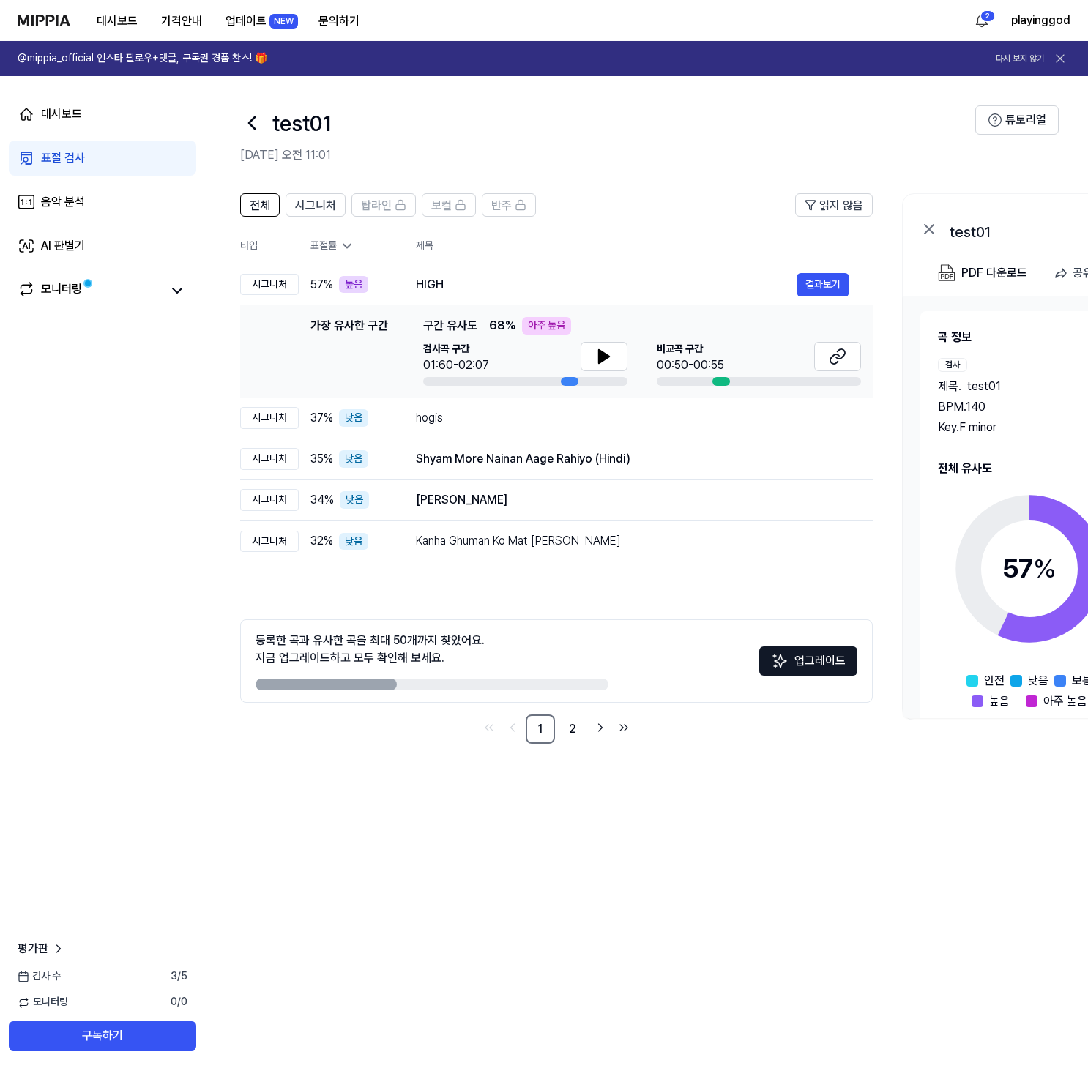
click at [75, 155] on div "표절 검사" at bounding box center [63, 158] width 44 height 18
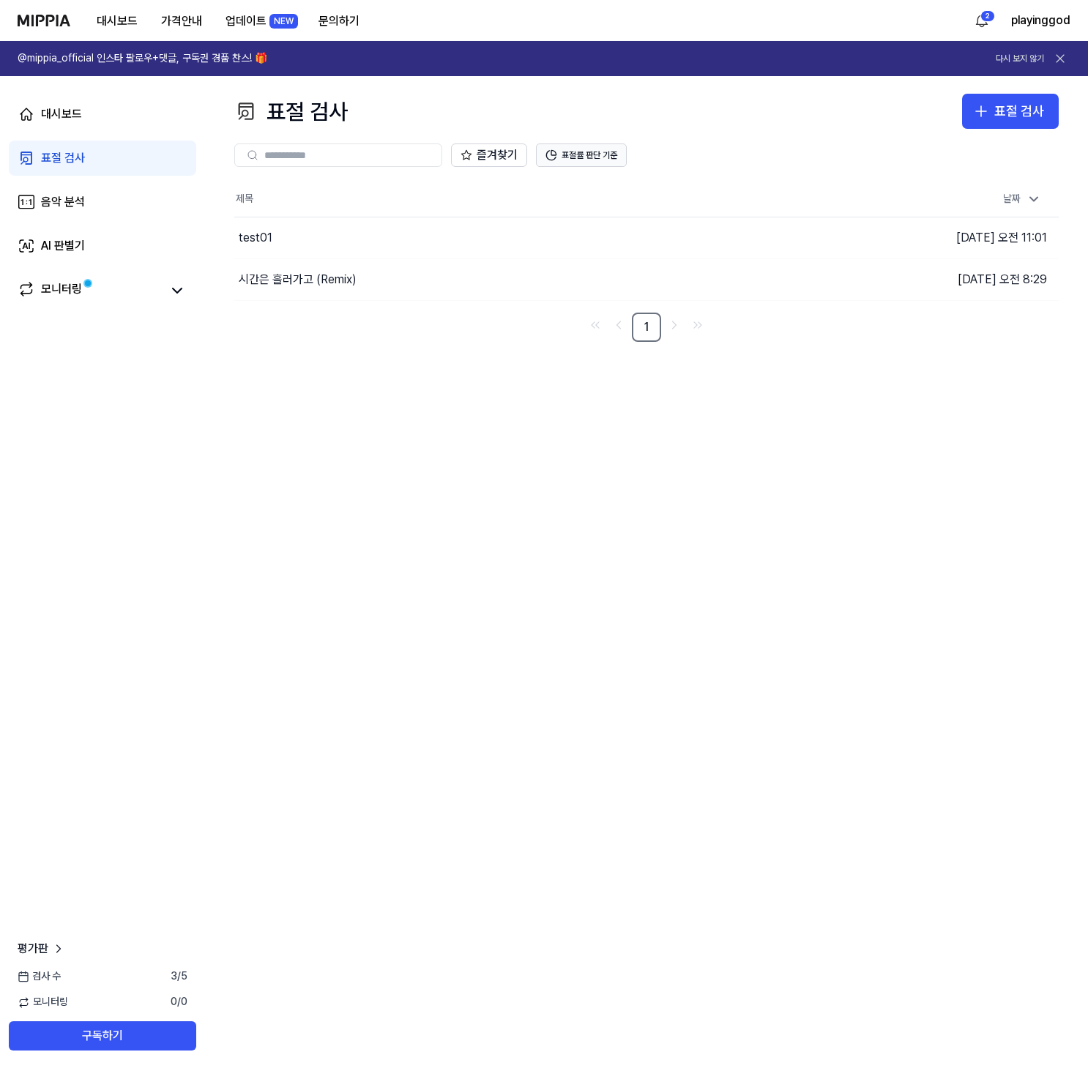
click at [570, 160] on button "표절률 판단 기준" at bounding box center [581, 155] width 91 height 23
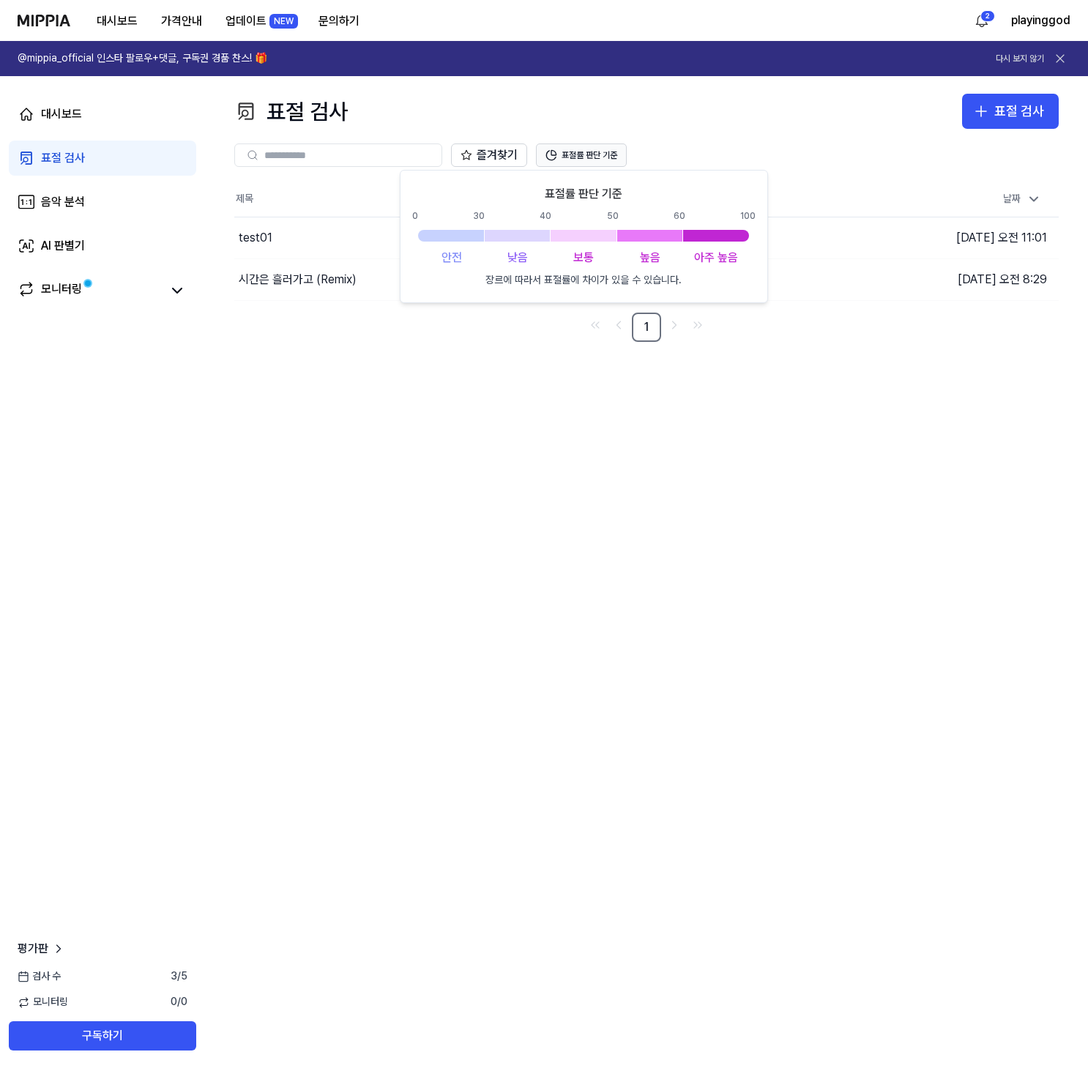
click at [601, 160] on button "표절률 판단 기준" at bounding box center [581, 155] width 91 height 23
click at [503, 388] on div "표절 검사 표절 검사 표절 검사 음악 분석 AI 판별기 즐겨찾기 표절률 판단 기준 제목 날짜 test01 이동하기 [DATE] 오전 11:01…" at bounding box center [646, 573] width 883 height 995
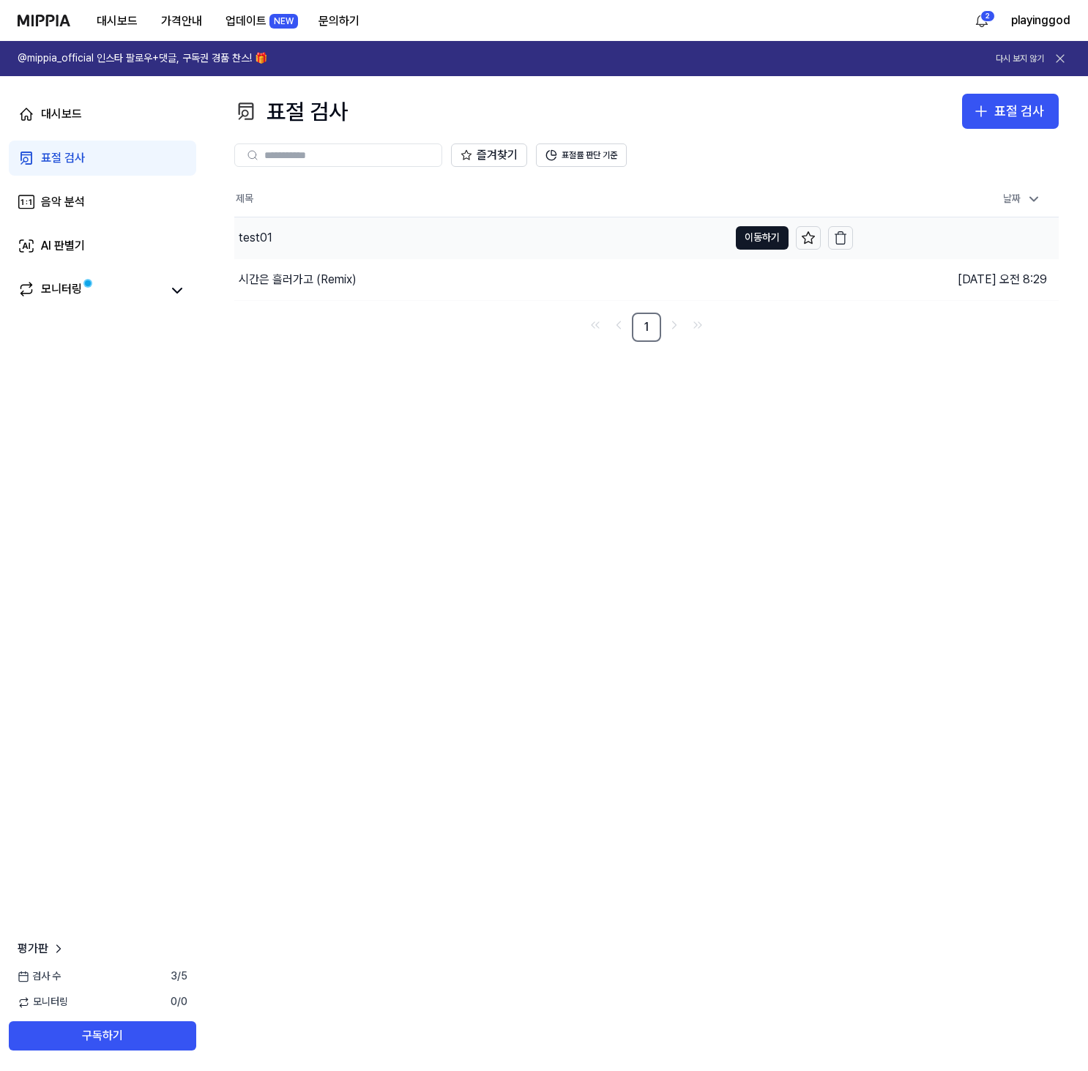
click at [283, 236] on div "test01" at bounding box center [481, 238] width 494 height 41
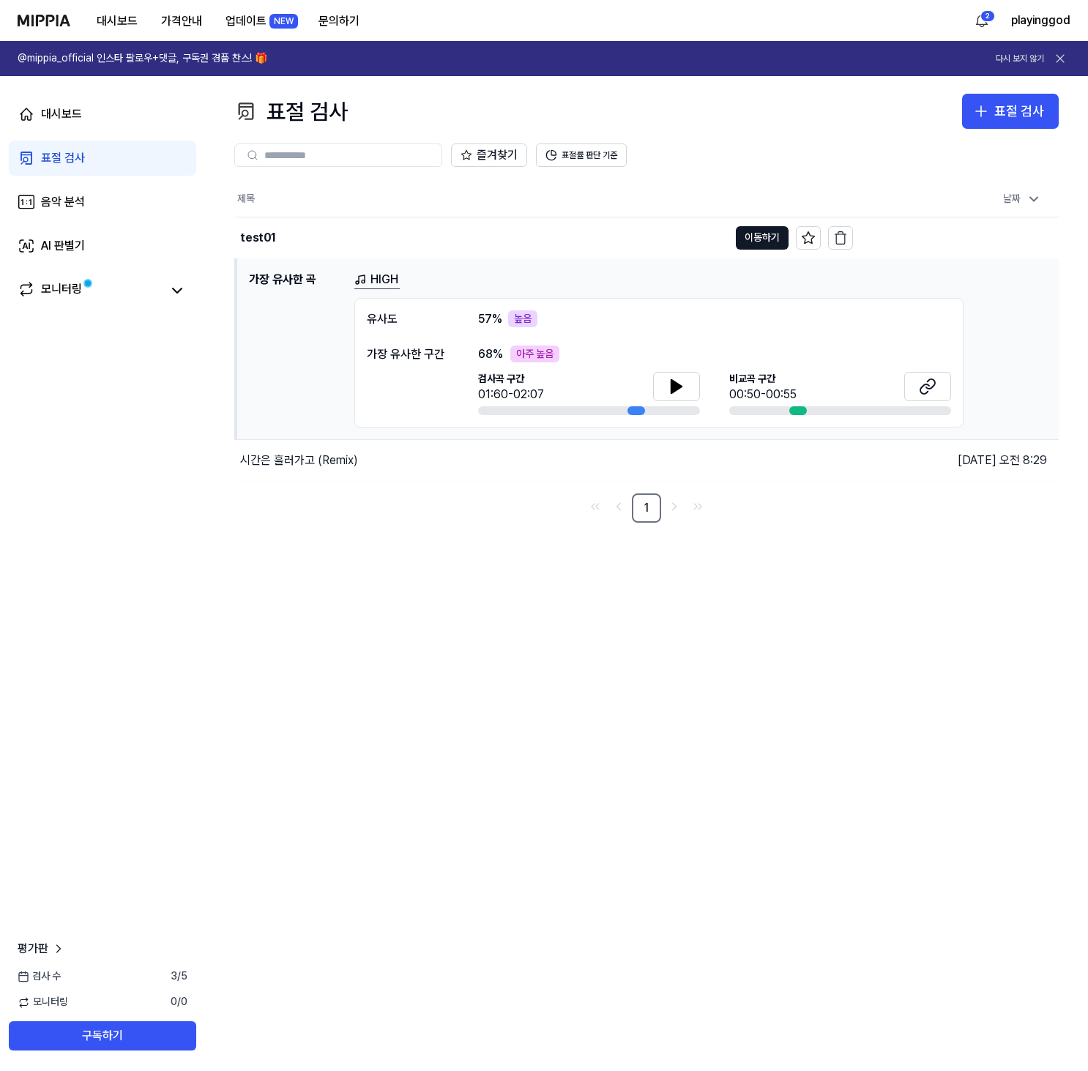
click at [363, 277] on icon at bounding box center [360, 280] width 12 height 12
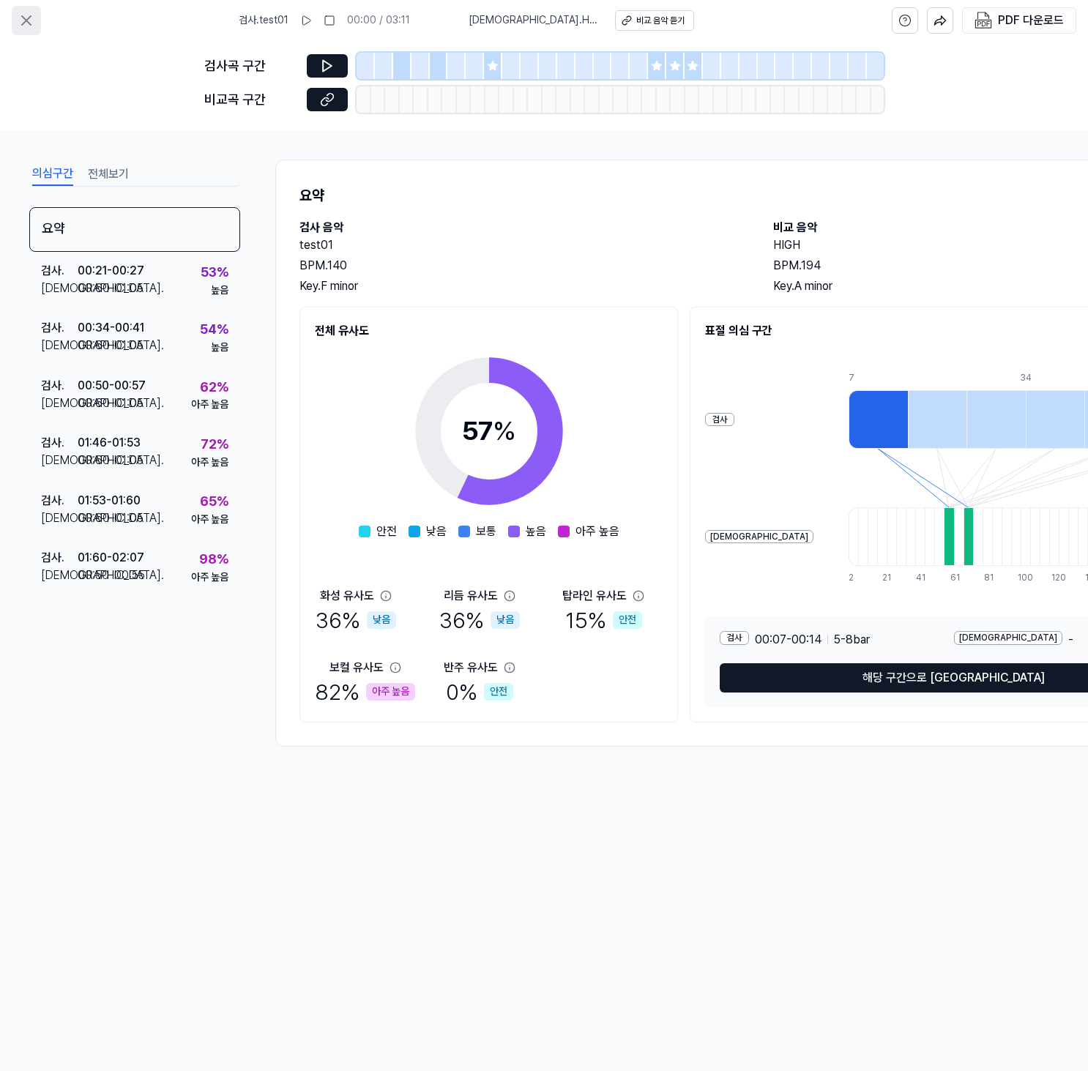
click at [19, 15] on icon at bounding box center [27, 21] width 18 height 18
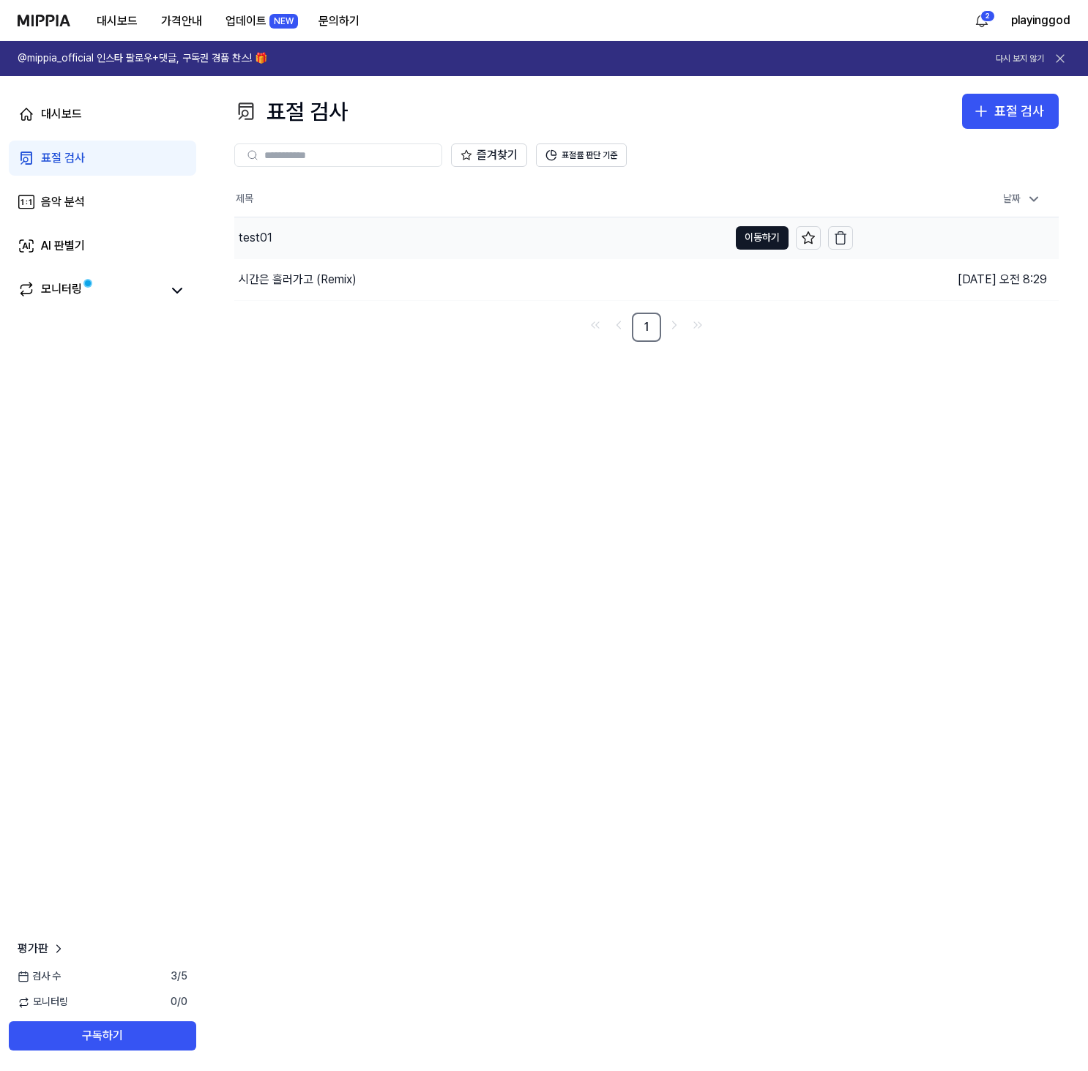
click at [337, 245] on div "test01" at bounding box center [481, 238] width 494 height 41
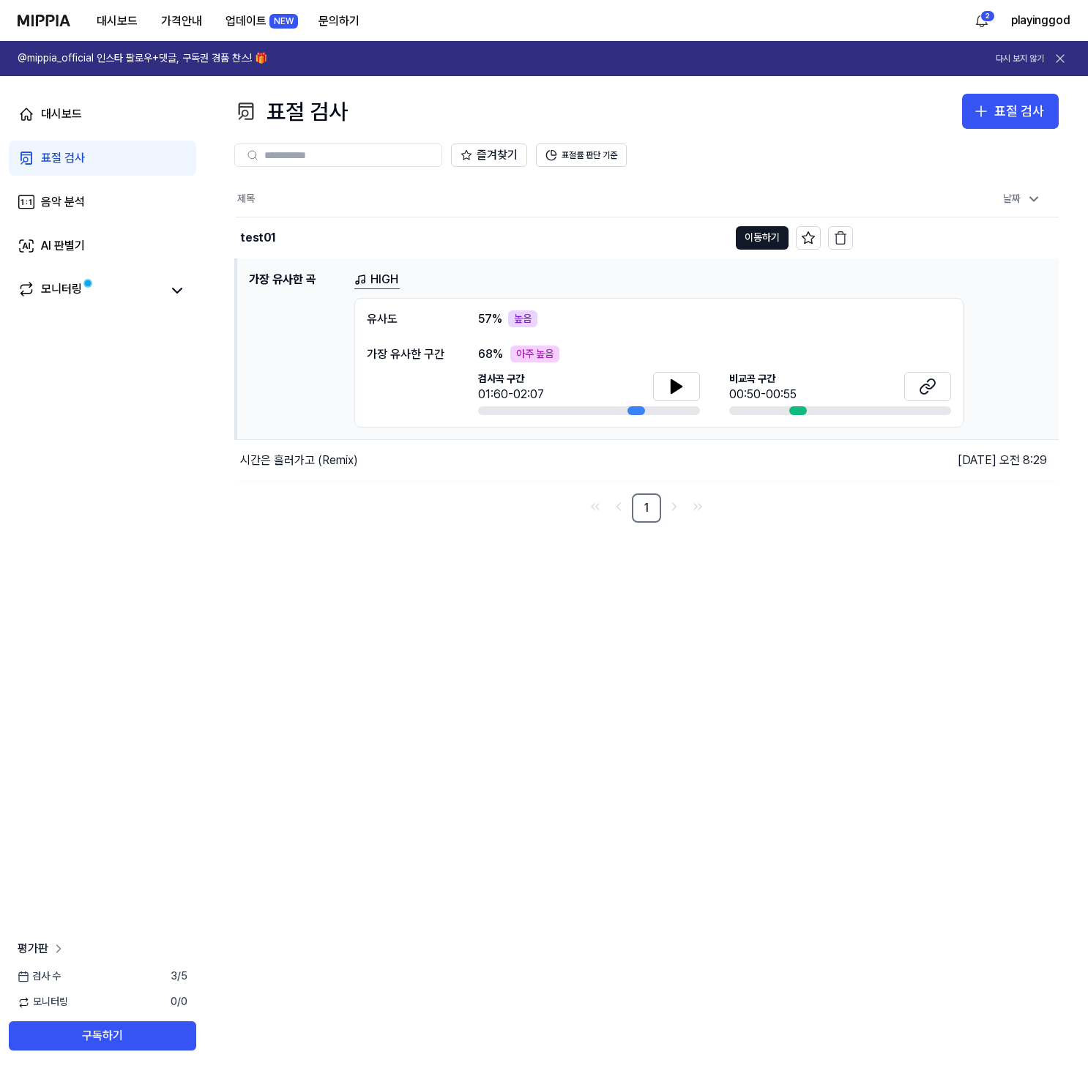
click at [36, 952] on span "평가판" at bounding box center [33, 949] width 31 height 18
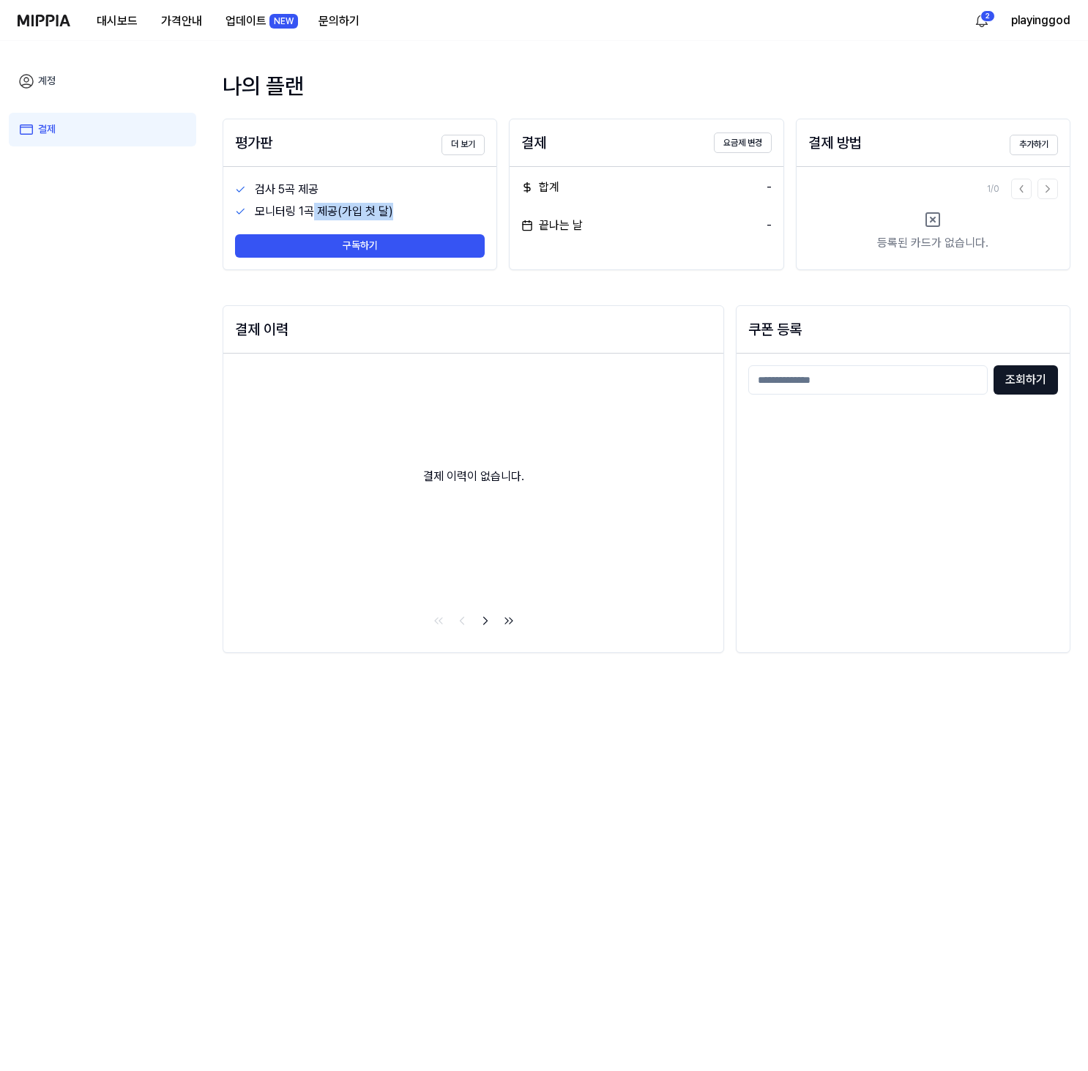
drag, startPoint x: 310, startPoint y: 210, endPoint x: 399, endPoint y: 209, distance: 89.4
click at [399, 209] on div "모니터링 1곡 제공(가입 첫 달)" at bounding box center [370, 212] width 231 height 18
drag, startPoint x: 409, startPoint y: 209, endPoint x: 311, endPoint y: 210, distance: 98.1
click at [311, 210] on div "모니터링 1곡 제공(가입 첫 달)" at bounding box center [370, 212] width 231 height 18
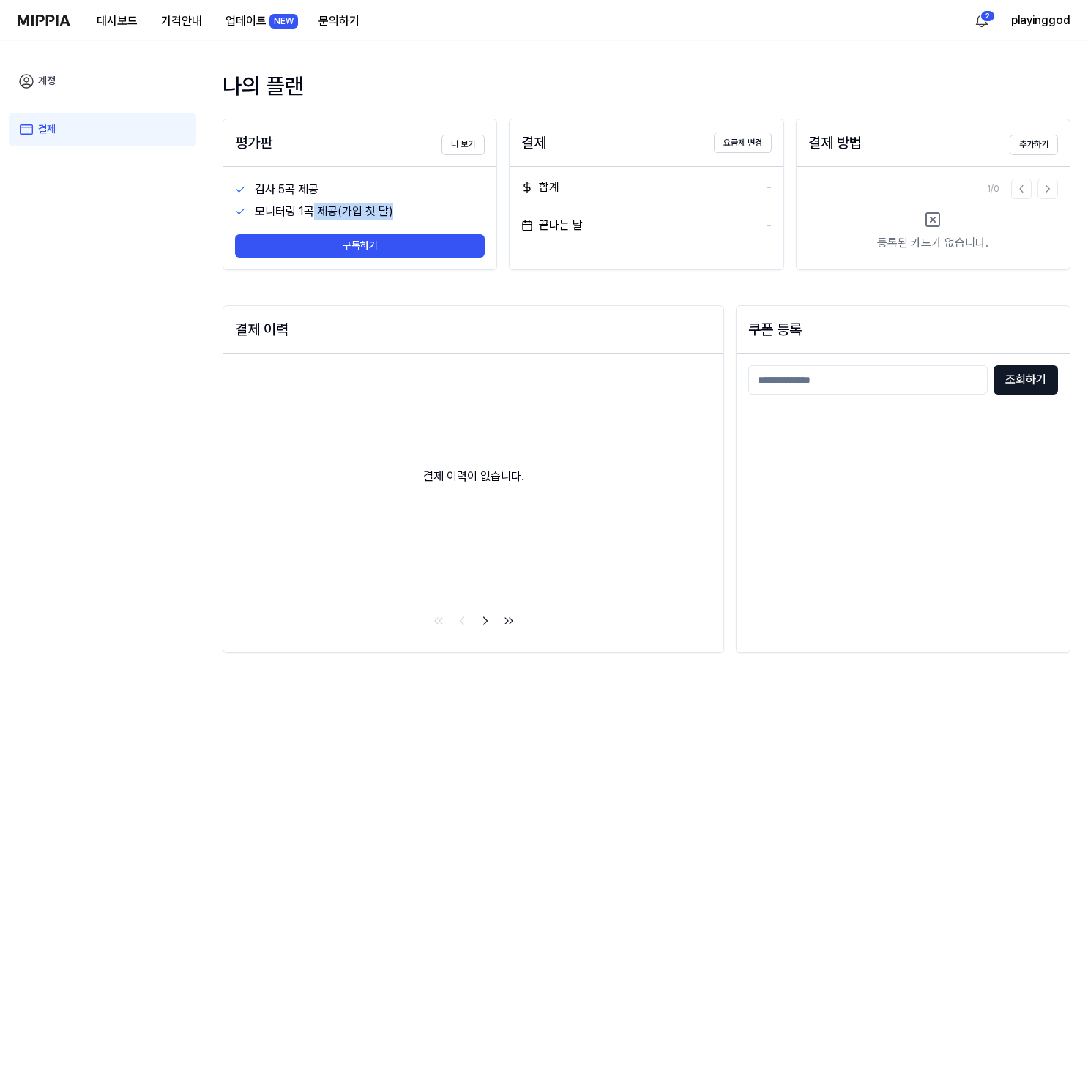
click at [311, 210] on div "모니터링 1곡 제공(가입 첫 달)" at bounding box center [370, 212] width 231 height 18
